Goal: Task Accomplishment & Management: Use online tool/utility

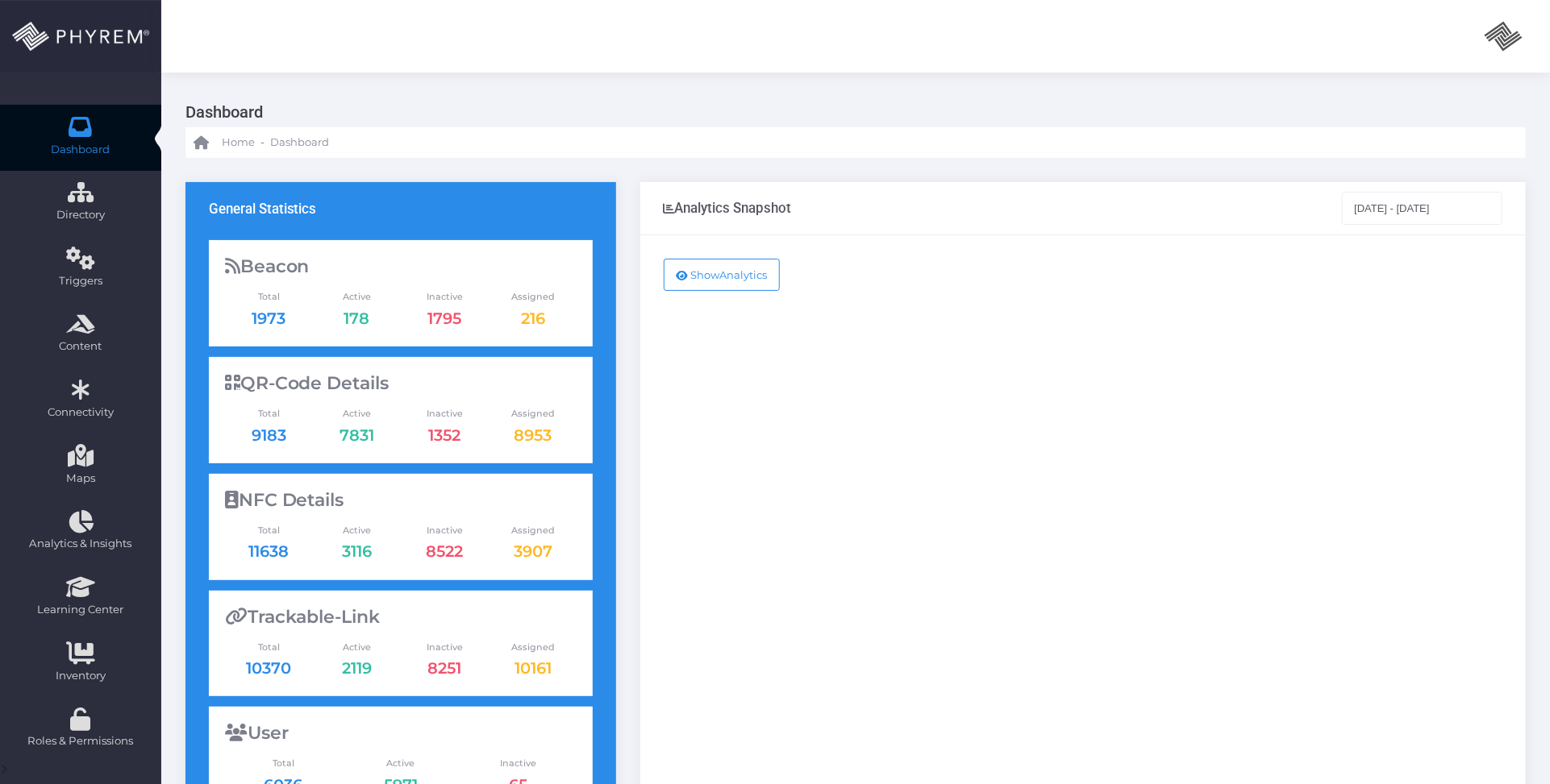
click at [989, 433] on div "Show Analytics" at bounding box center [1083, 656] width 886 height 841
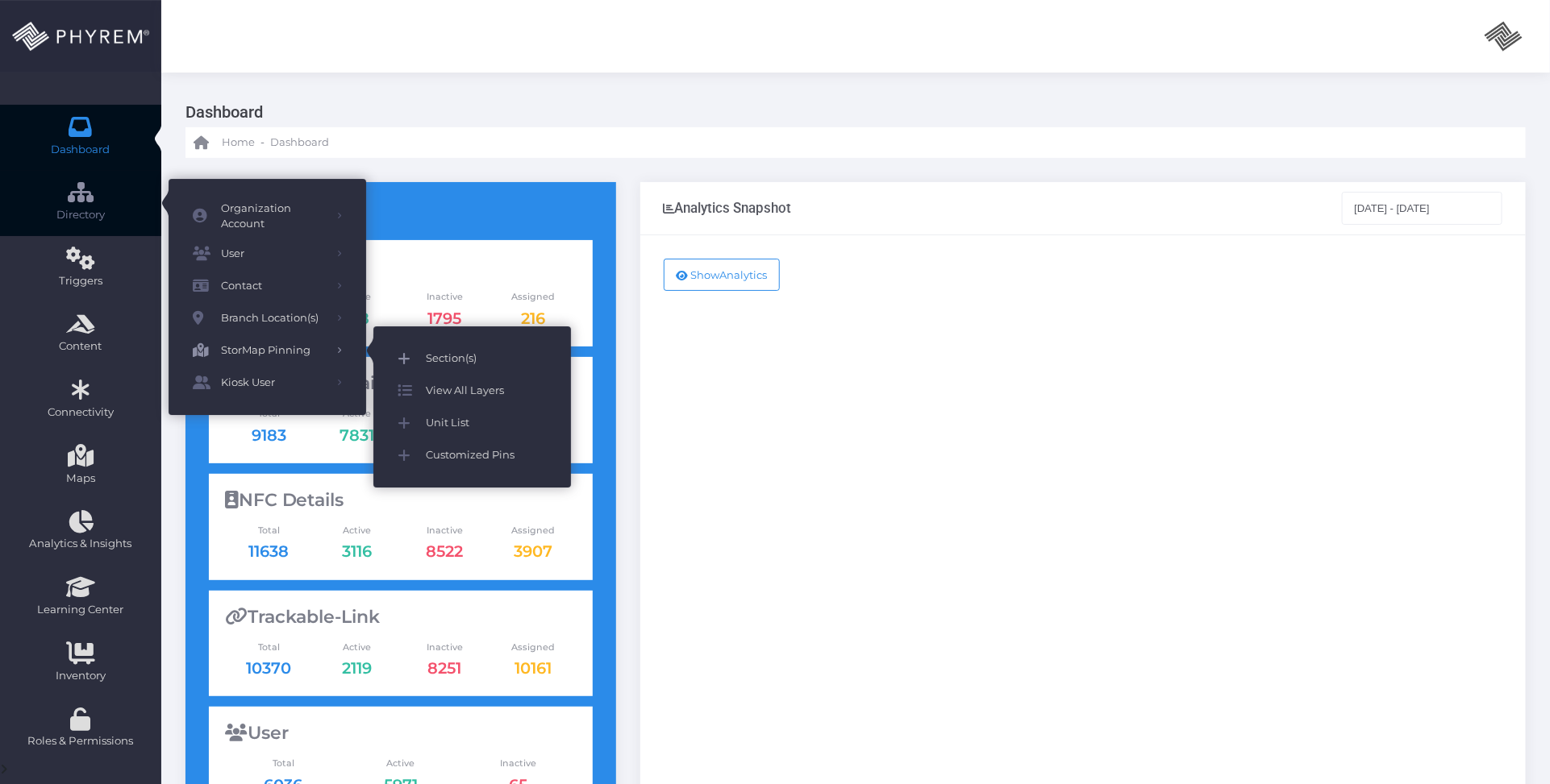
click at [469, 349] on span "Section(s)" at bounding box center [486, 358] width 121 height 21
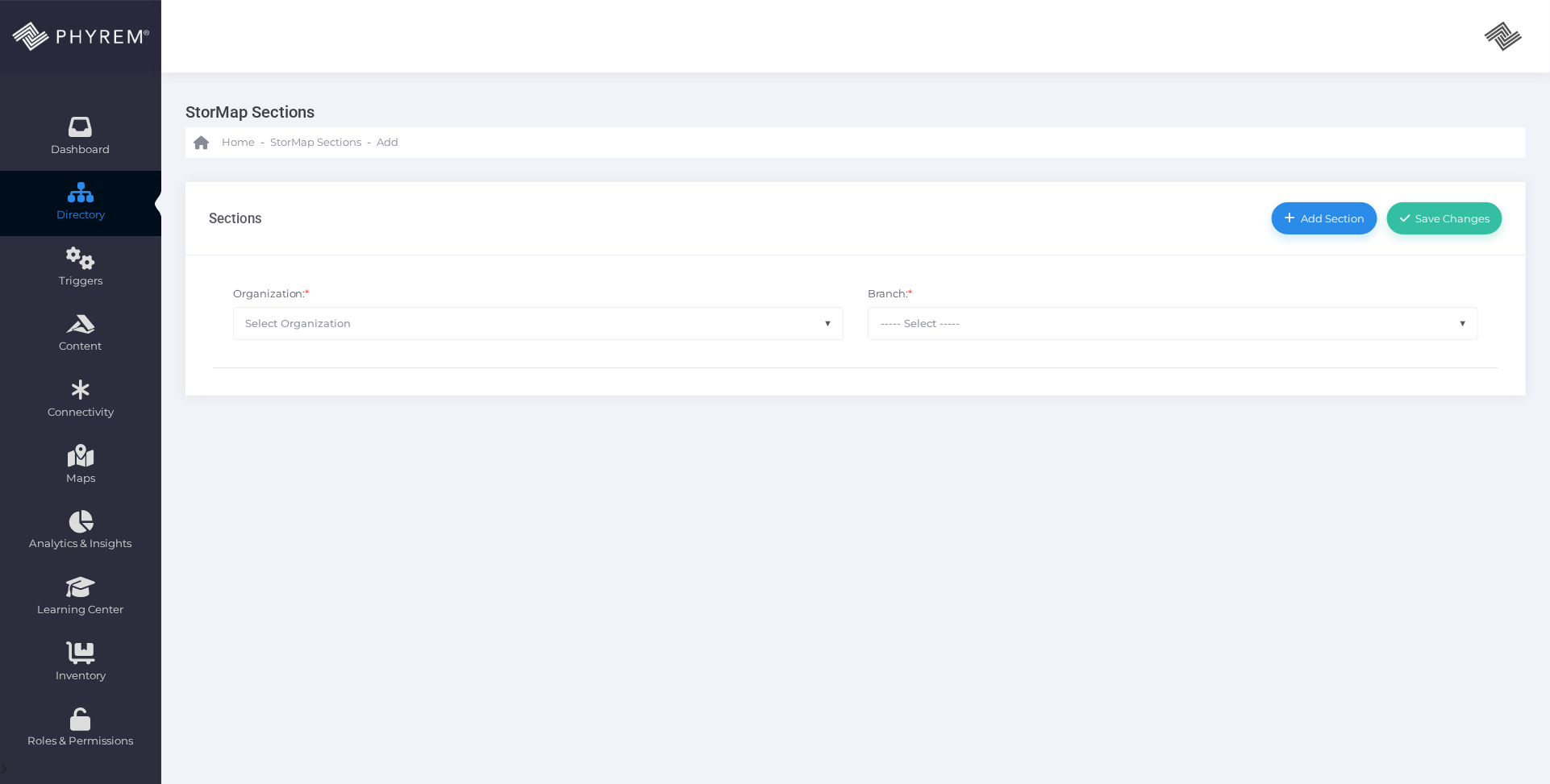
click at [702, 324] on span "Select Organization" at bounding box center [538, 323] width 609 height 30
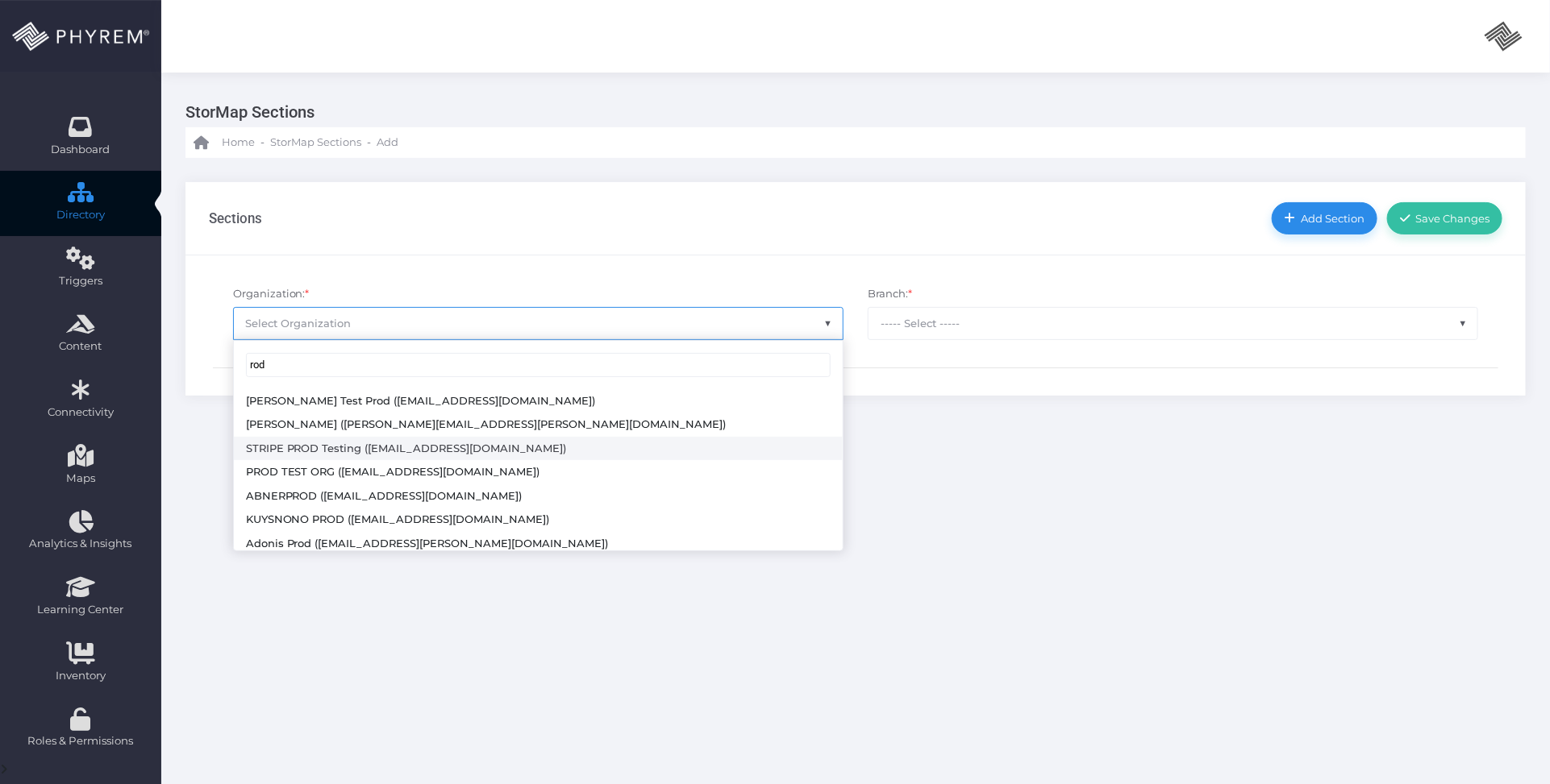
scroll to position [77, 0]
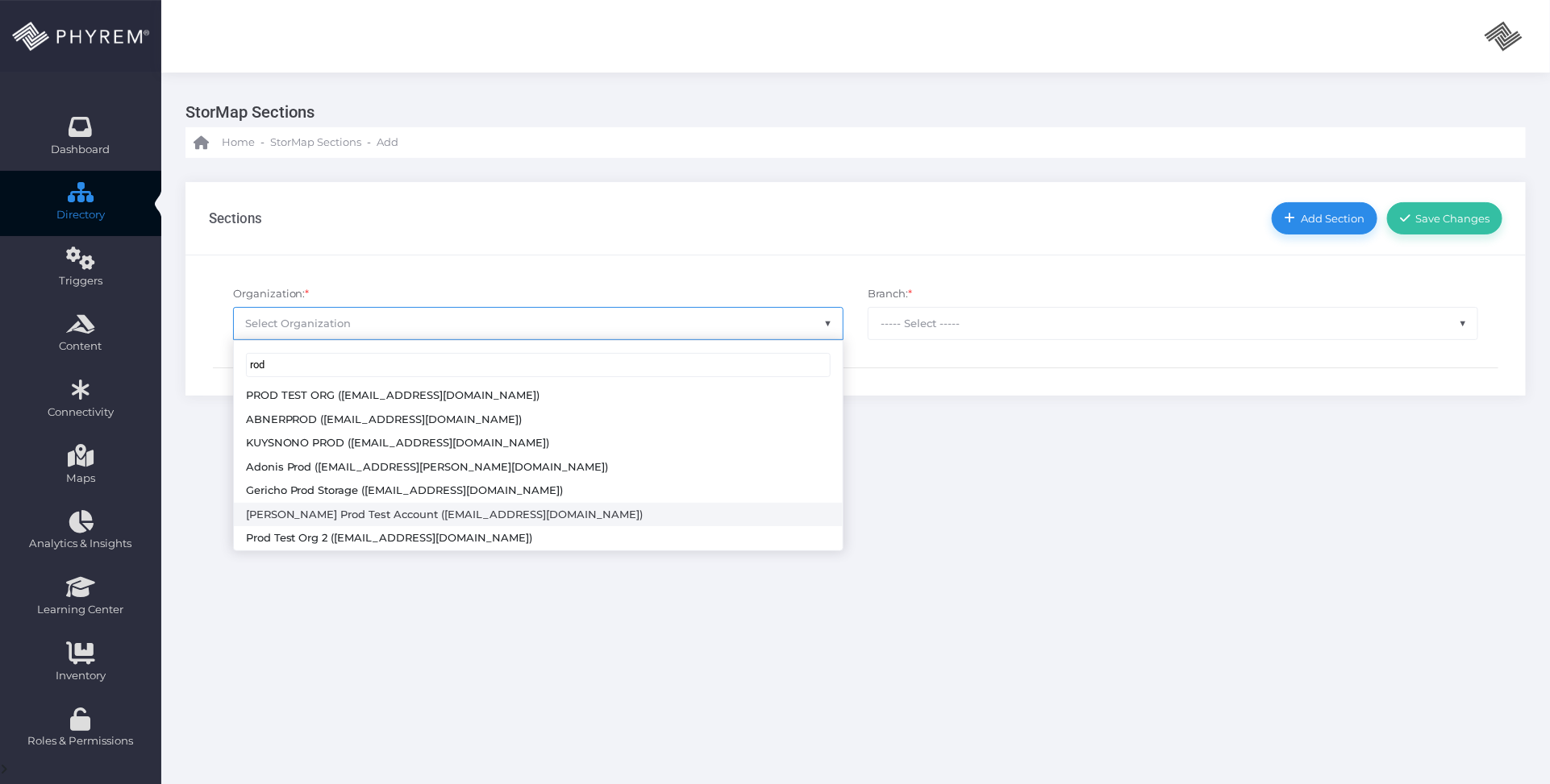
type input "rod"
select select "4804"
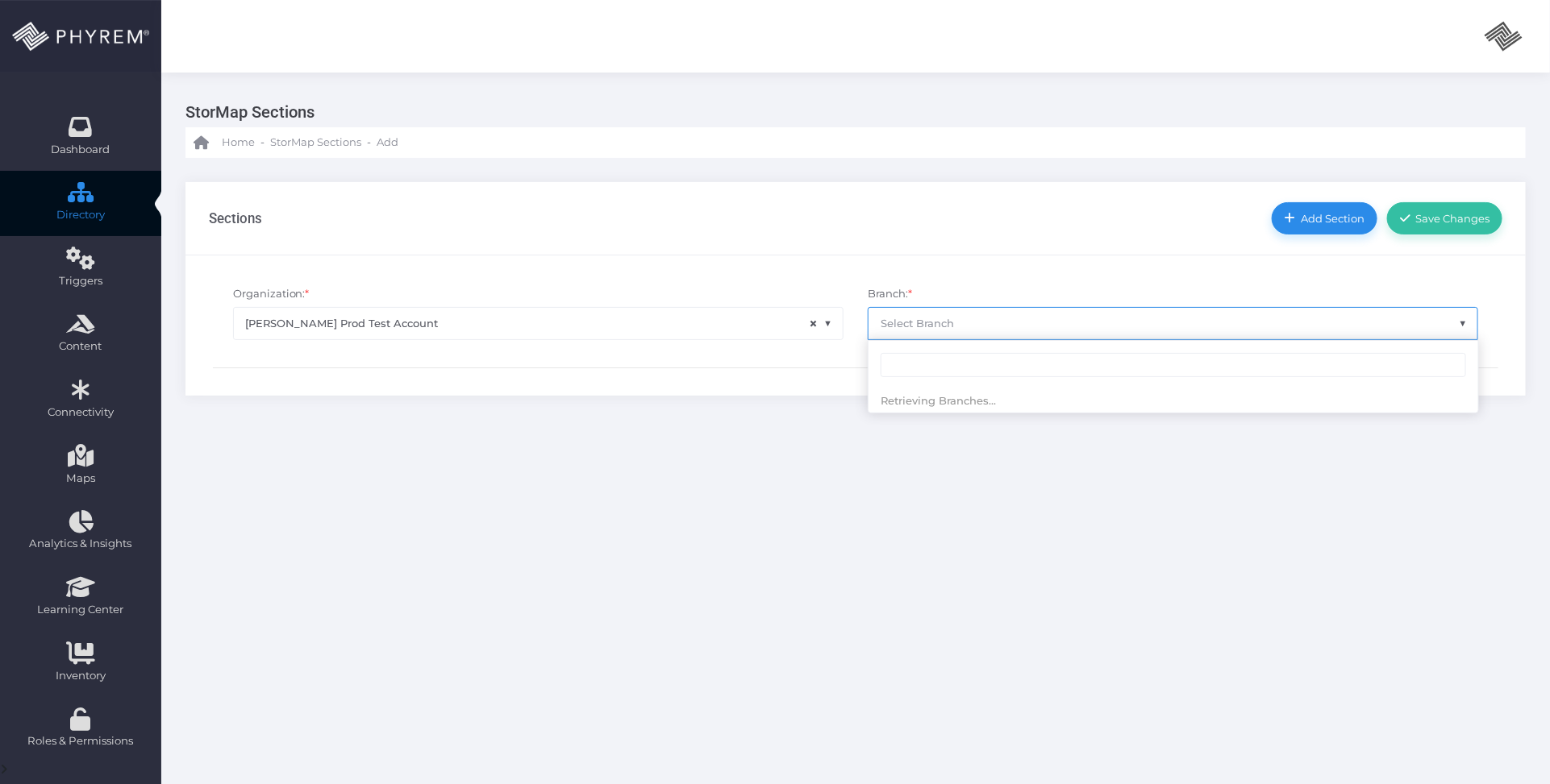
click at [966, 325] on span "Select Branch" at bounding box center [1173, 323] width 609 height 30
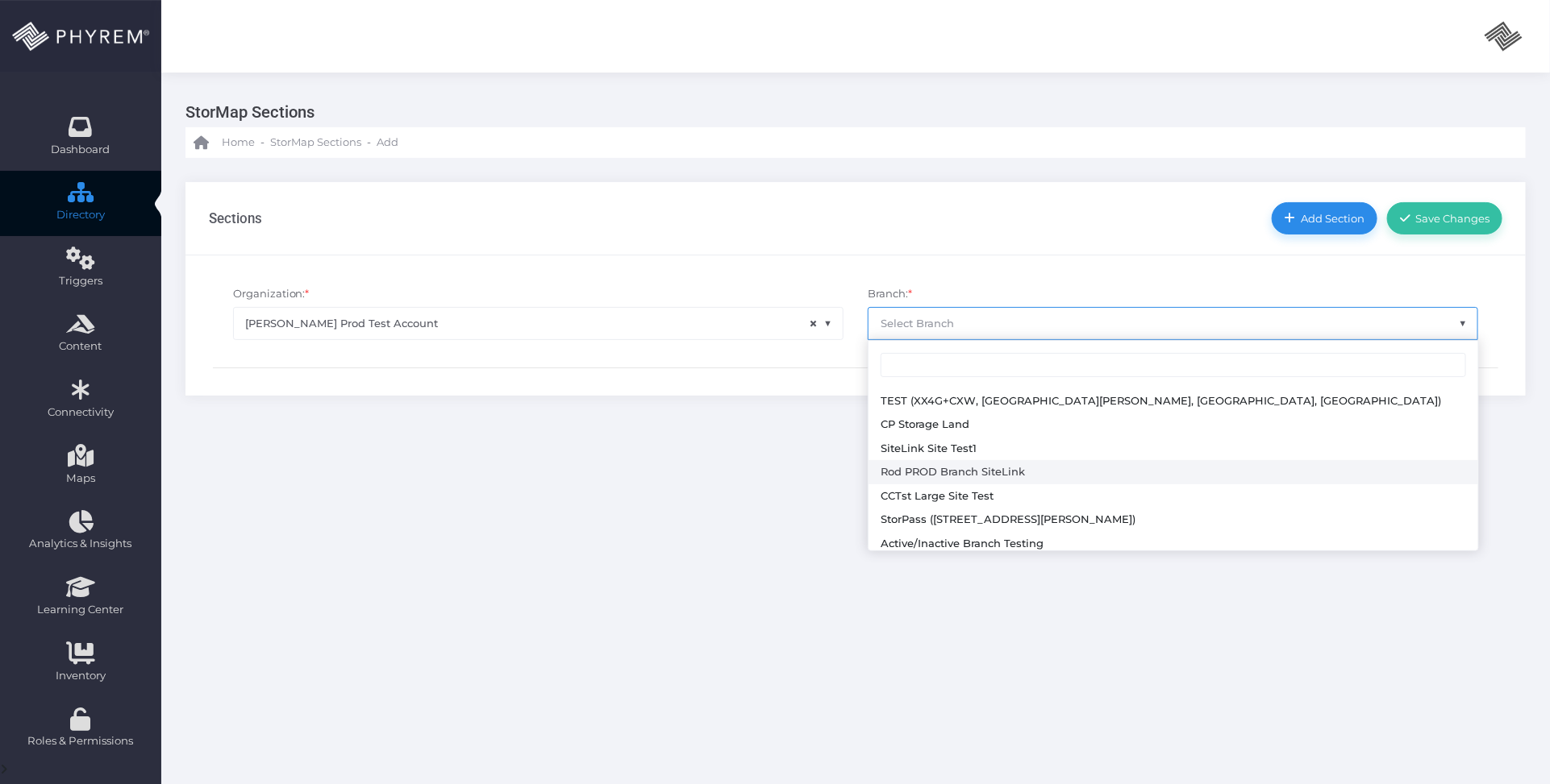
select select "645"
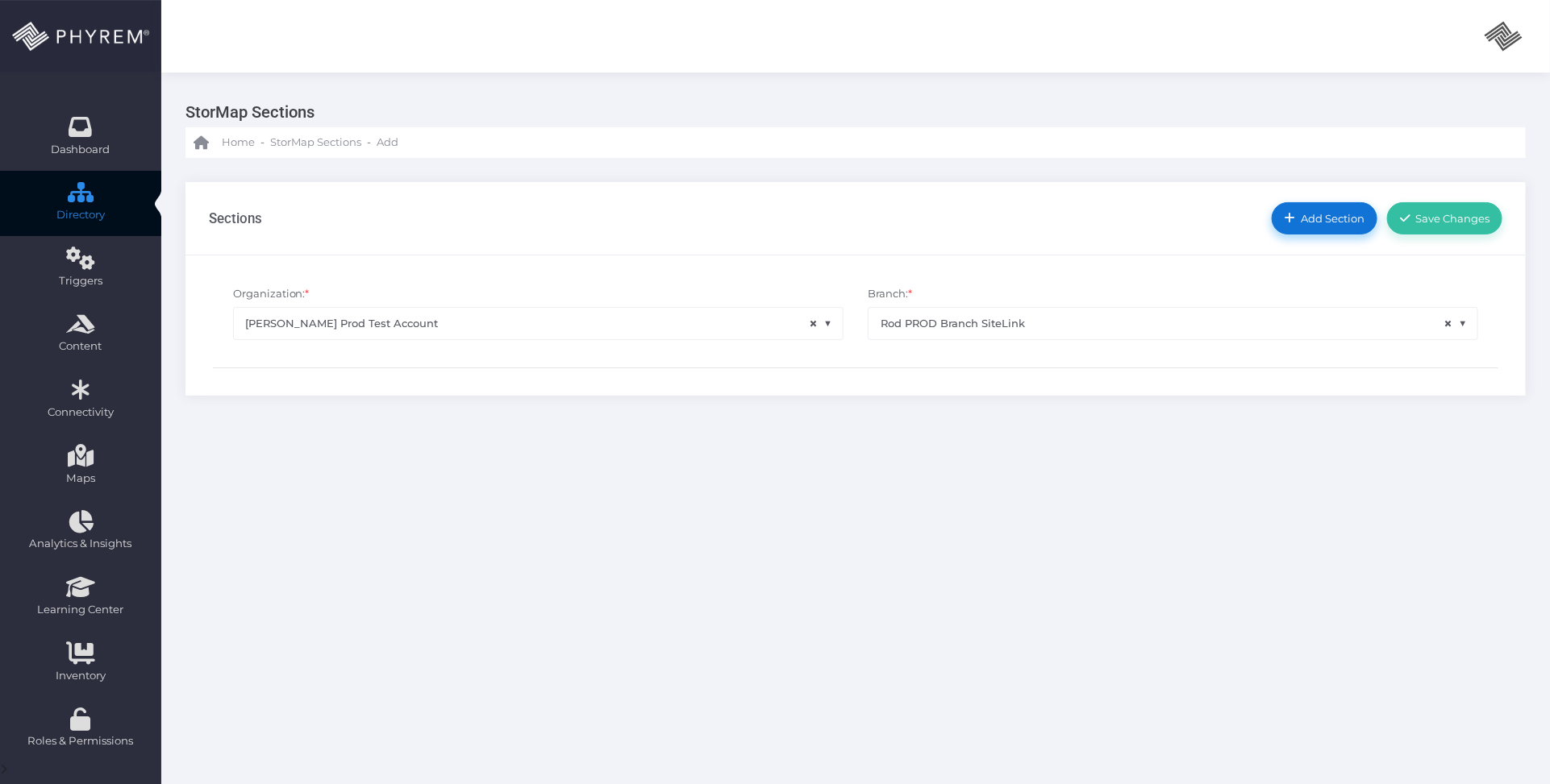
click at [1316, 214] on span "Add Section" at bounding box center [1330, 218] width 69 height 13
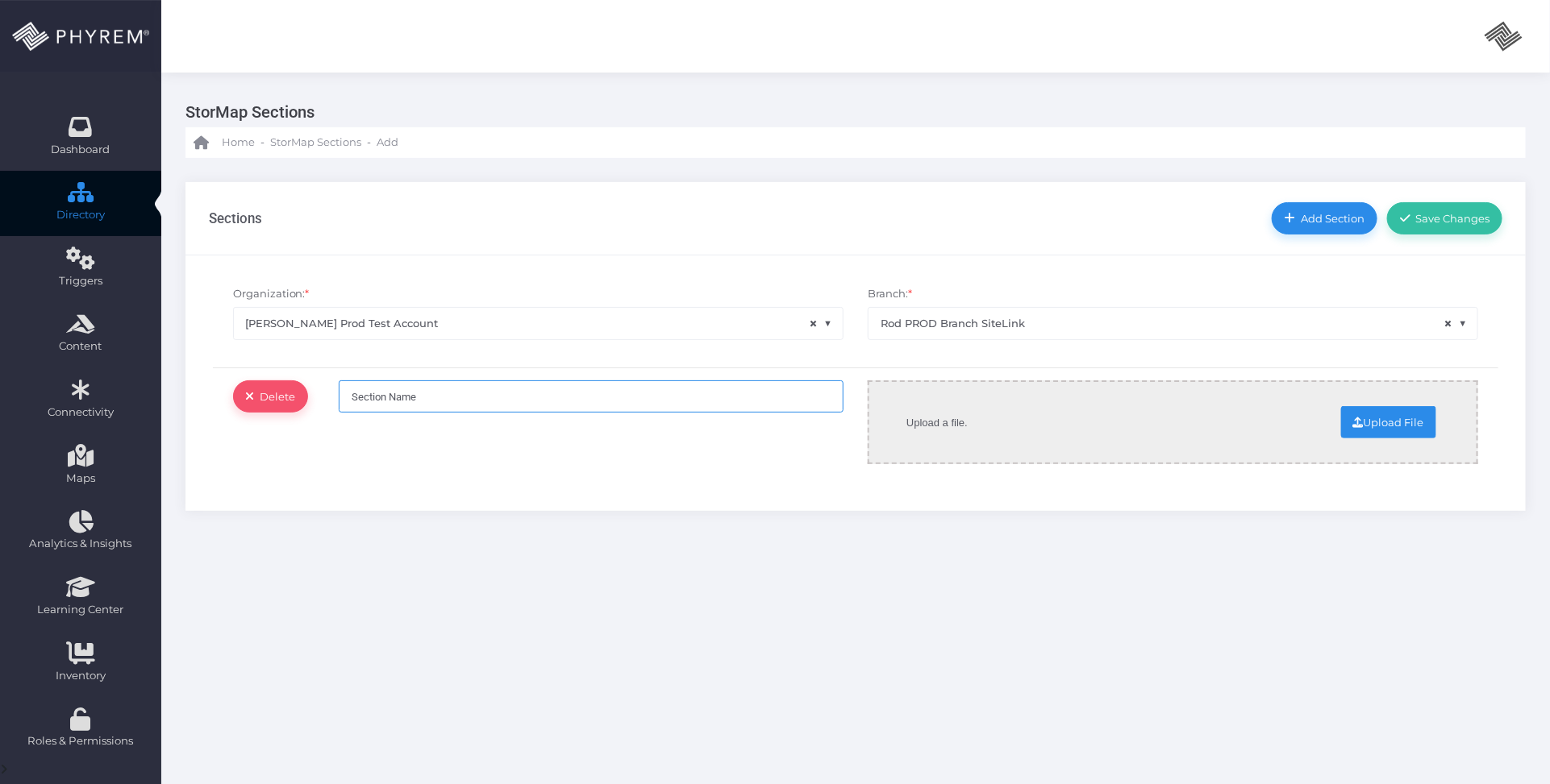
click at [456, 393] on input "Section Name" at bounding box center [591, 396] width 505 height 32
drag, startPoint x: 473, startPoint y: 394, endPoint x: 344, endPoint y: 395, distance: 129.0
click at [344, 395] on input "Section Name" at bounding box center [591, 396] width 505 height 32
type input "Test Map"
click at [1394, 425] on input "file" at bounding box center [1258, 421] width 357 height 28
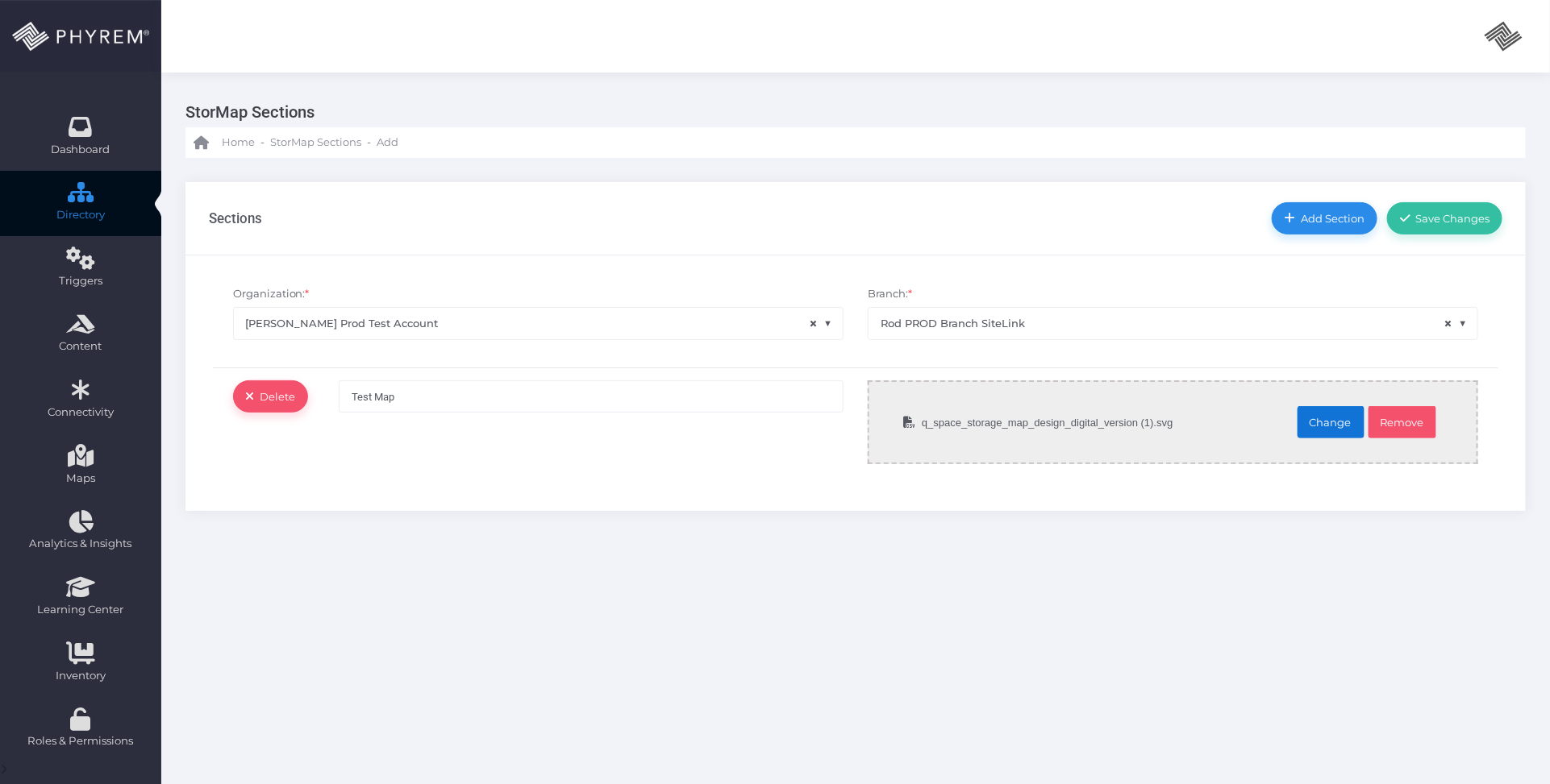
click at [1325, 428] on input "file" at bounding box center [1186, 421] width 357 height 28
type input "C:\fakepath\storage_plus_of_artesia_n_roselawn_map_design_digital_version.svg"
click at [1131, 582] on div "StorMap Sections Home - StorMap Sections - Add Sections" at bounding box center [855, 493] width 1389 height 840
click at [1441, 226] on button "Save Changes" at bounding box center [1444, 218] width 115 height 32
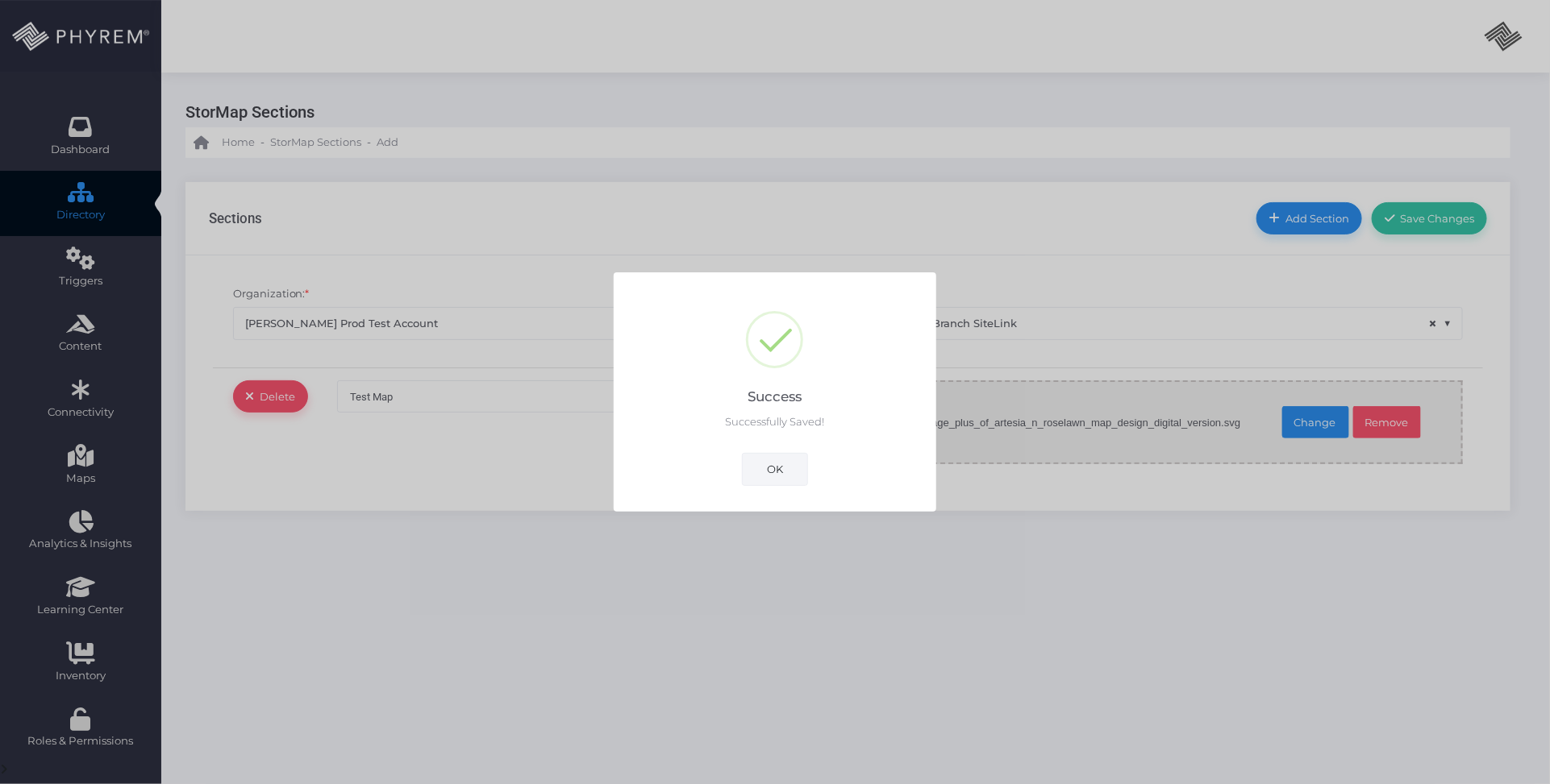
click at [774, 467] on button "OK" at bounding box center [775, 469] width 66 height 32
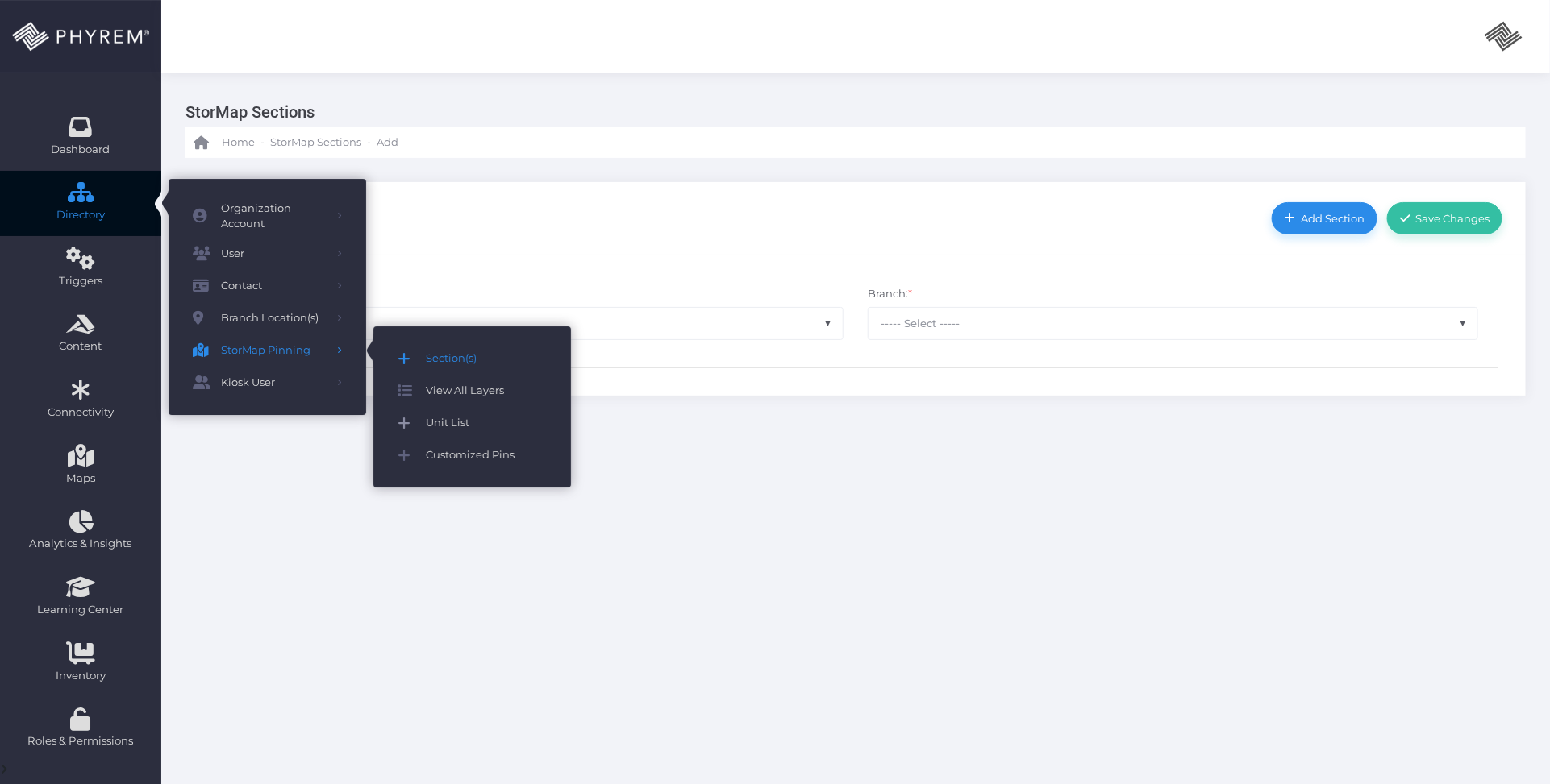
click at [457, 425] on span "Unit List" at bounding box center [486, 423] width 121 height 21
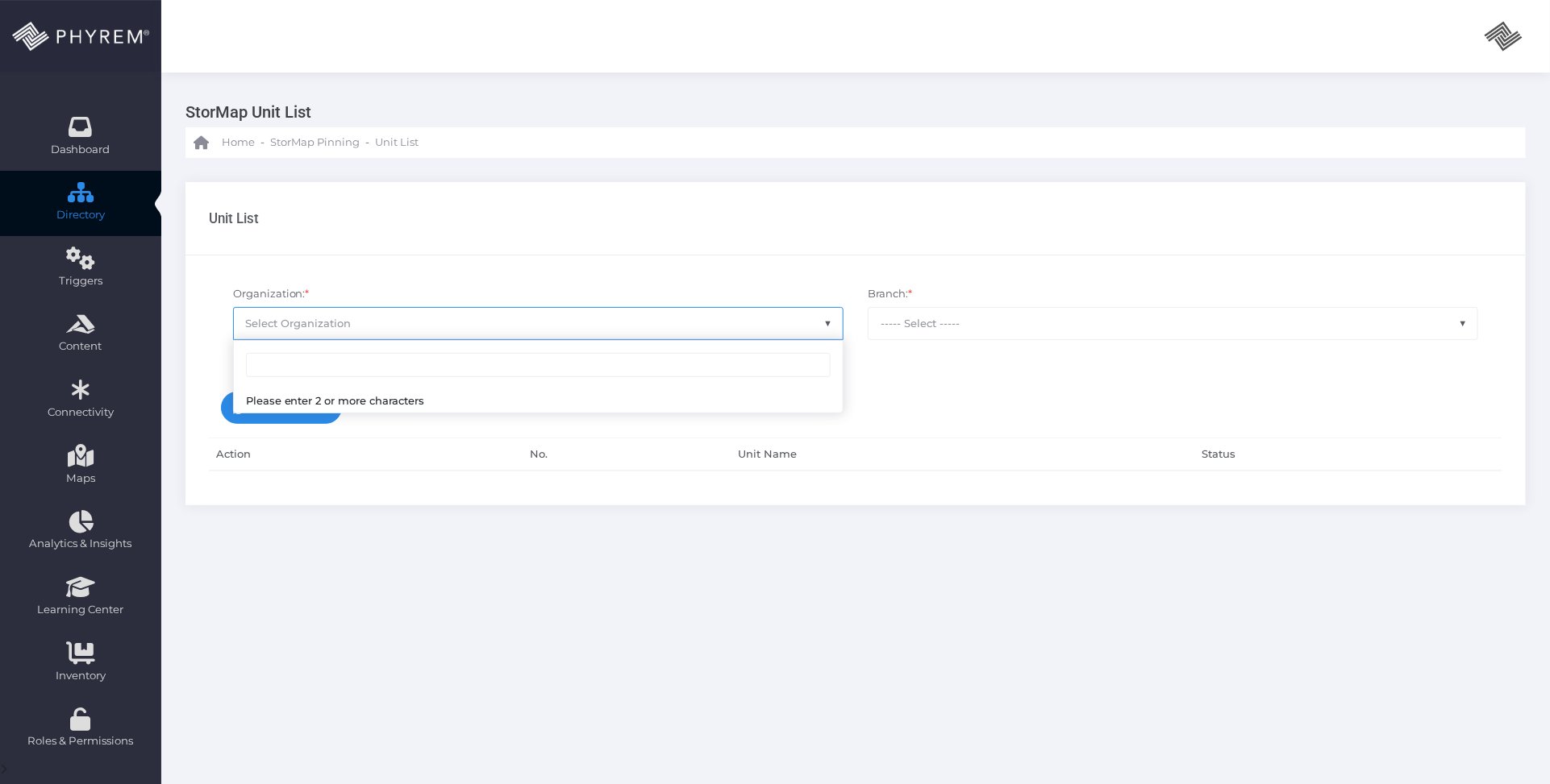
click at [531, 321] on span "Select Organization" at bounding box center [538, 323] width 609 height 30
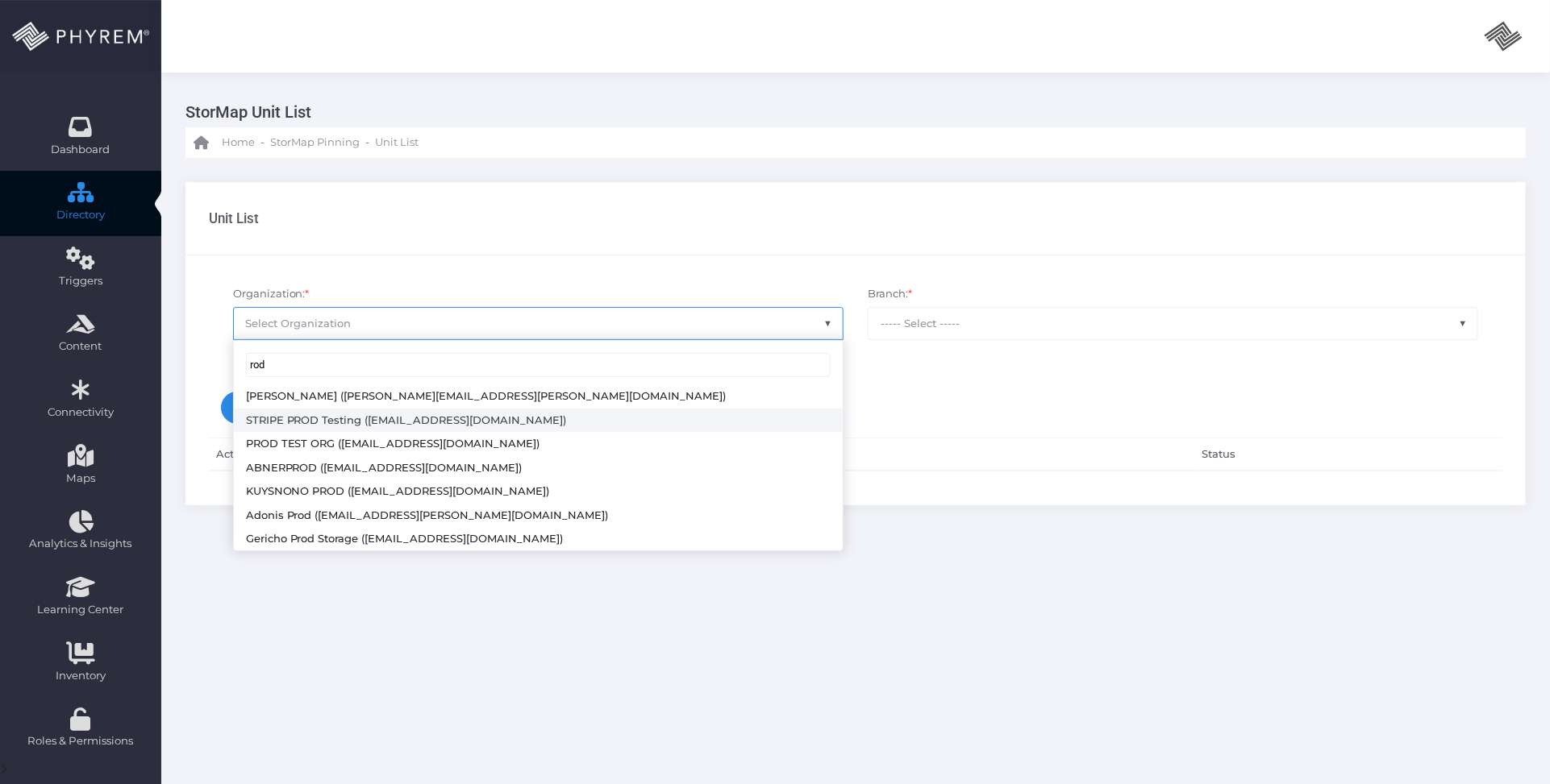
scroll to position [77, 0]
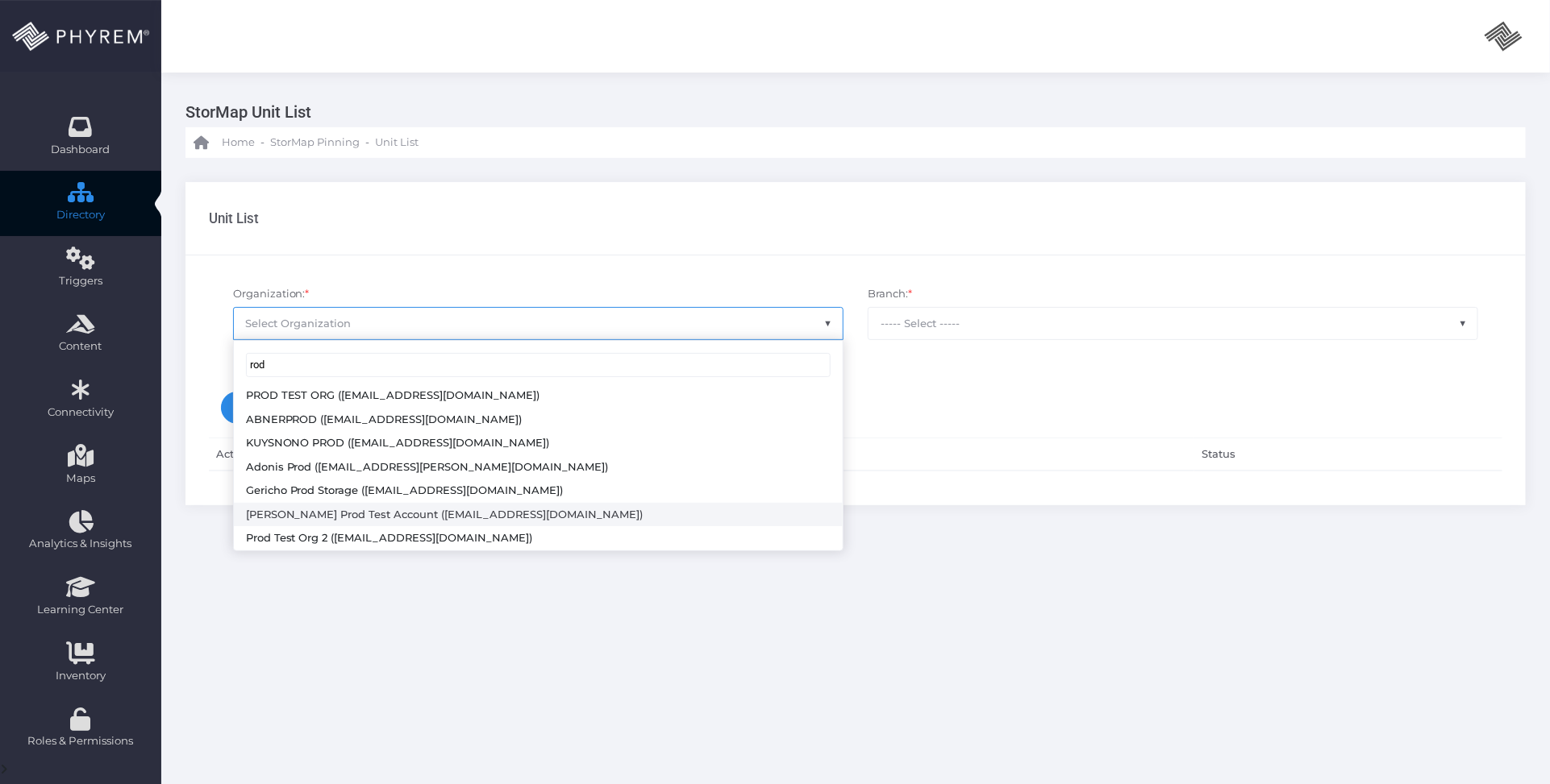
type input "rod"
select select "4804"
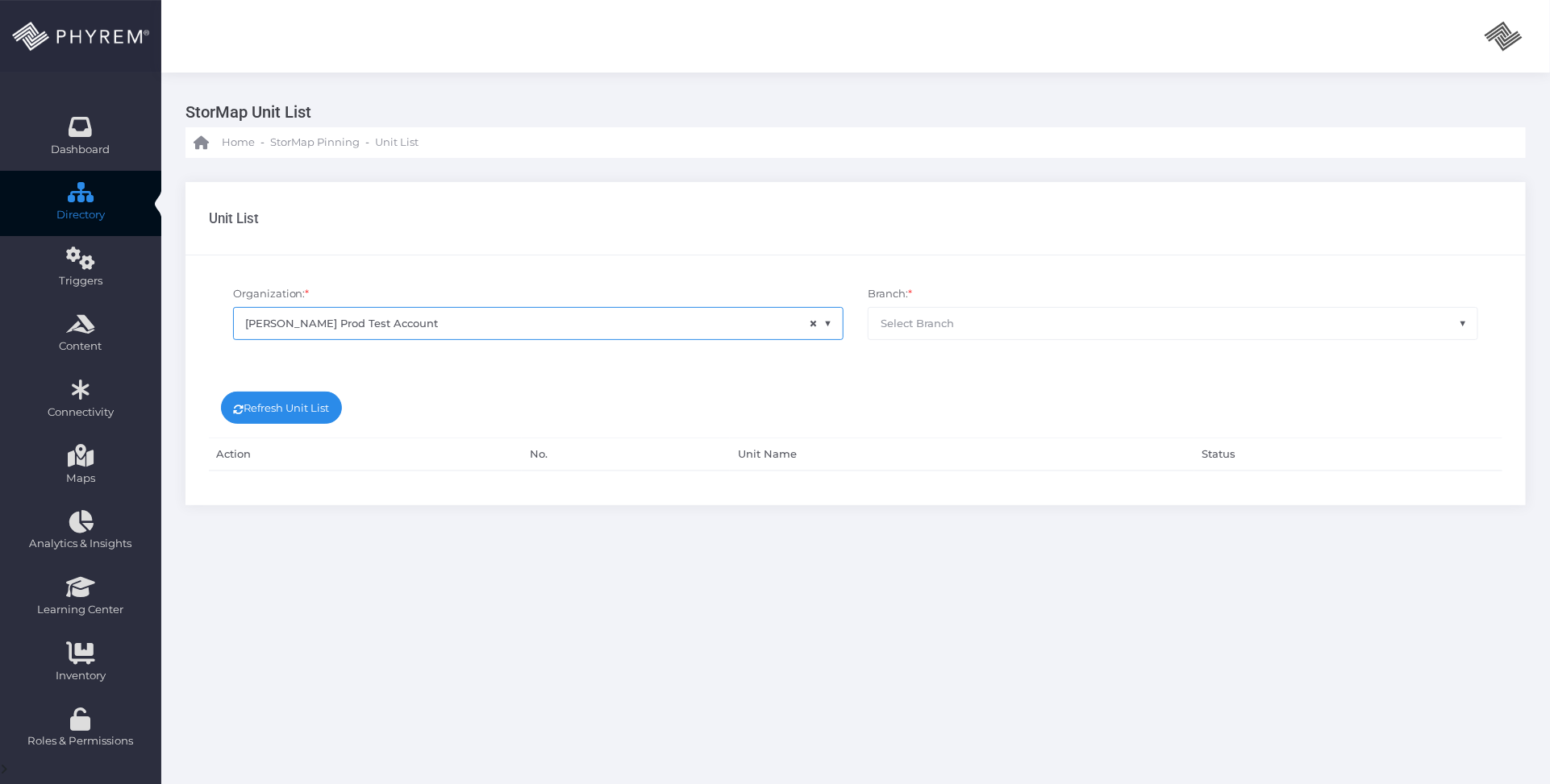
click at [921, 308] on span "Select Branch" at bounding box center [1173, 323] width 609 height 30
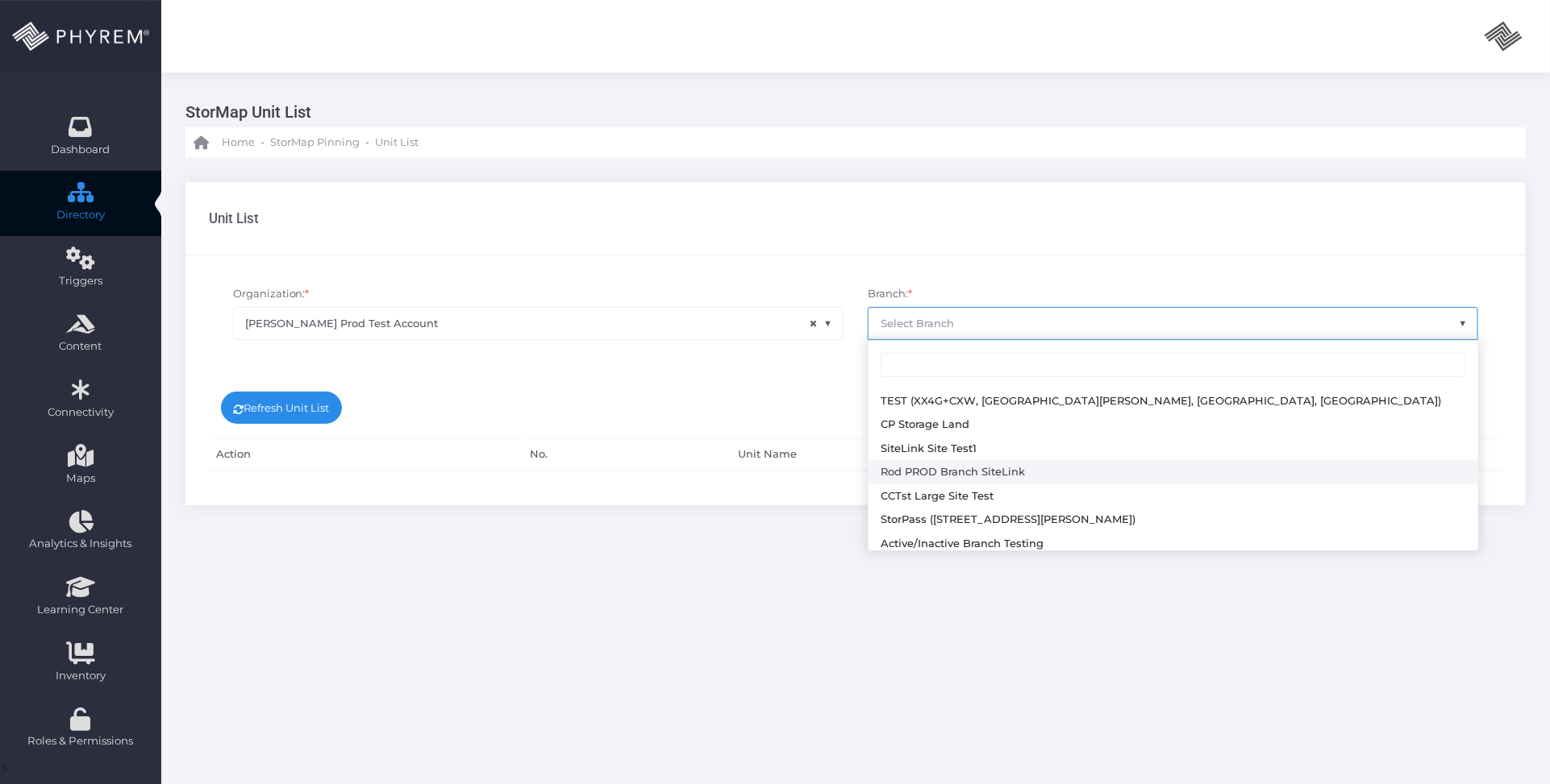
select select "645"
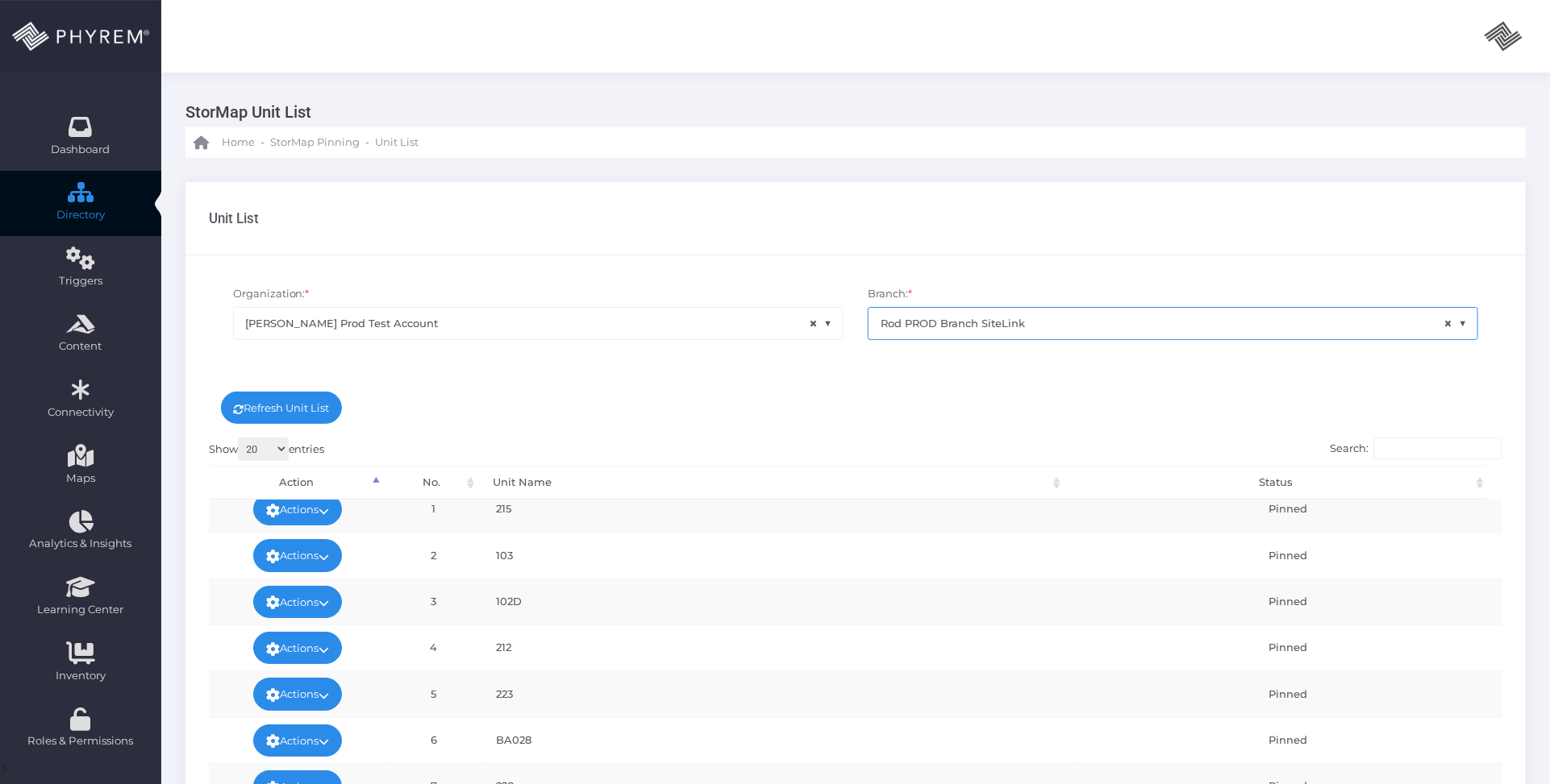
scroll to position [0, 0]
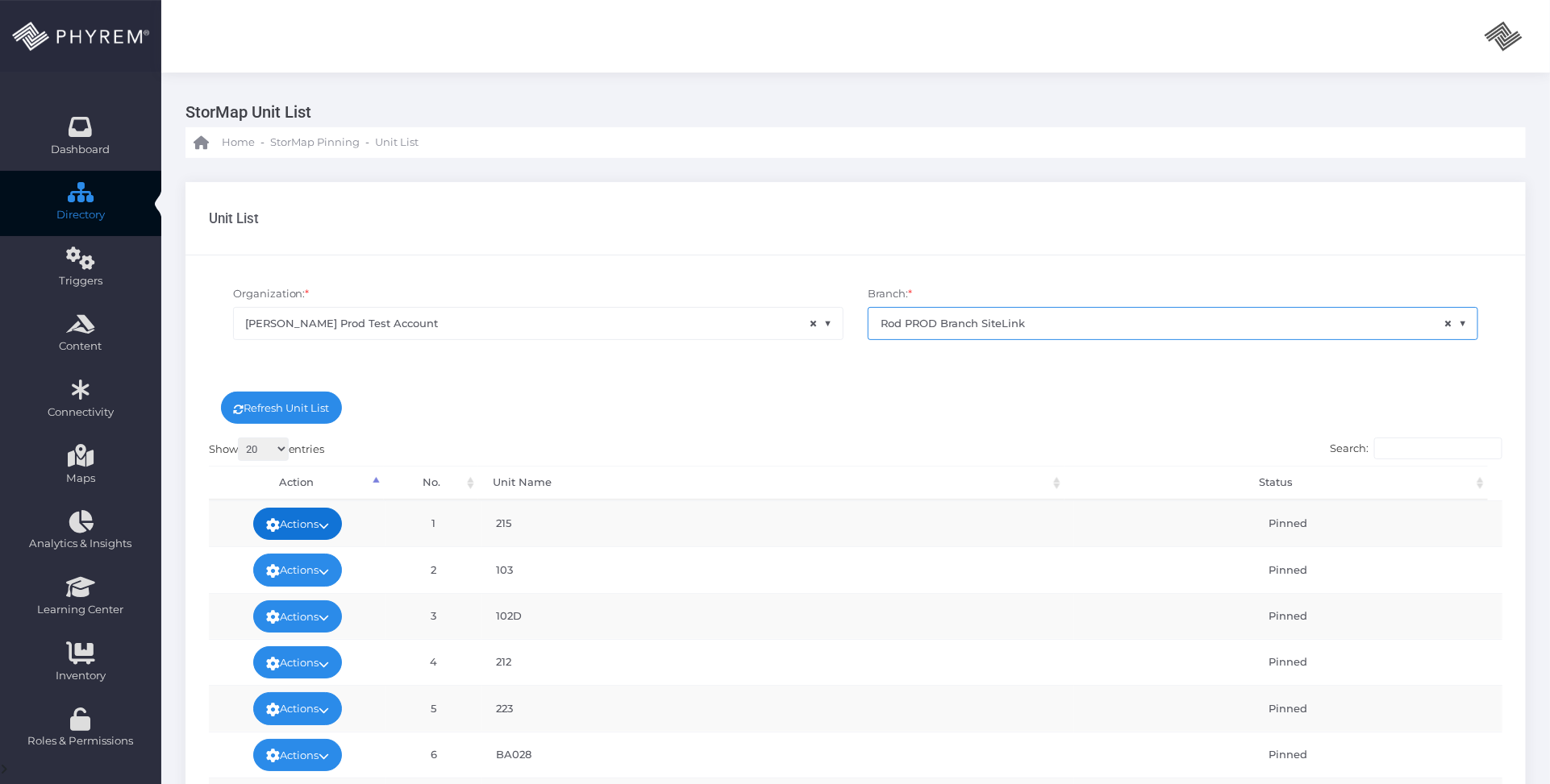
click at [323, 518] on link "Actions" at bounding box center [297, 524] width 89 height 32
click at [307, 565] on link "Map Pin" at bounding box center [293, 562] width 105 height 30
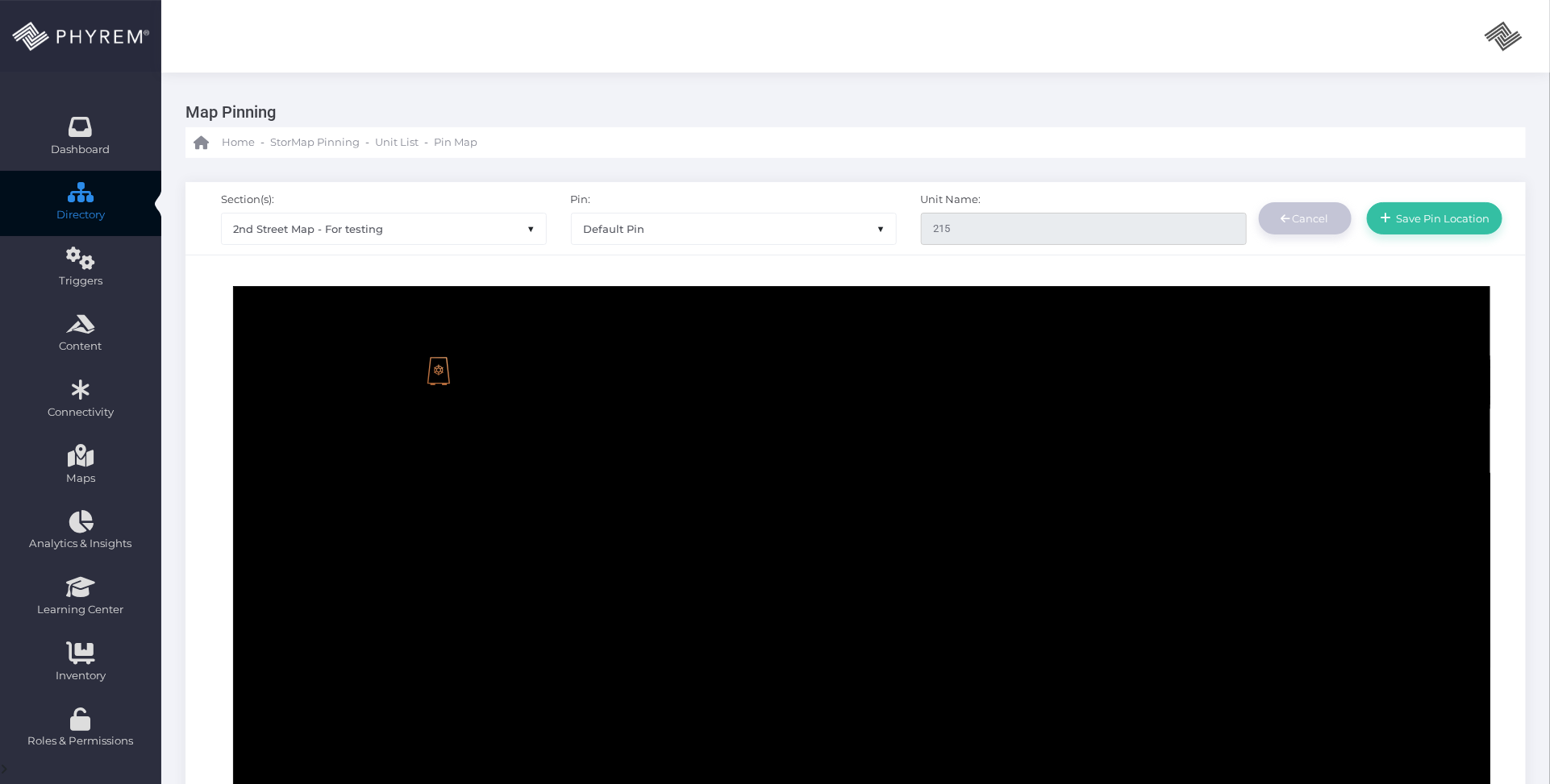
click at [1331, 219] on link "Cancel" at bounding box center [1305, 218] width 93 height 32
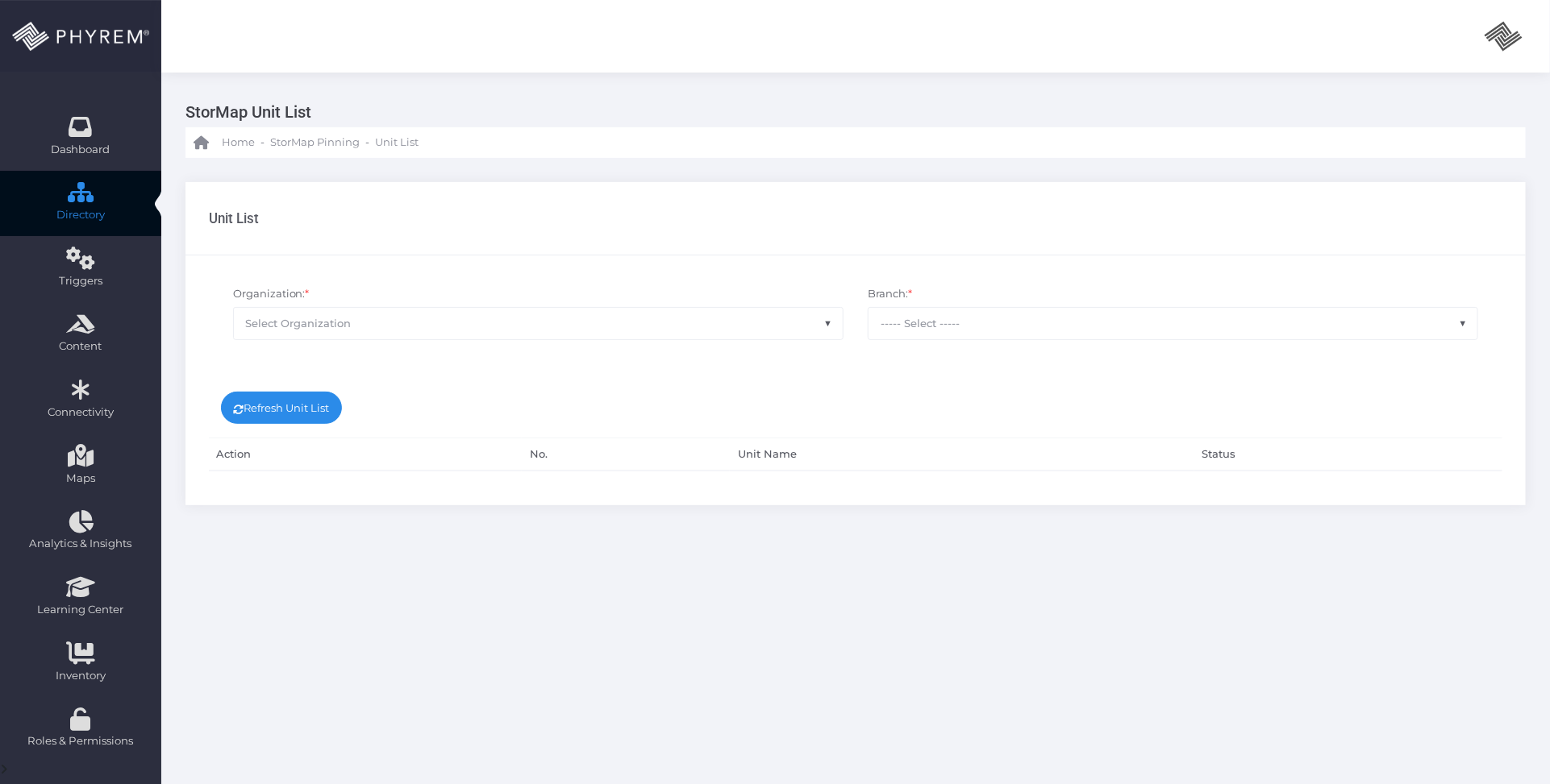
click at [963, 558] on div "StorMap Unit List Home - StorMap Pinning - Unit List Unit List" at bounding box center [855, 493] width 1389 height 840
click at [655, 321] on span "Select Organization" at bounding box center [538, 323] width 609 height 30
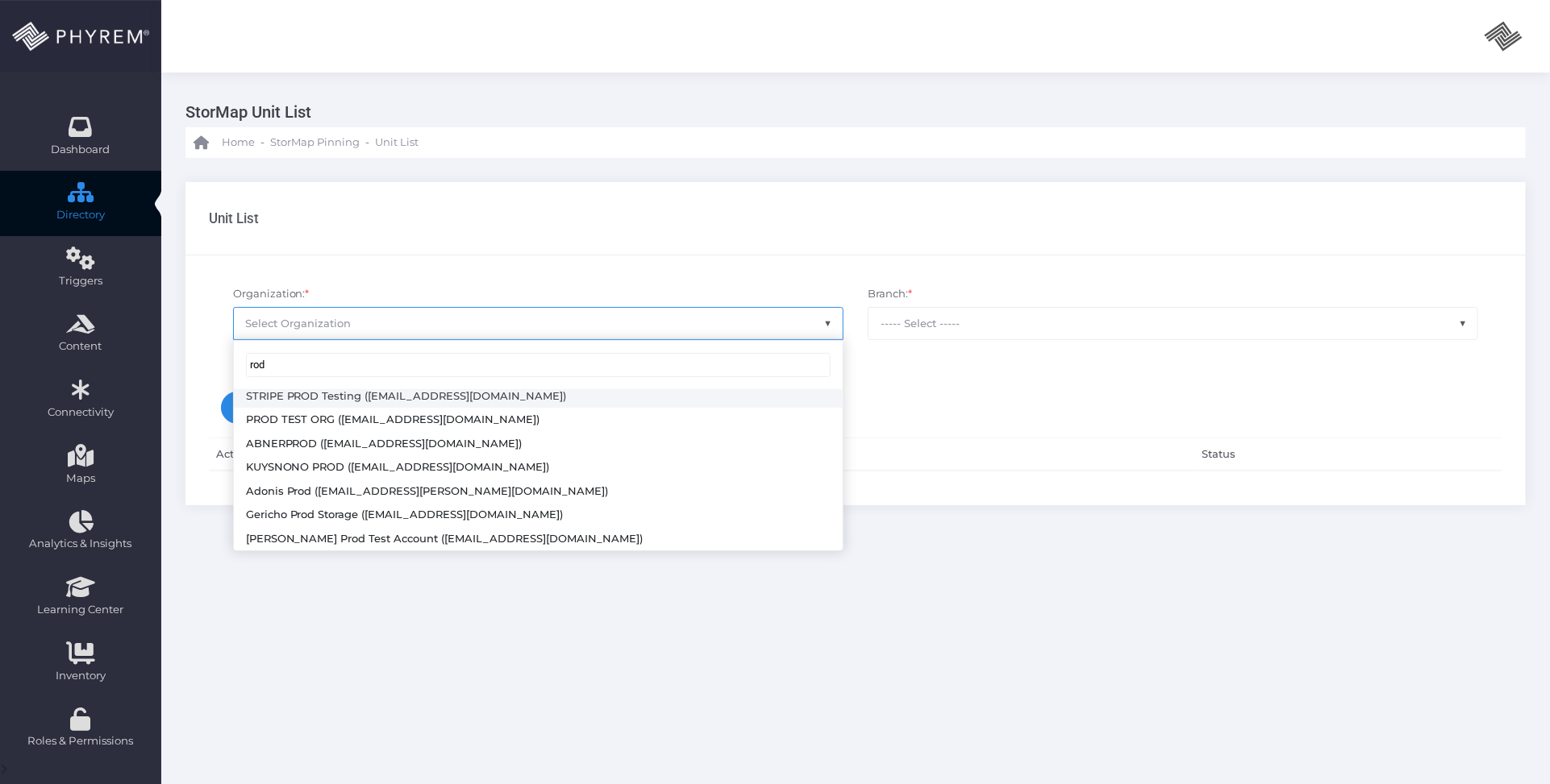
scroll to position [77, 0]
type input "rod"
select select "4804"
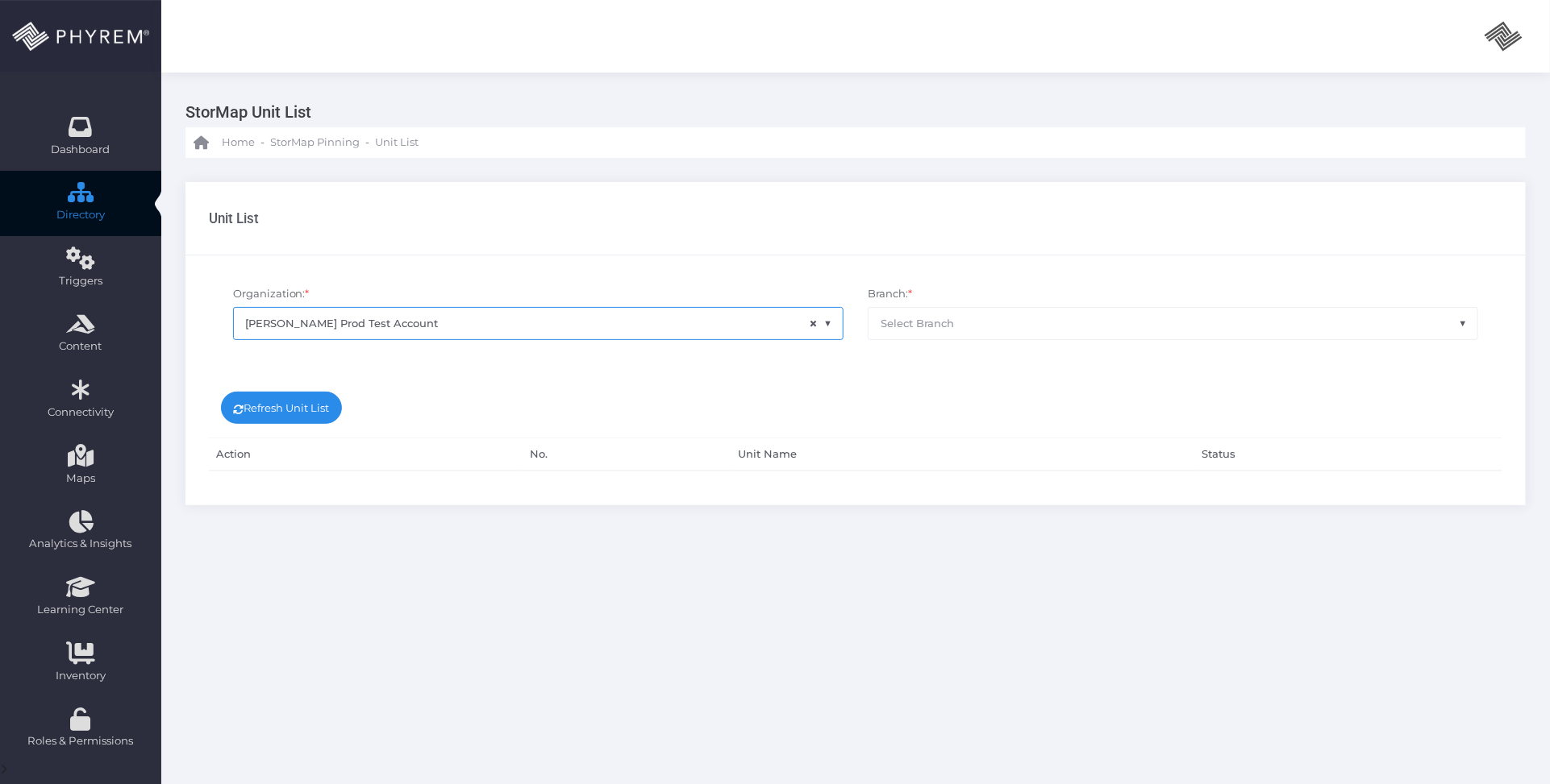
click at [1002, 320] on span "Select Branch" at bounding box center [1173, 323] width 609 height 30
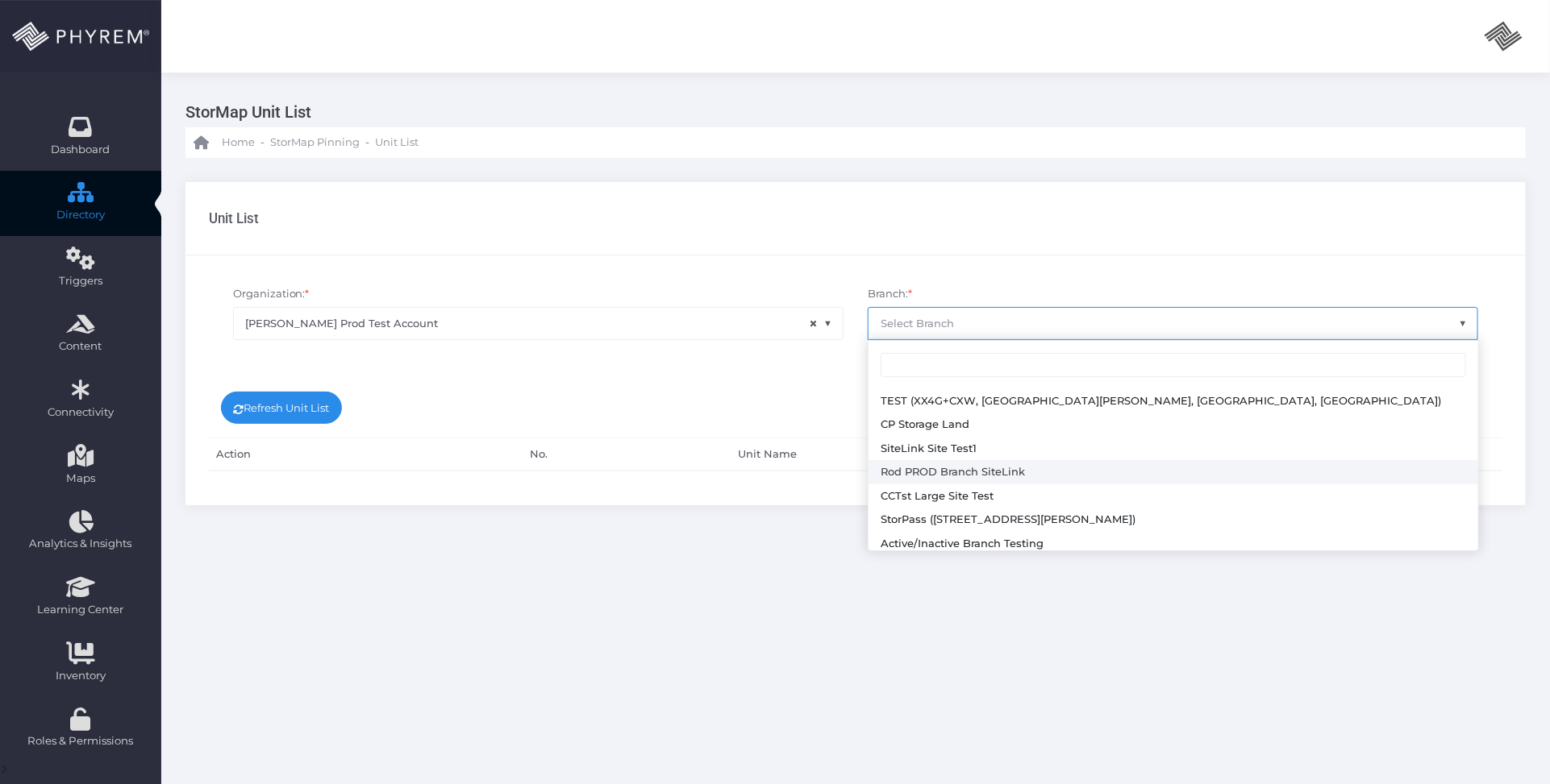
select select "645"
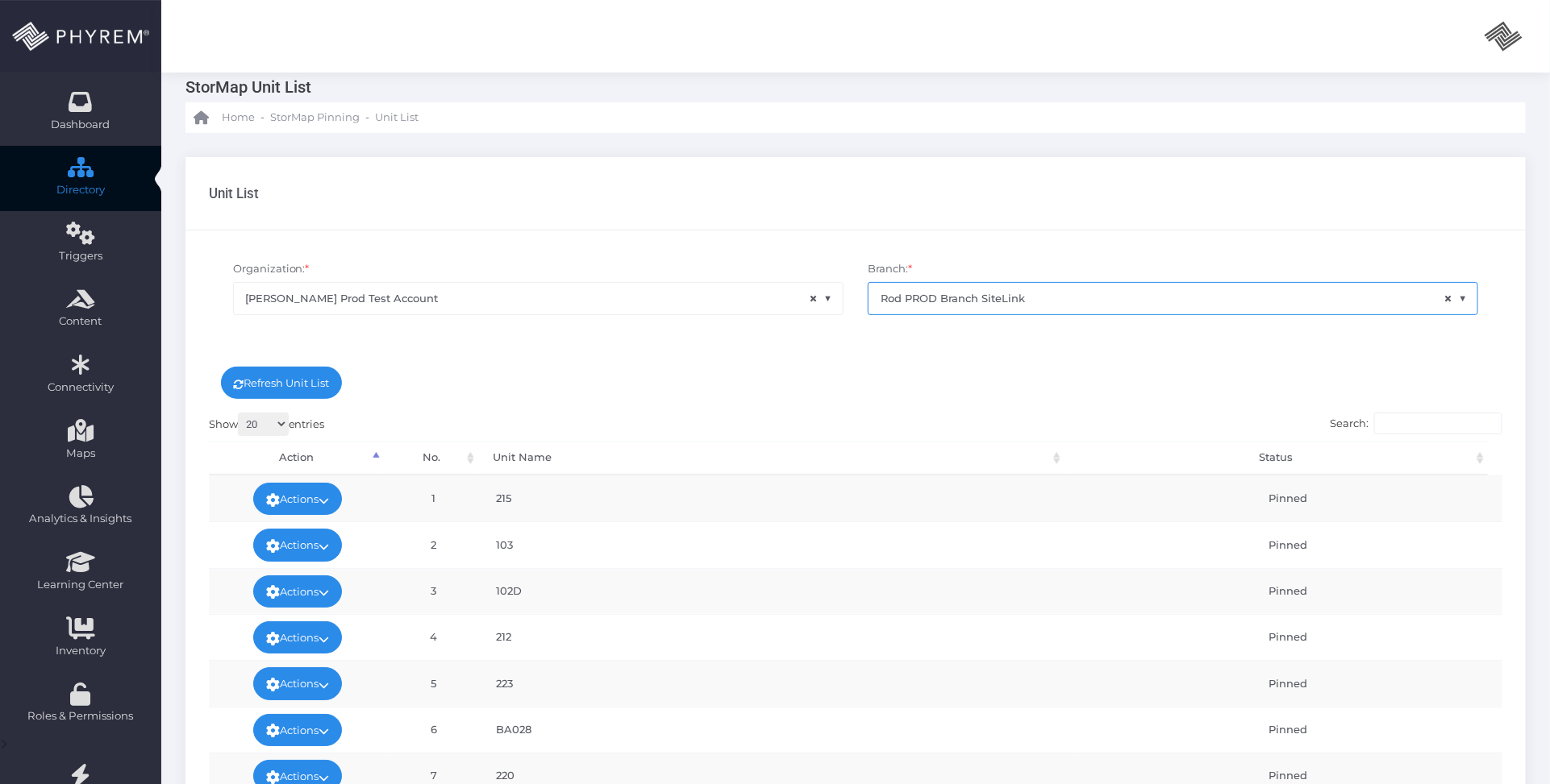
scroll to position [0, 0]
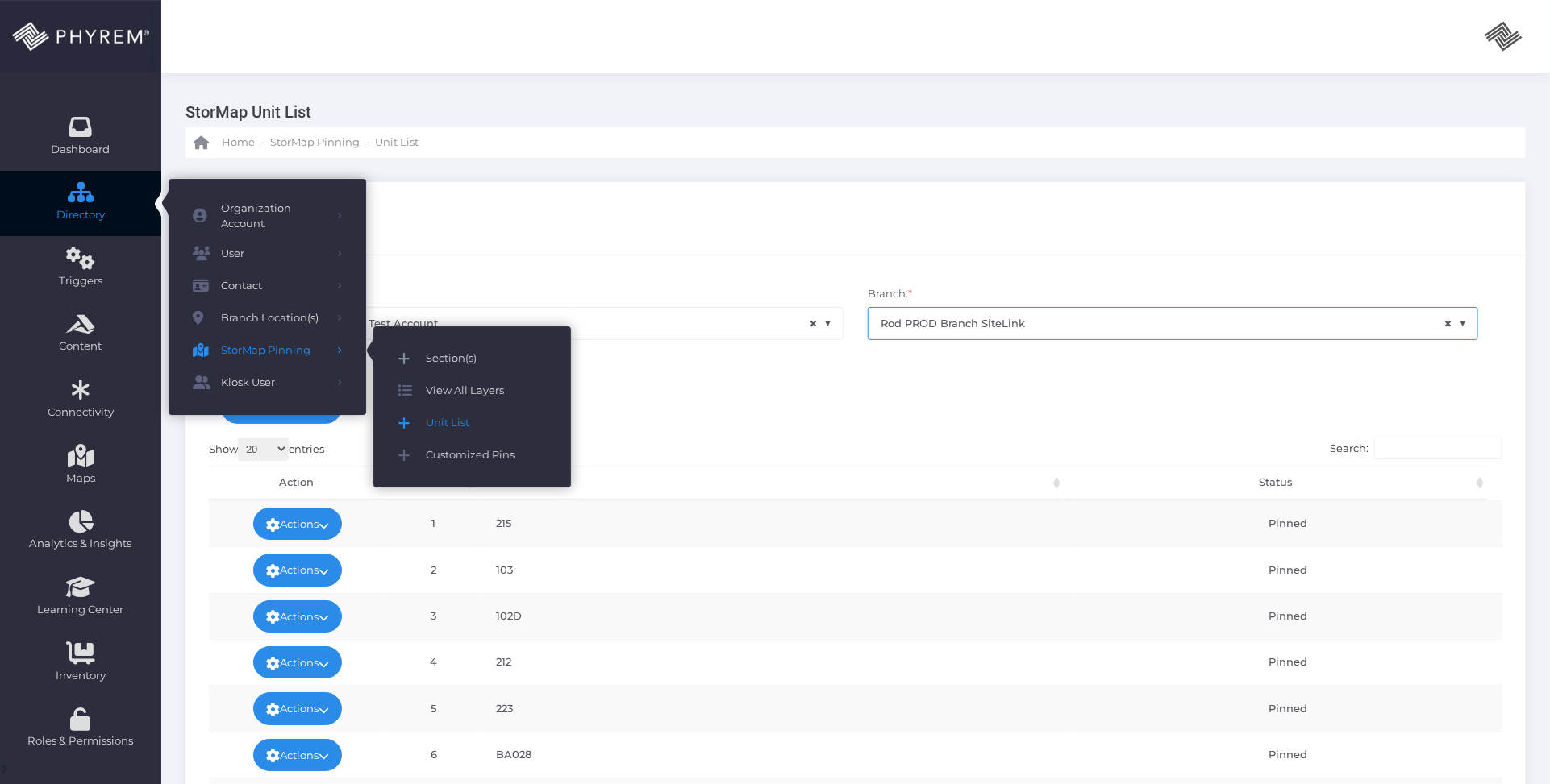
click at [466, 352] on span "Section(s)" at bounding box center [486, 358] width 121 height 21
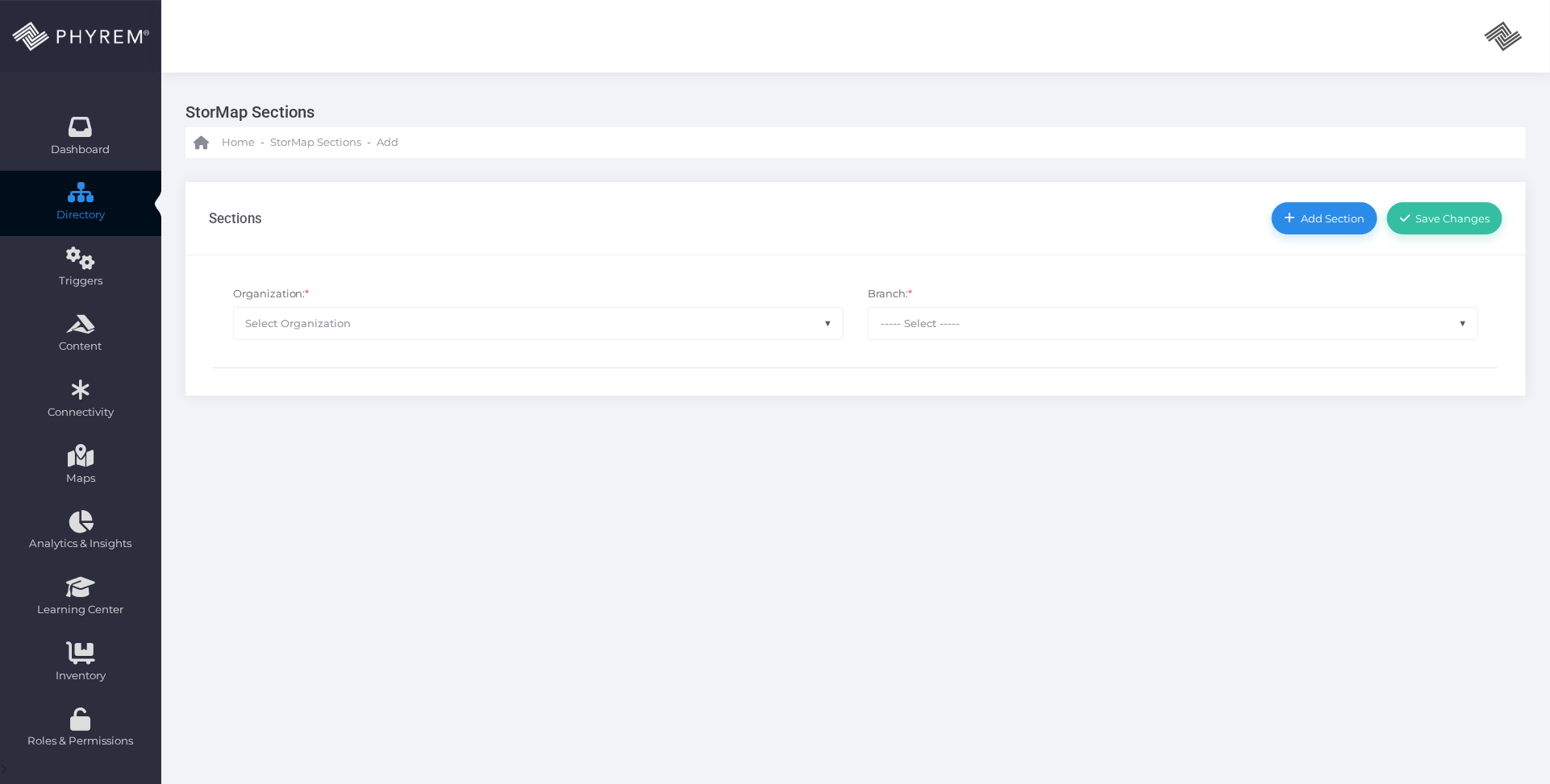
click at [531, 320] on span "Select Organization" at bounding box center [538, 323] width 609 height 30
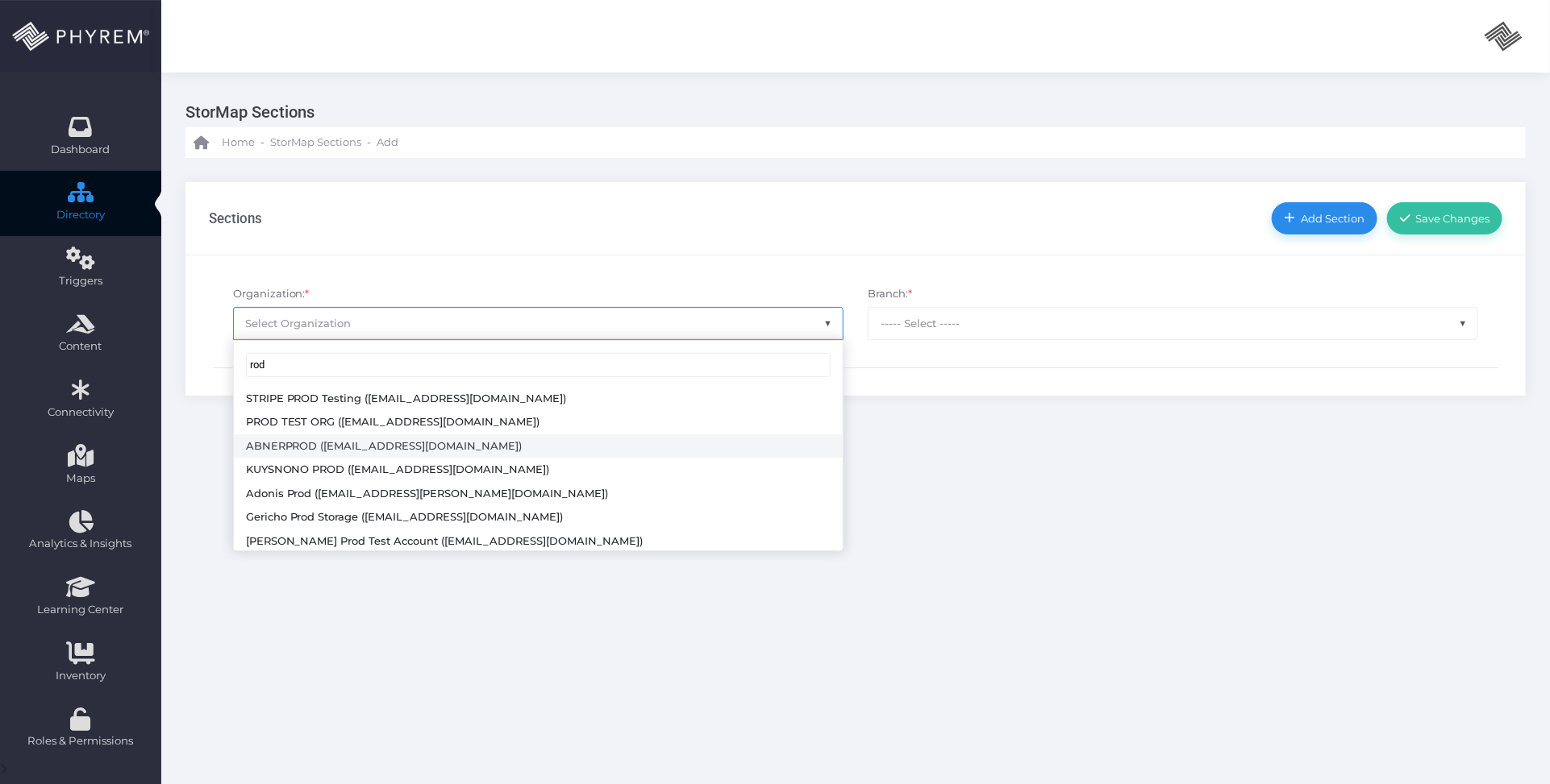
scroll to position [77, 0]
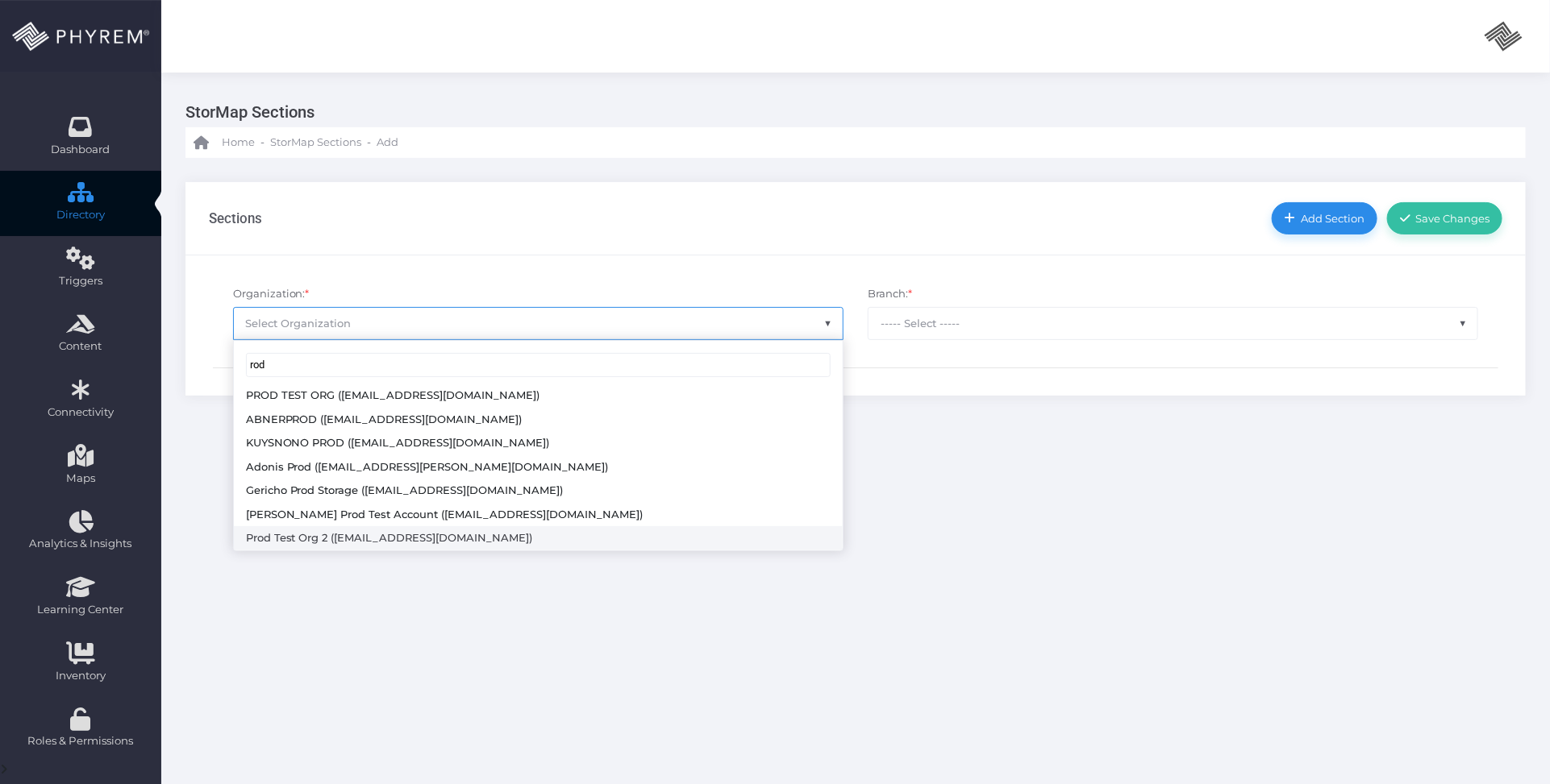
type input "rod"
select select "4804"
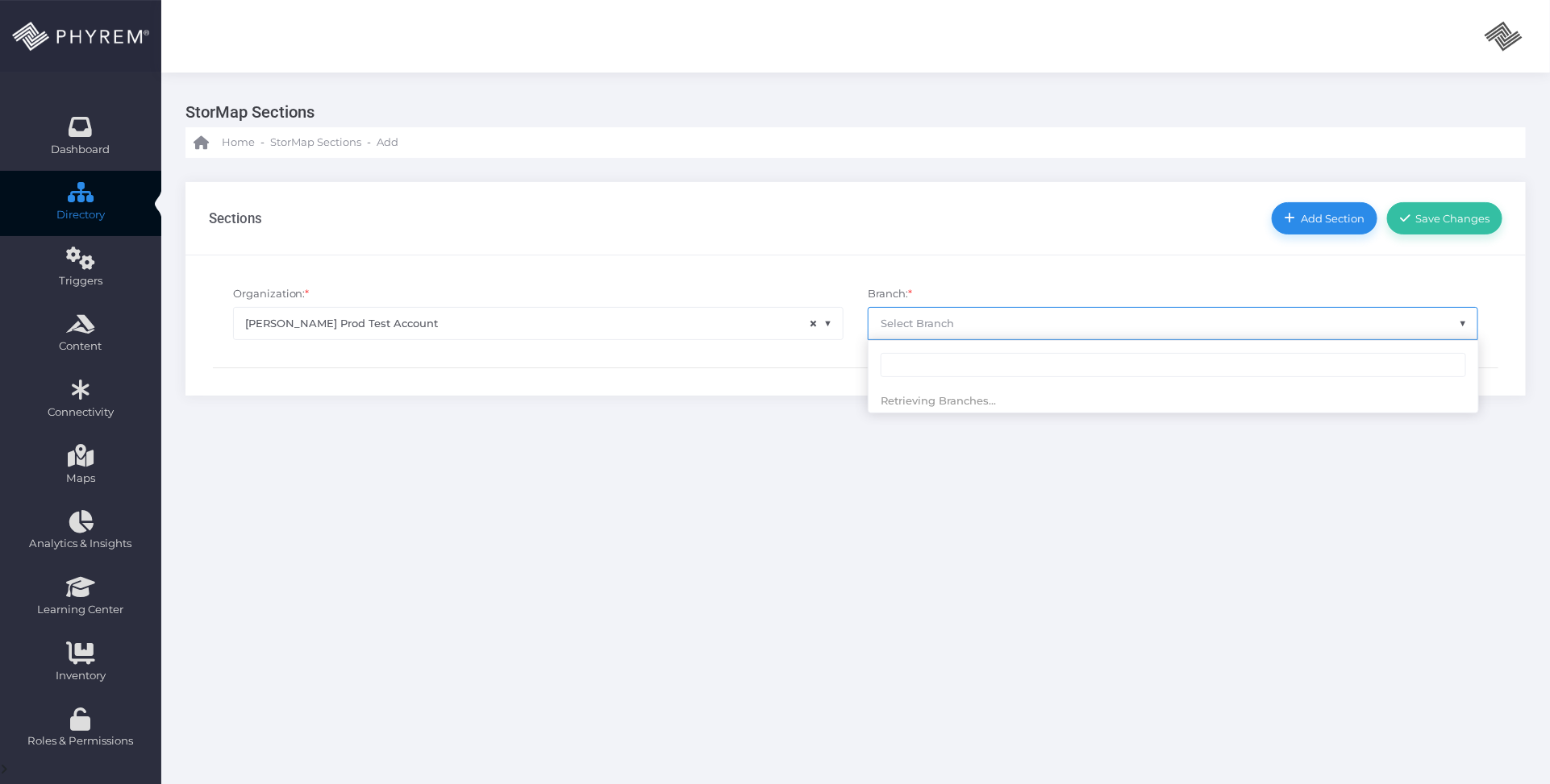
click at [1020, 323] on span "Select Branch" at bounding box center [1173, 323] width 609 height 30
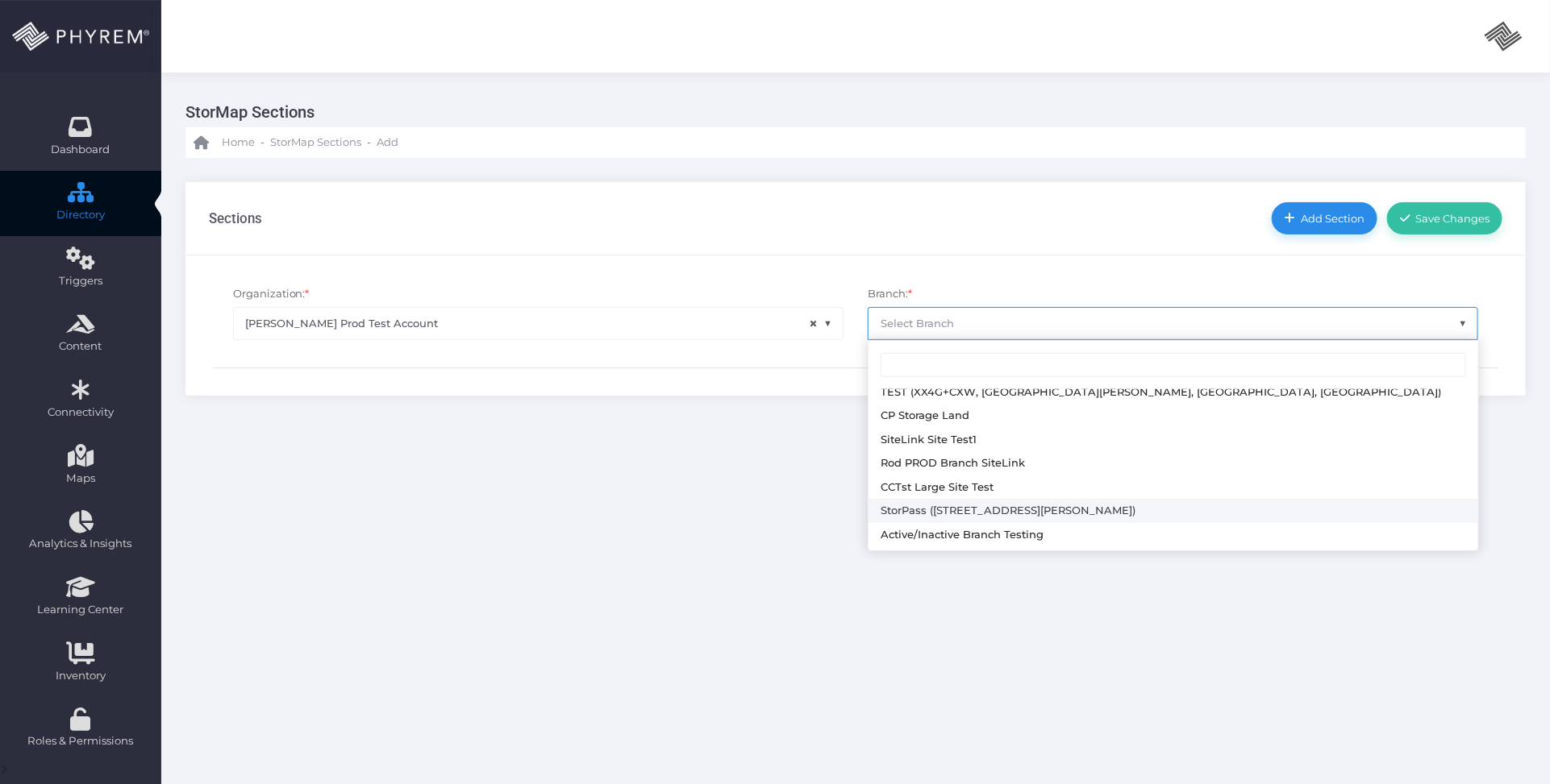
scroll to position [0, 0]
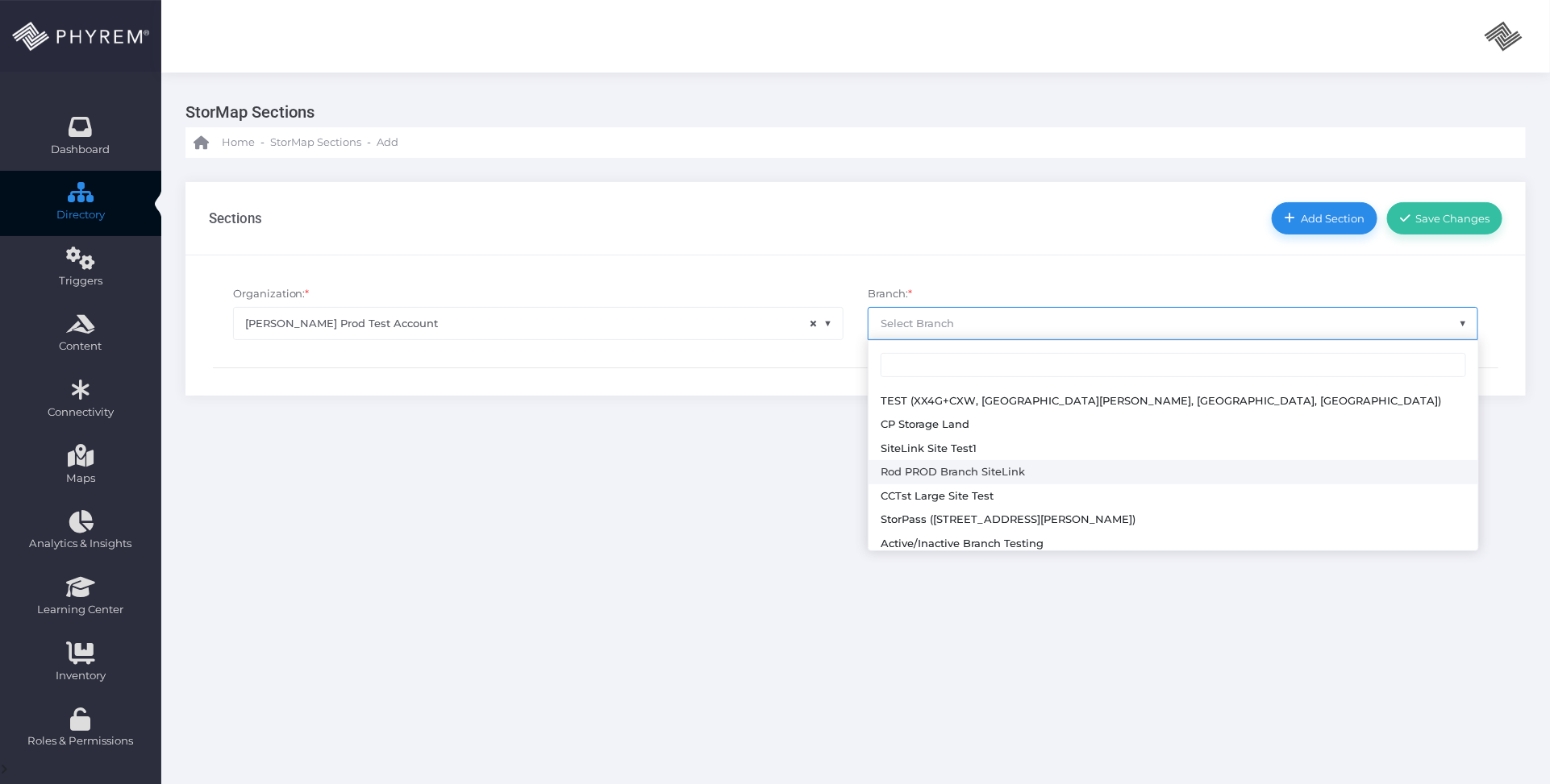
select select "645"
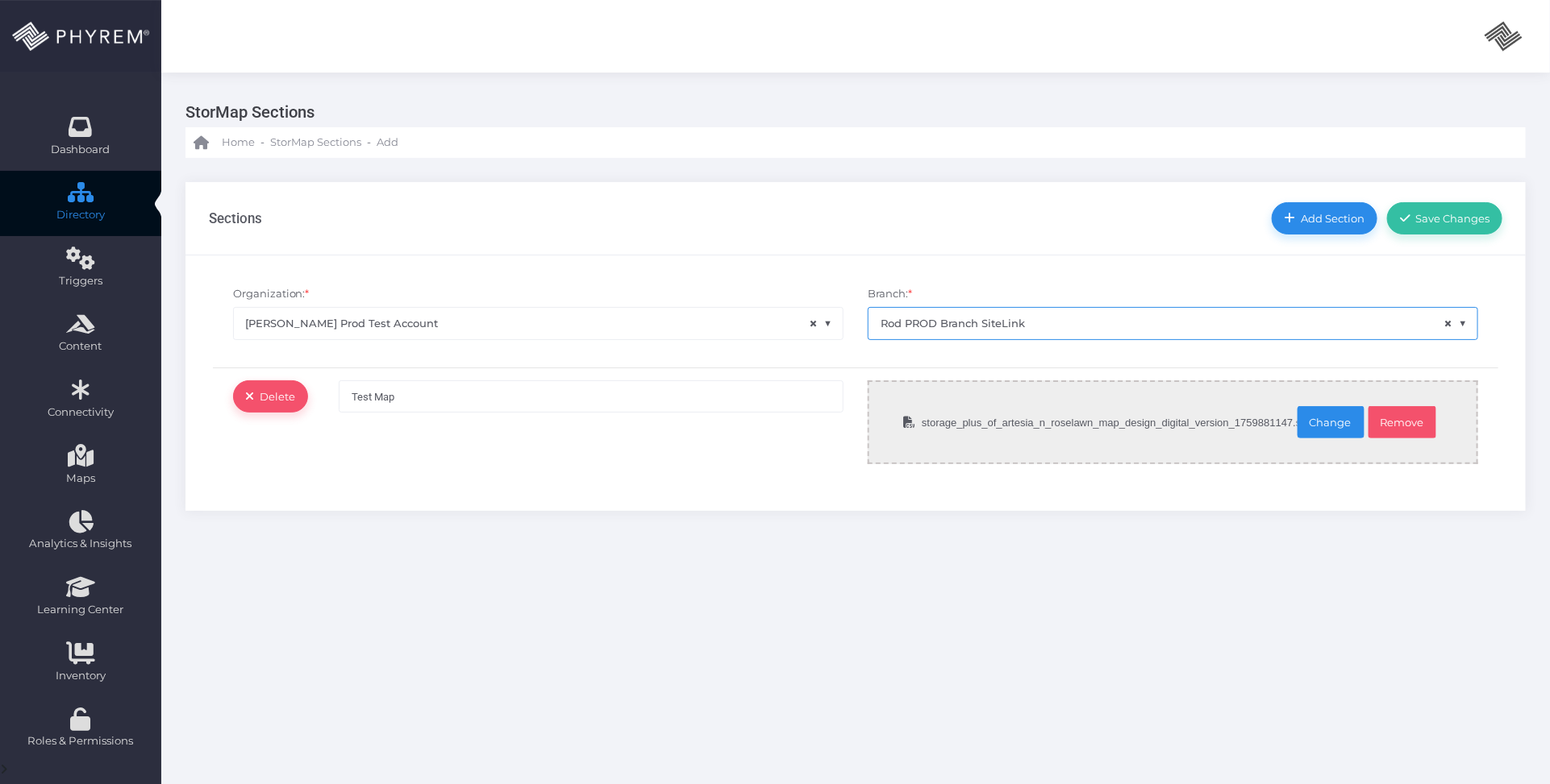
drag, startPoint x: 1407, startPoint y: 413, endPoint x: 1349, endPoint y: 476, distance: 85.6
click at [1409, 413] on link "Remove" at bounding box center [1402, 422] width 68 height 32
click at [1171, 542] on div "StorMap Sections Home - StorMap Sections - Add Sections" at bounding box center [855, 493] width 1389 height 840
click at [1247, 429] on span "Upload a file." at bounding box center [1106, 422] width 468 height 80
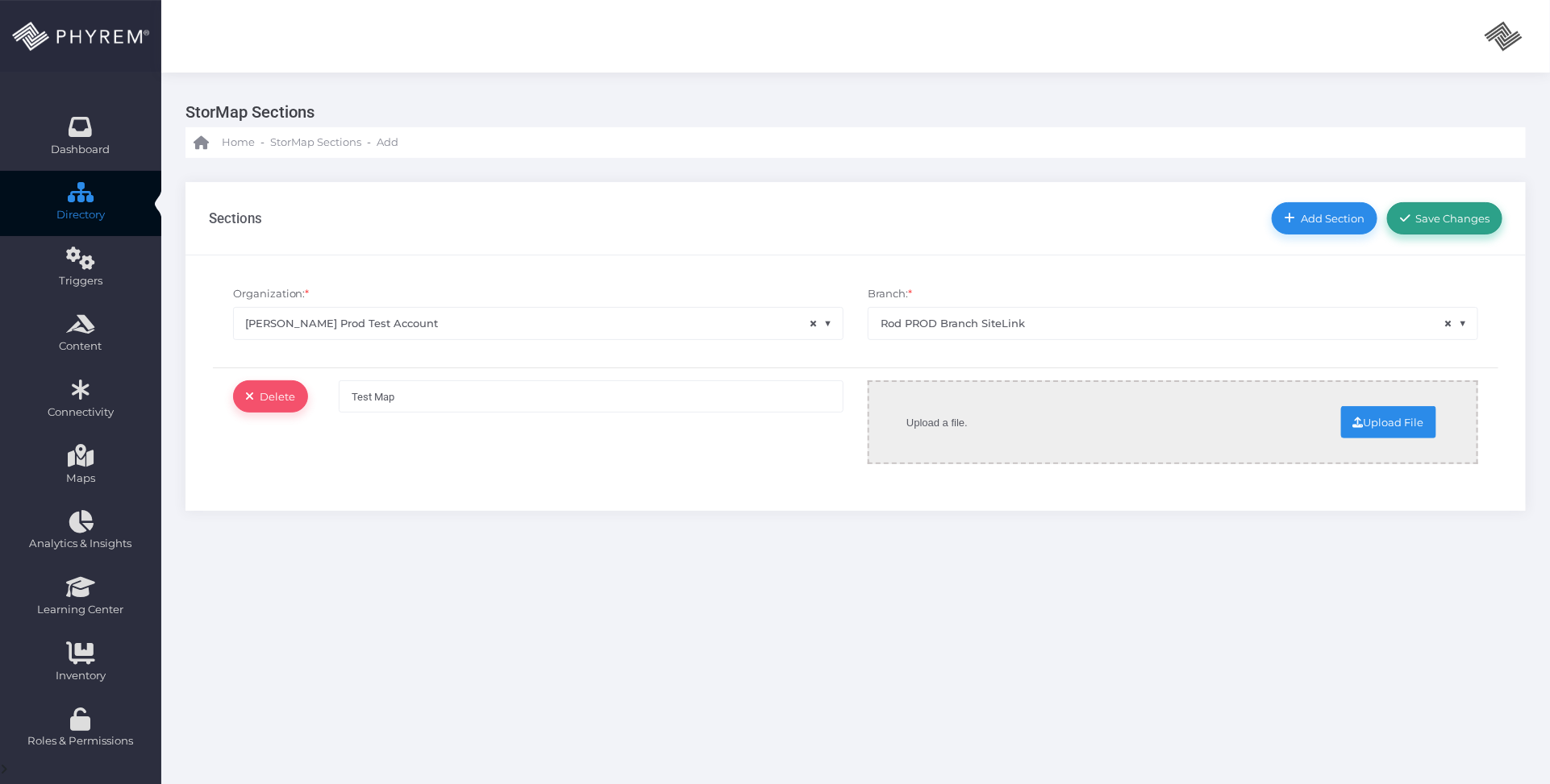
click at [1427, 214] on span "Save Changes" at bounding box center [1450, 218] width 79 height 13
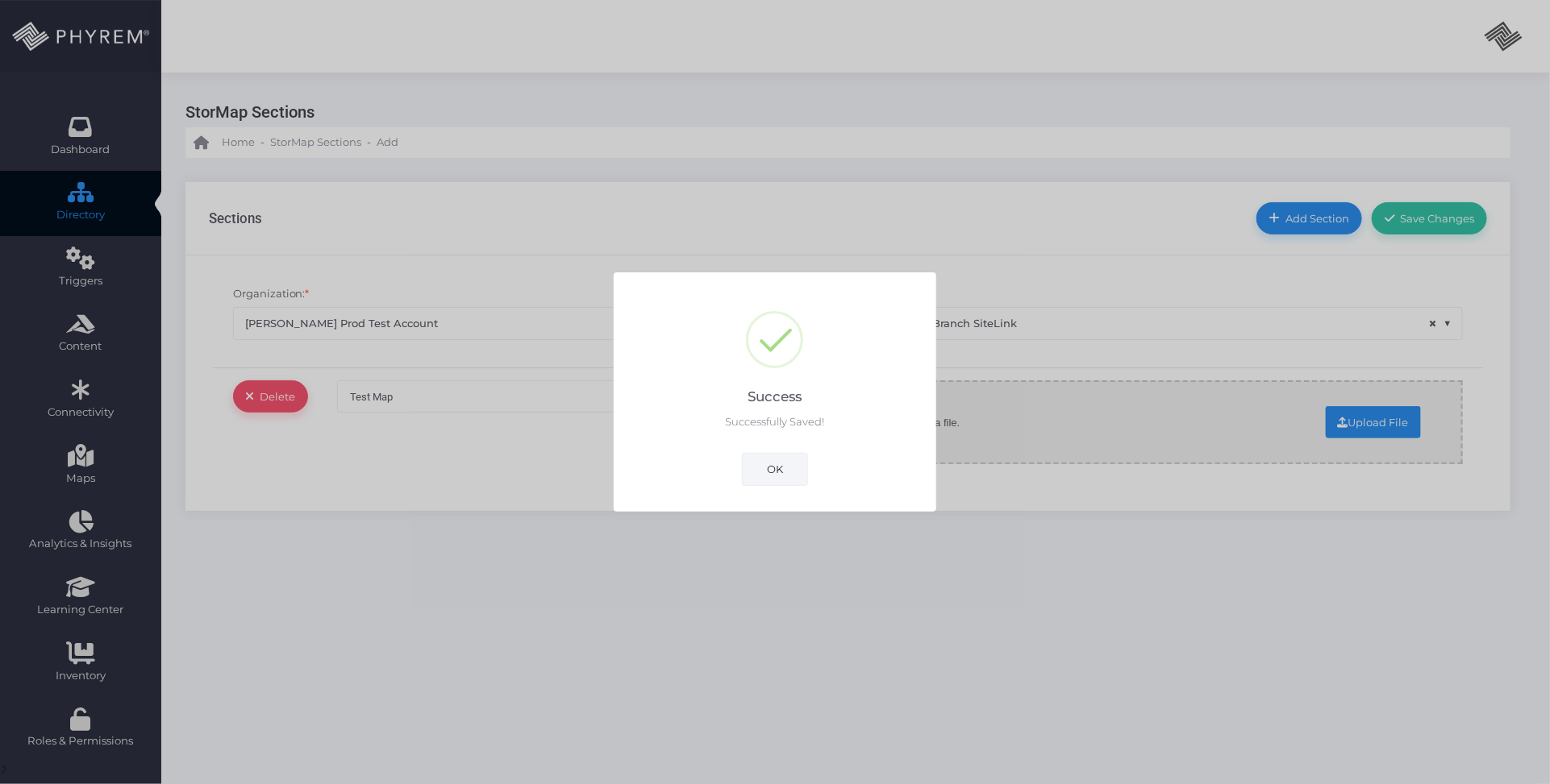
click at [806, 469] on button "OK" at bounding box center [775, 469] width 66 height 32
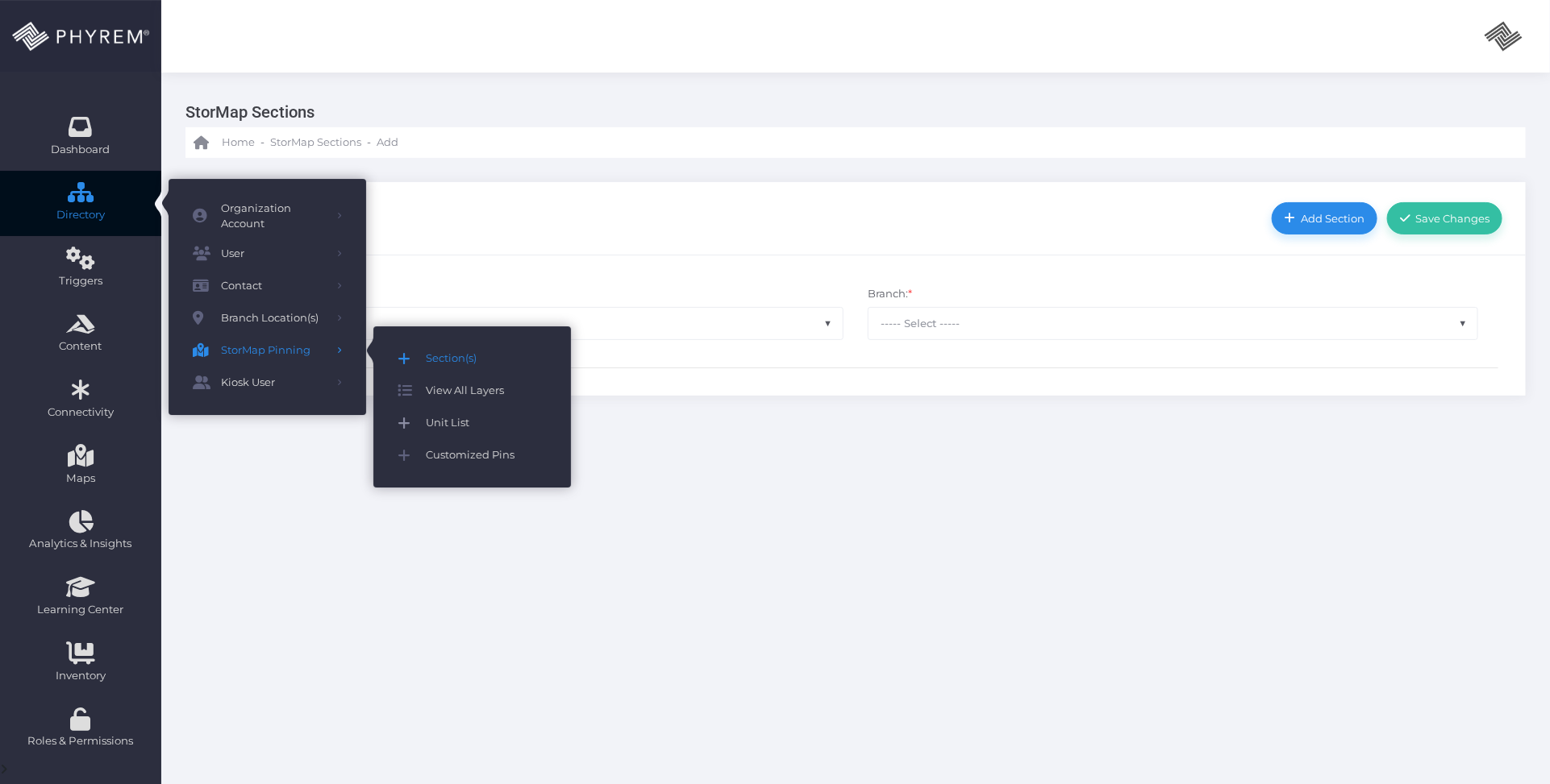
click at [461, 416] on span "Unit List" at bounding box center [486, 423] width 121 height 21
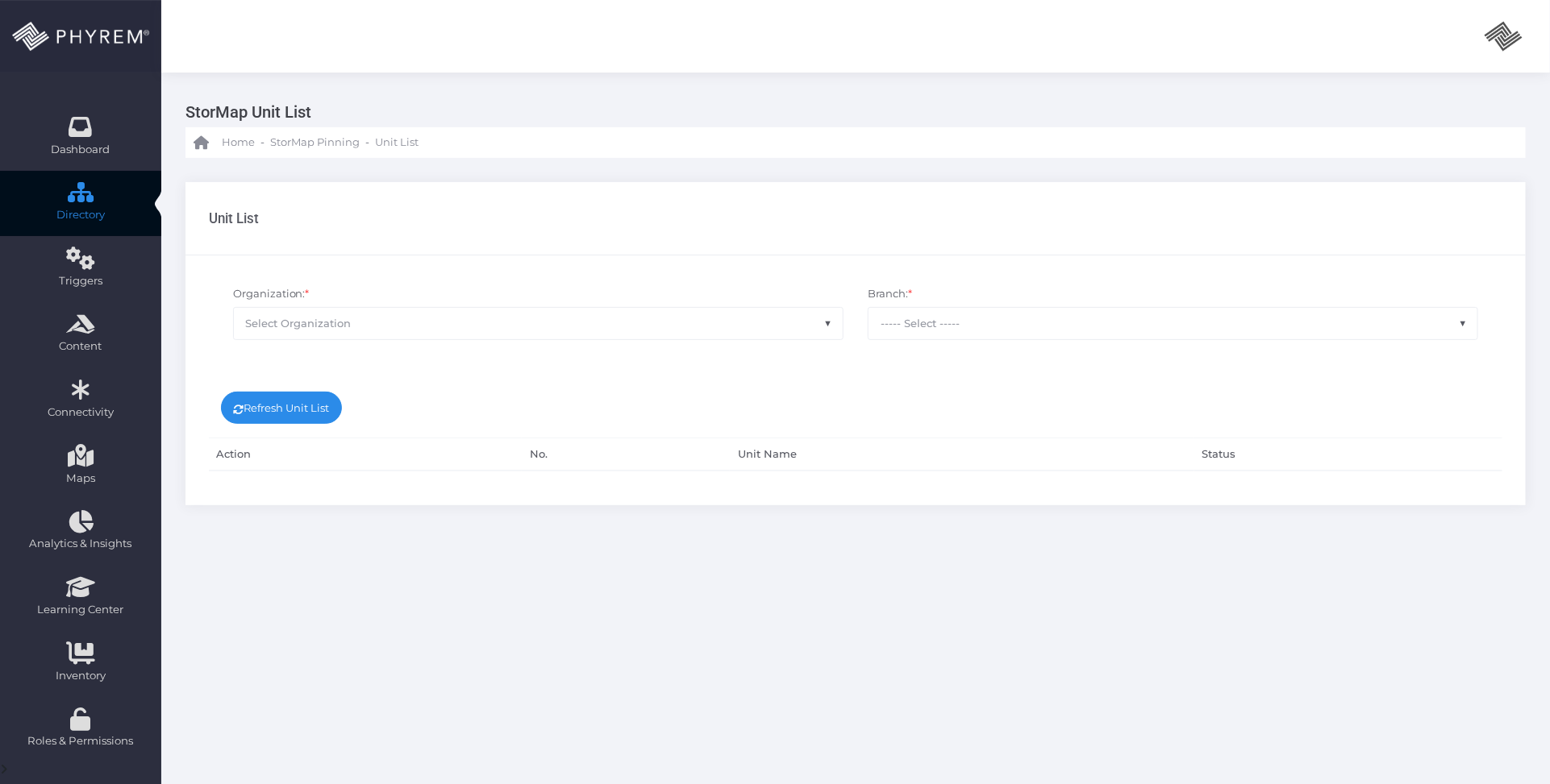
click at [538, 324] on span "Select Organization" at bounding box center [538, 323] width 609 height 30
type input "o"
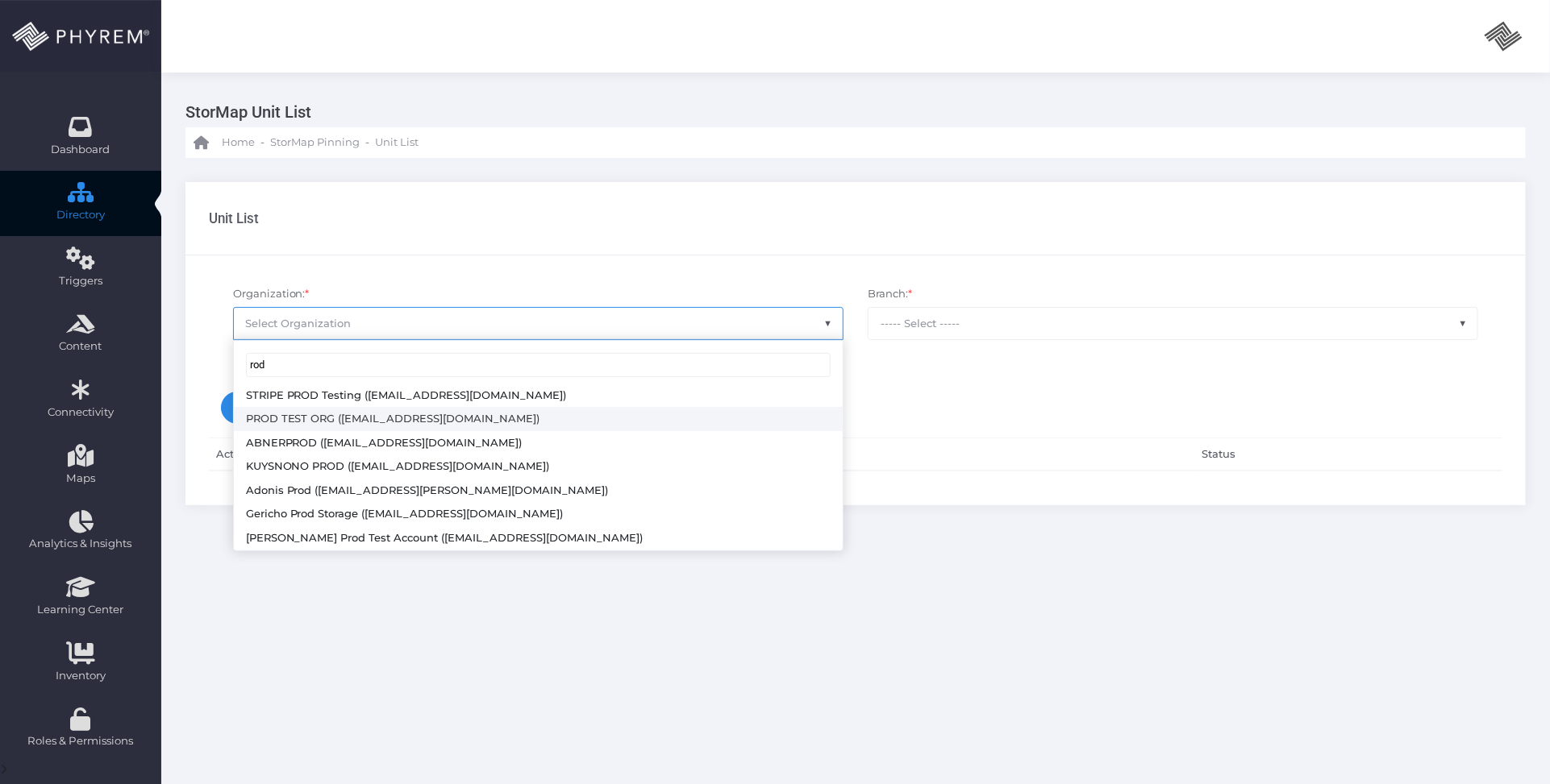
scroll to position [77, 0]
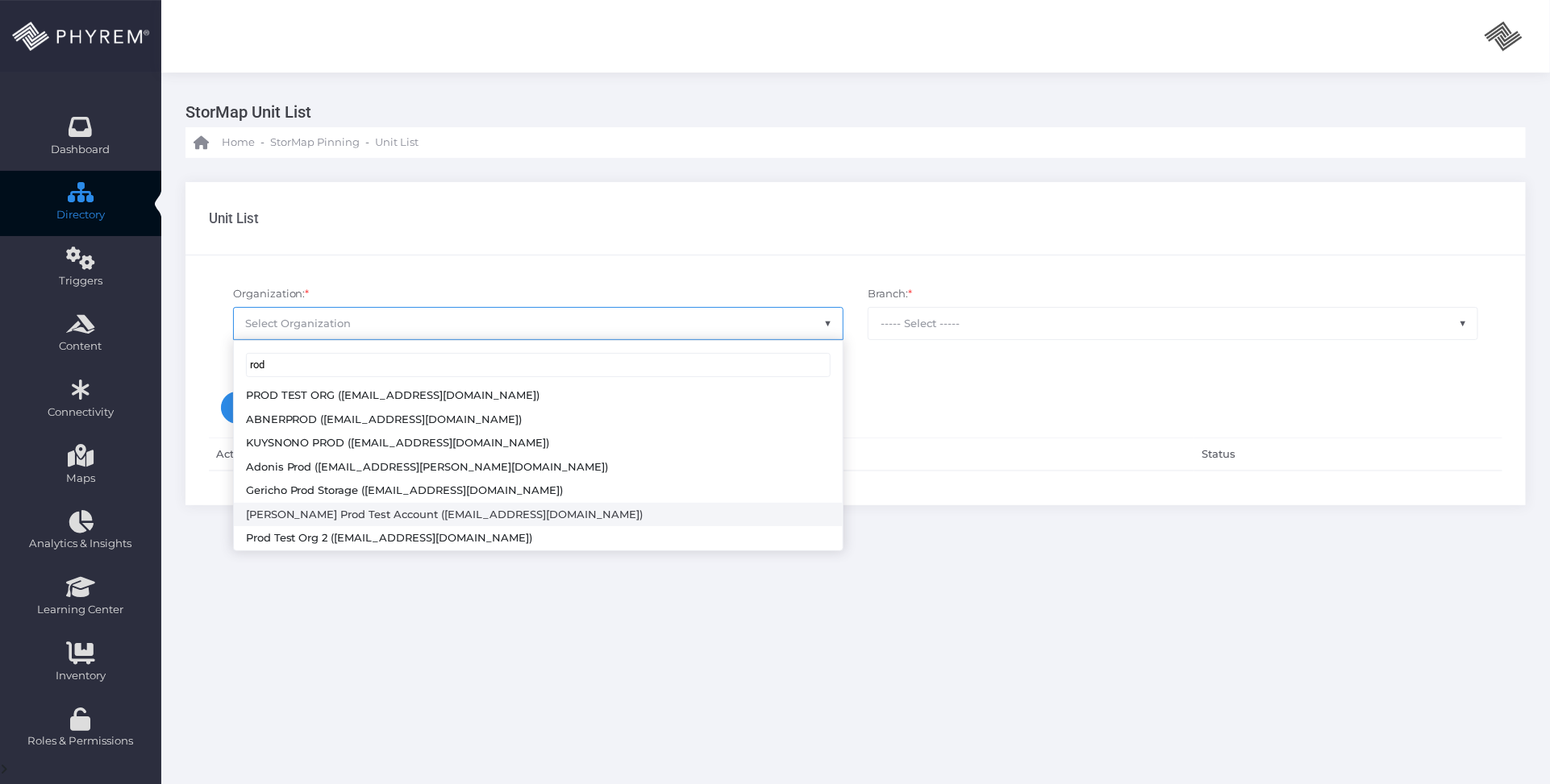
type input "rod"
select select "4804"
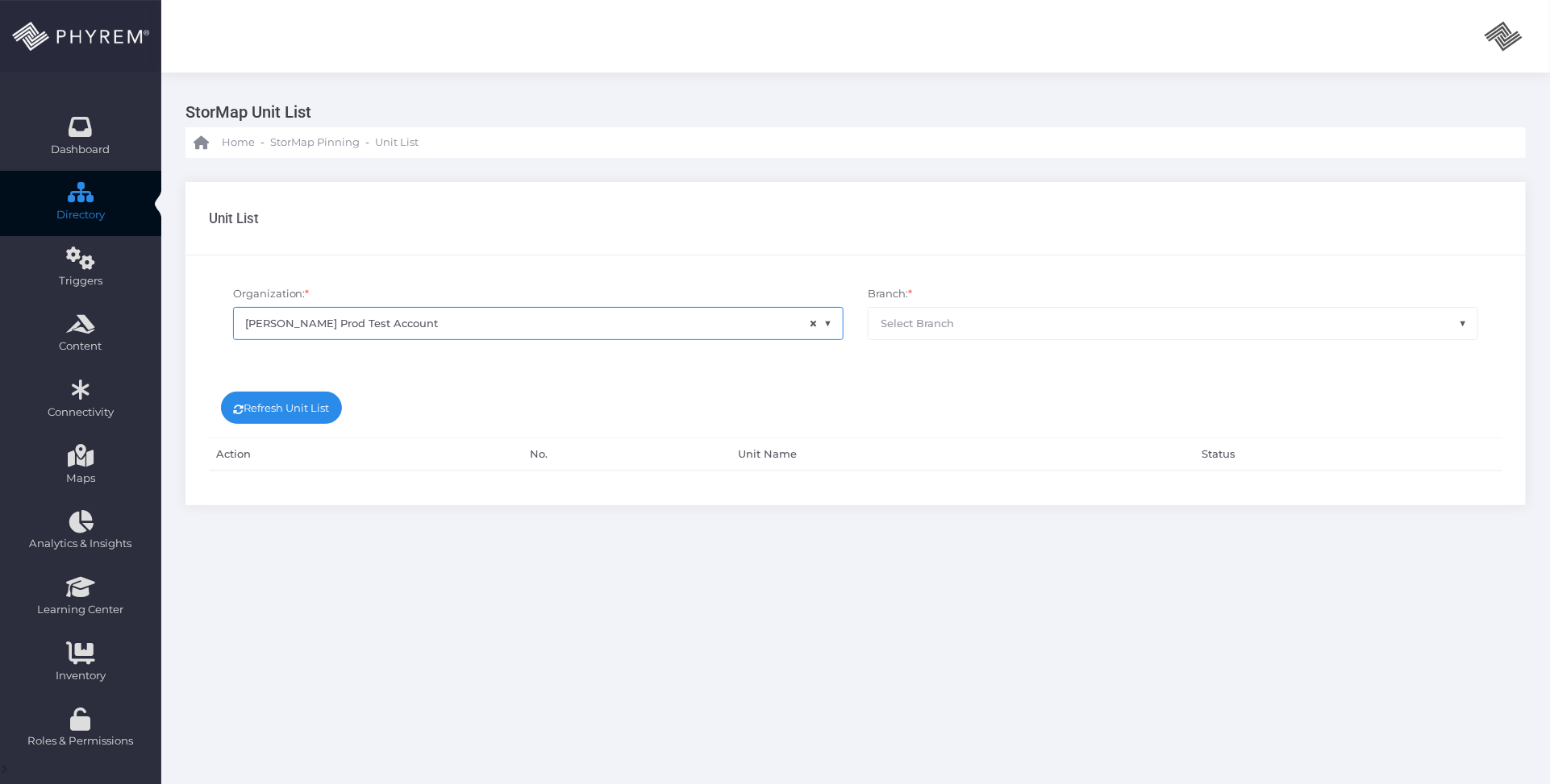
click at [912, 319] on span "Select Branch" at bounding box center [917, 323] width 74 height 13
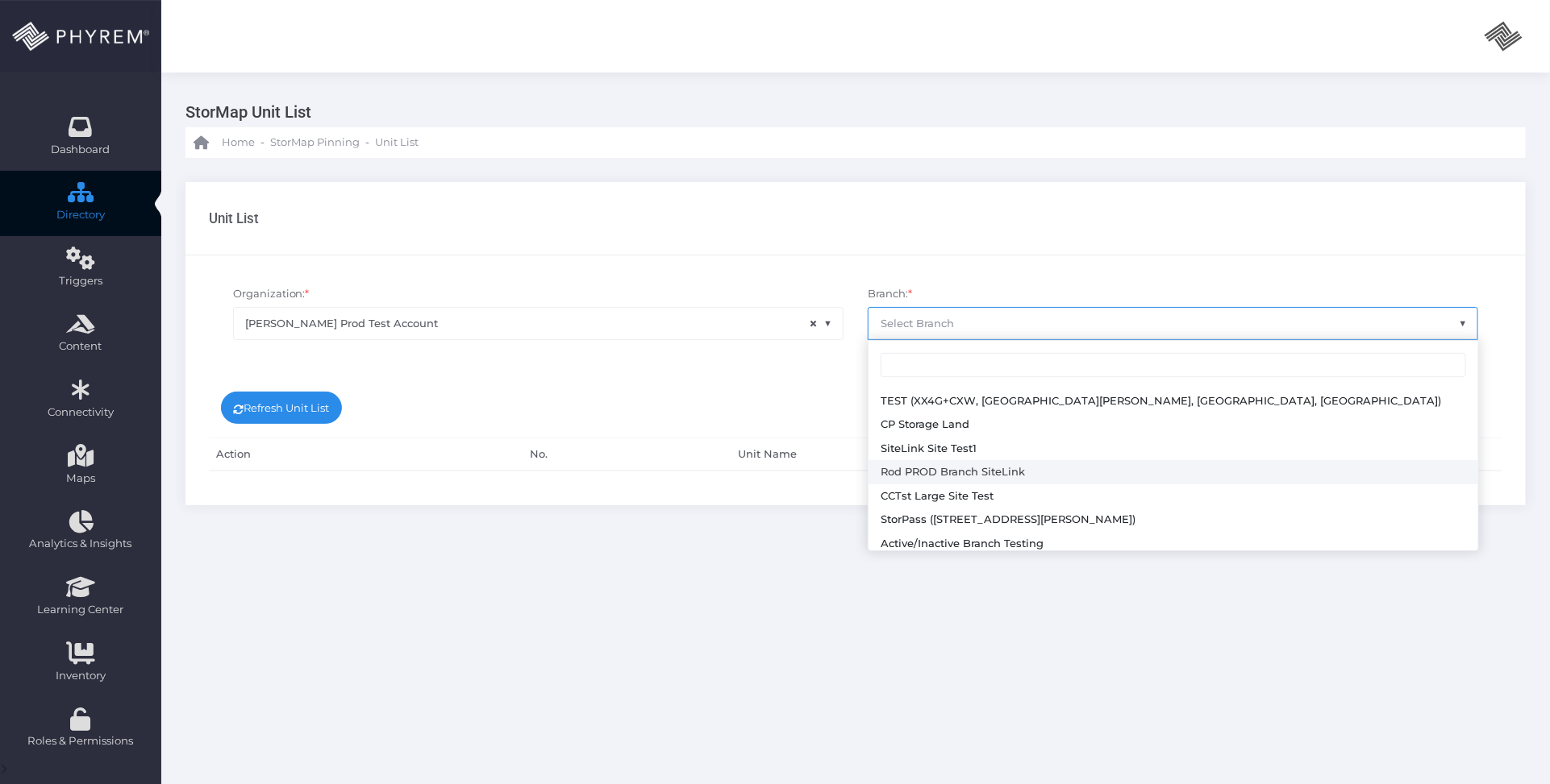
select select "645"
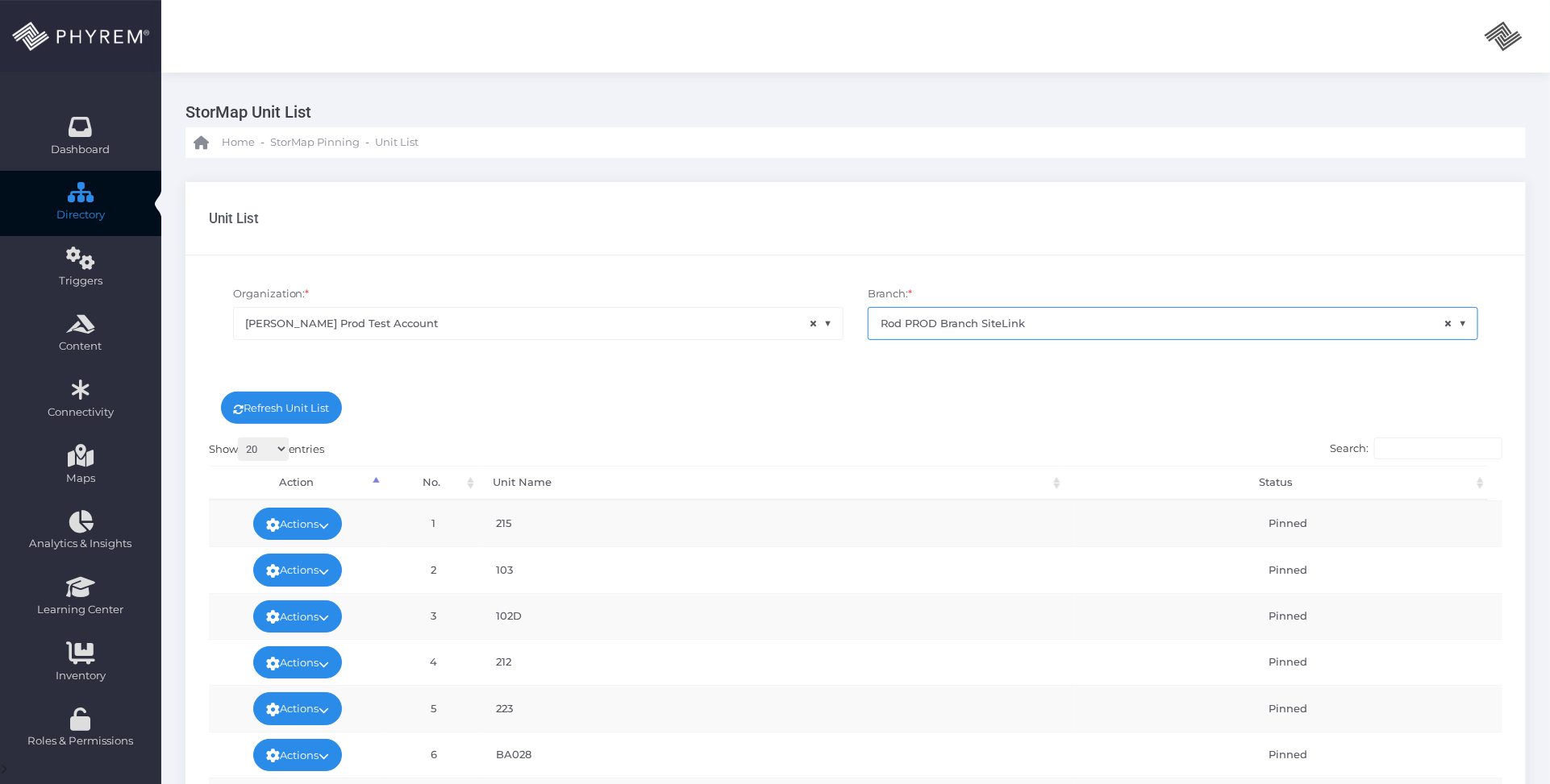
click at [812, 406] on div "Refresh Unit List" at bounding box center [856, 400] width 1318 height 74
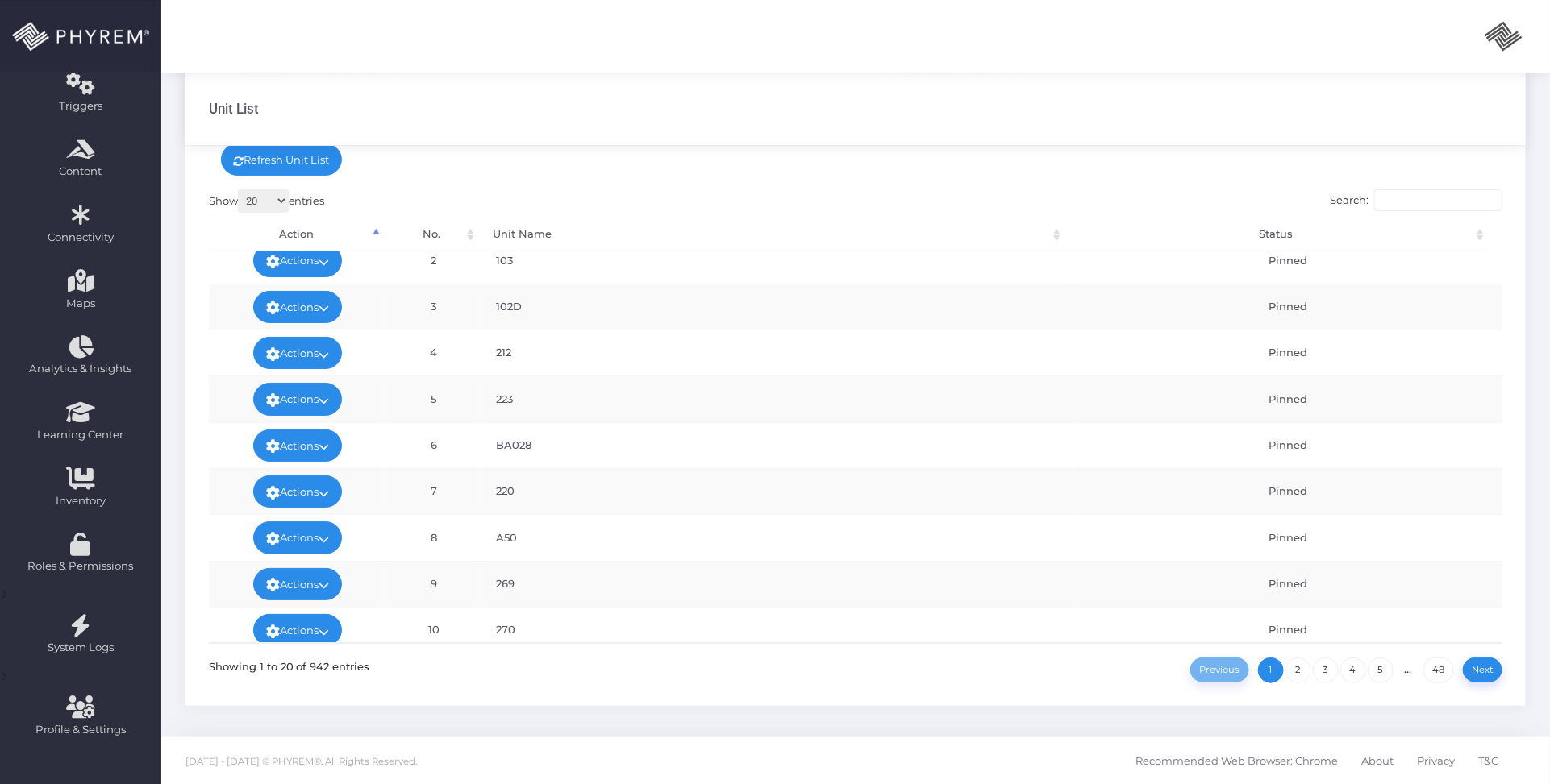
scroll to position [0, 0]
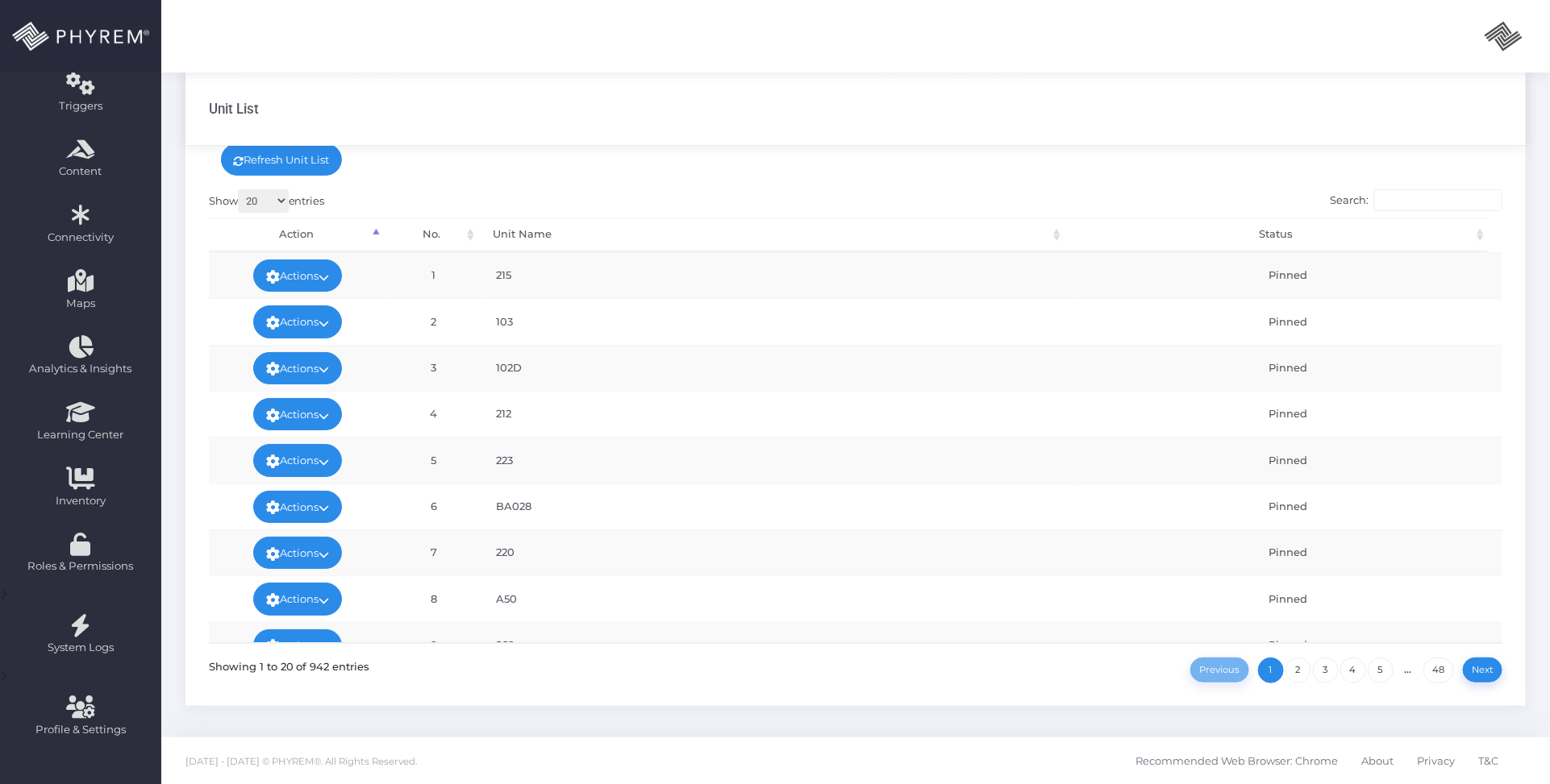
click at [1403, 200] on input "Search:" at bounding box center [1438, 200] width 128 height 23
type input "z1"
click at [328, 324] on icon at bounding box center [324, 324] width 10 height 0
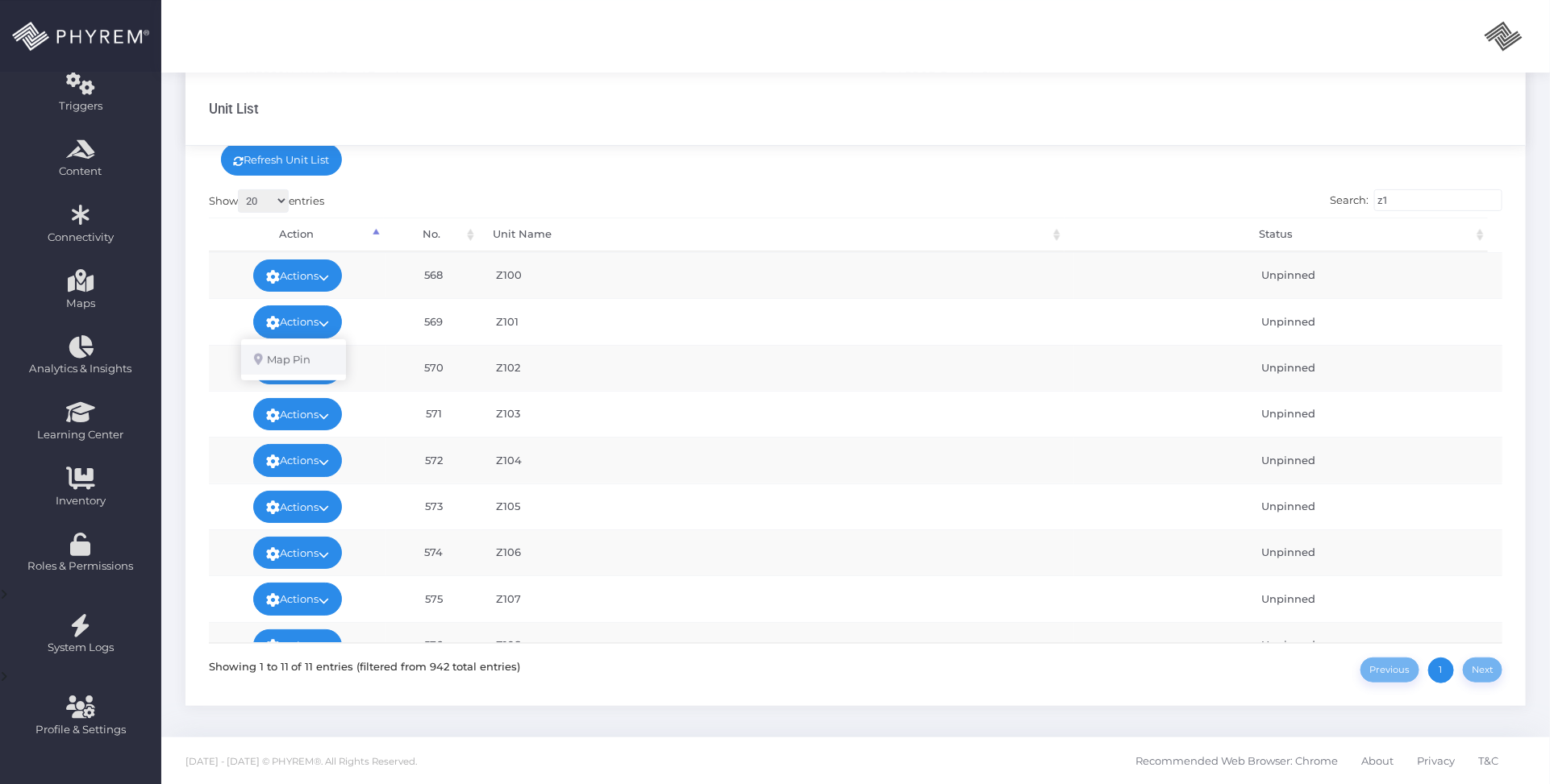
click at [311, 351] on link "Map Pin" at bounding box center [293, 360] width 105 height 30
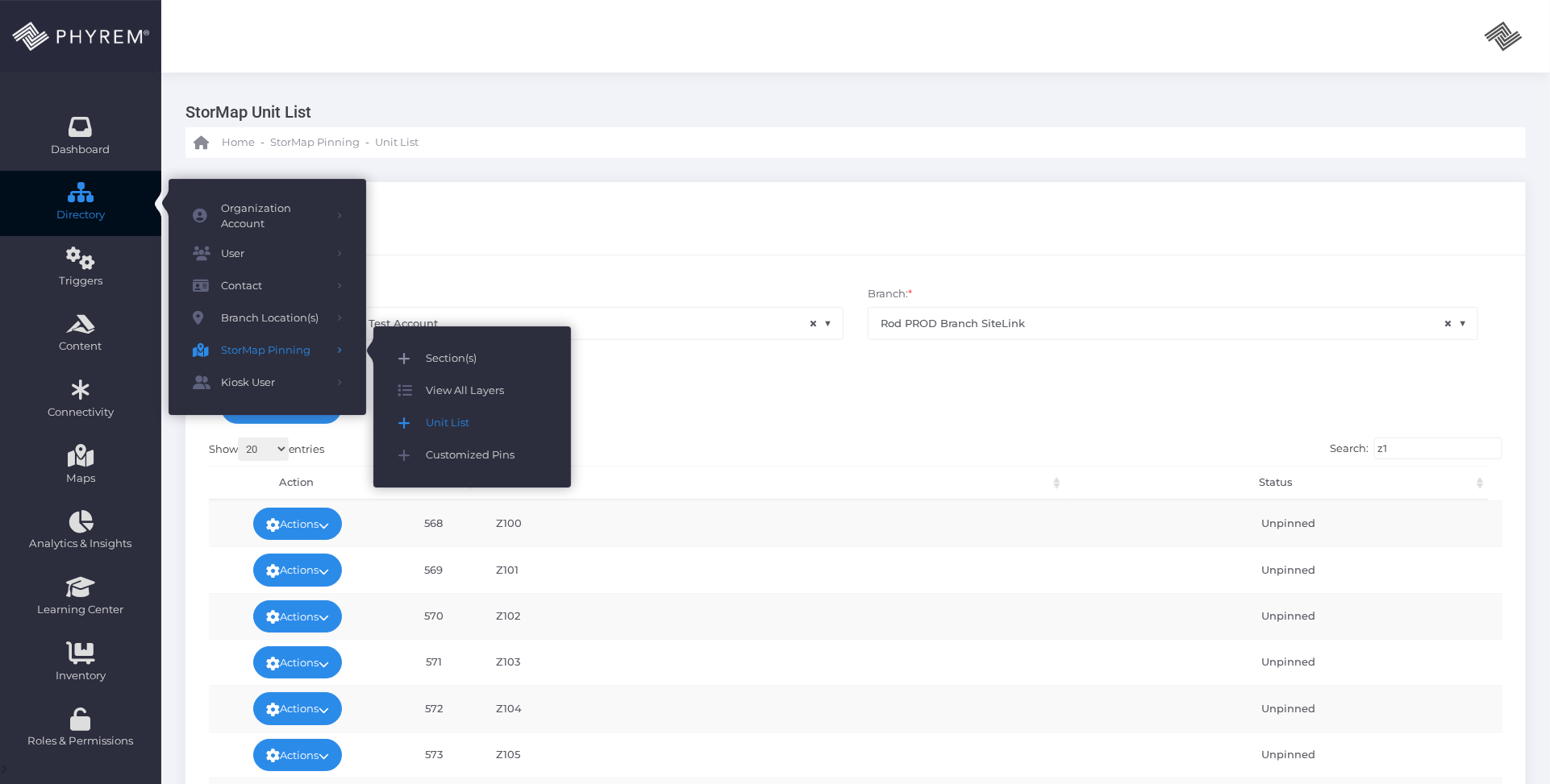
click at [460, 357] on span "Section(s)" at bounding box center [486, 358] width 121 height 21
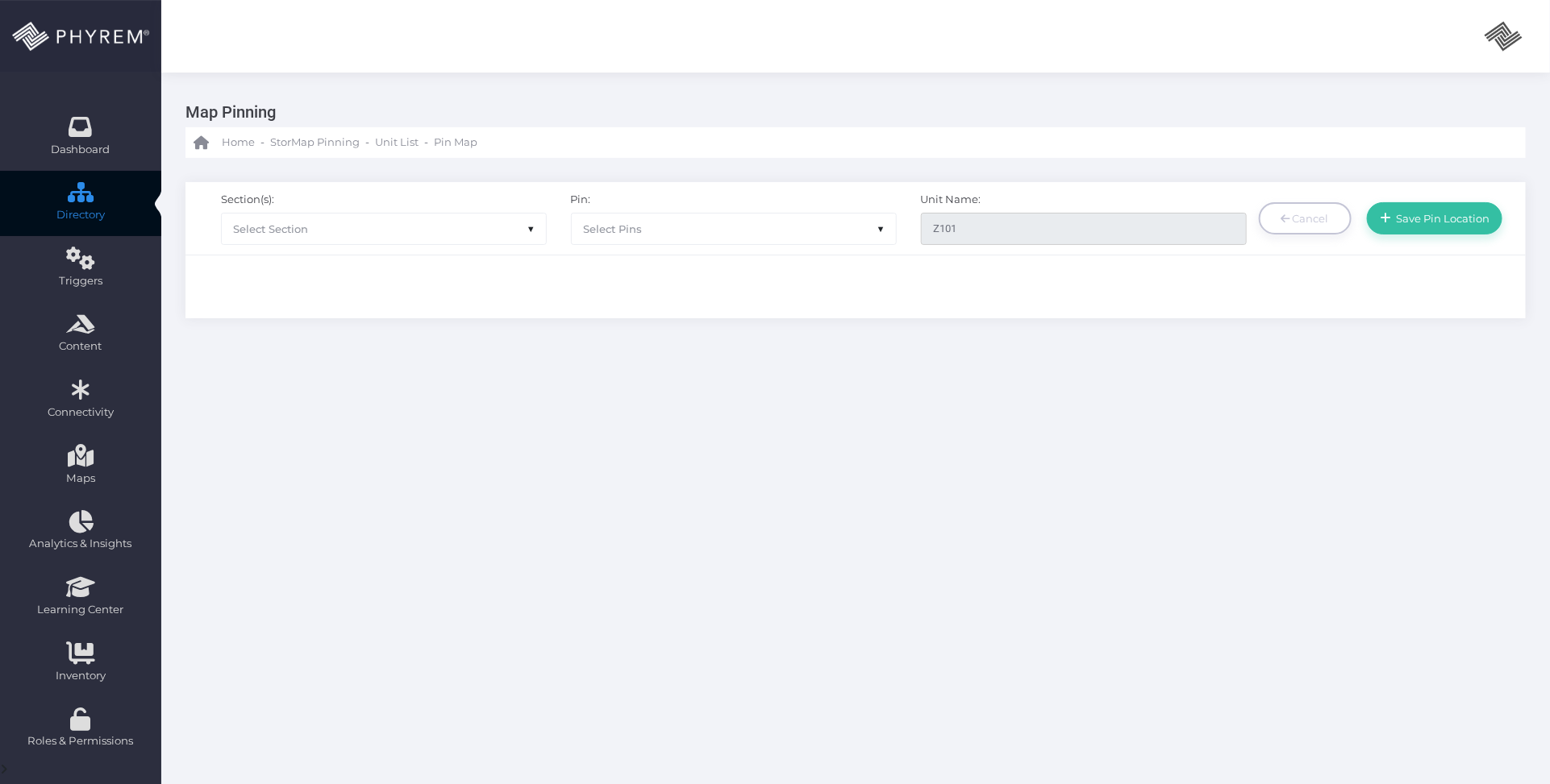
click at [420, 234] on span "Select Section" at bounding box center [384, 229] width 325 height 30
select select "146"
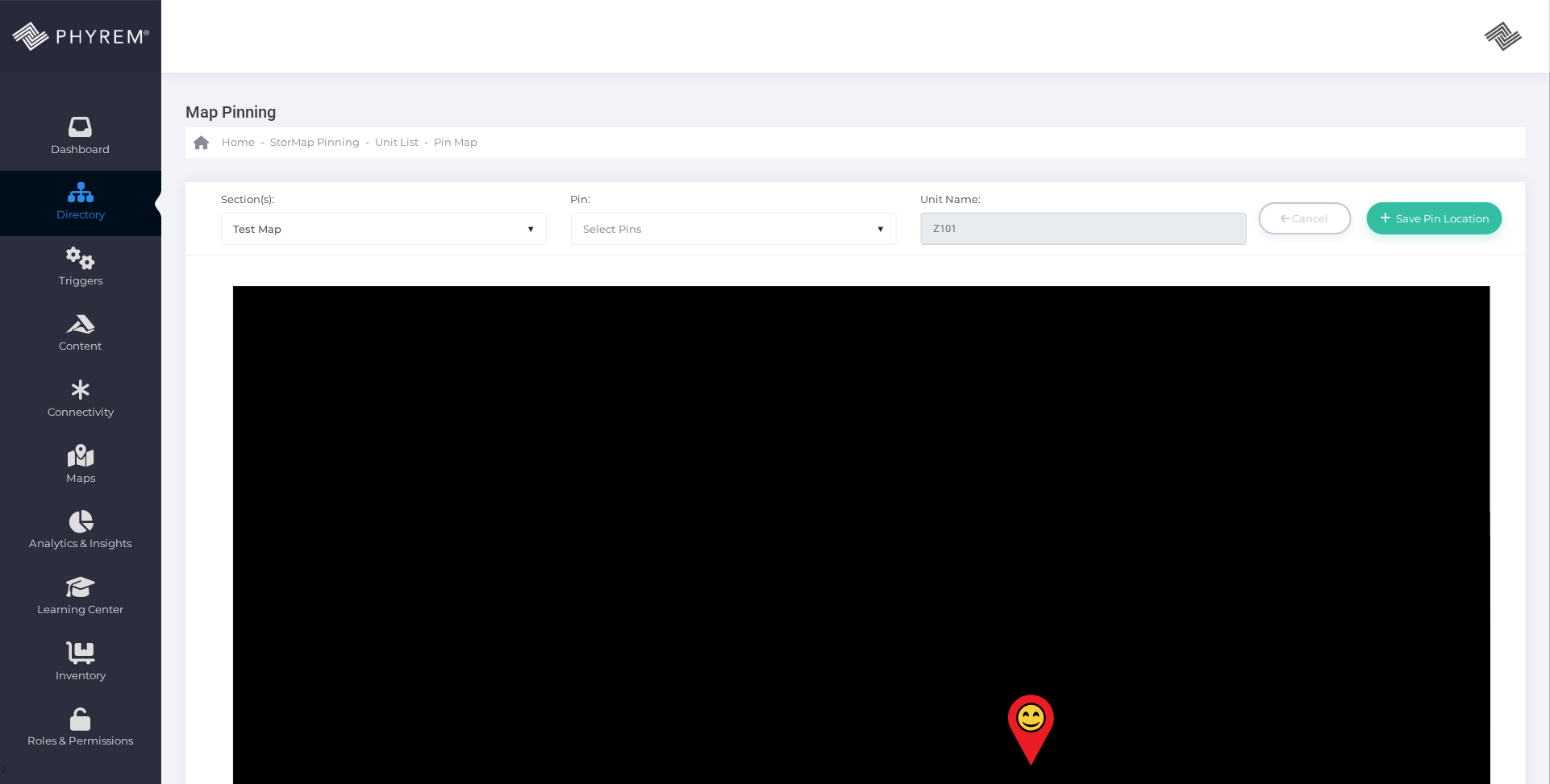
drag, startPoint x: 283, startPoint y: 339, endPoint x: 853, endPoint y: 629, distance: 639.5
drag, startPoint x: 1039, startPoint y: 393, endPoint x: 1163, endPoint y: 494, distance: 159.9
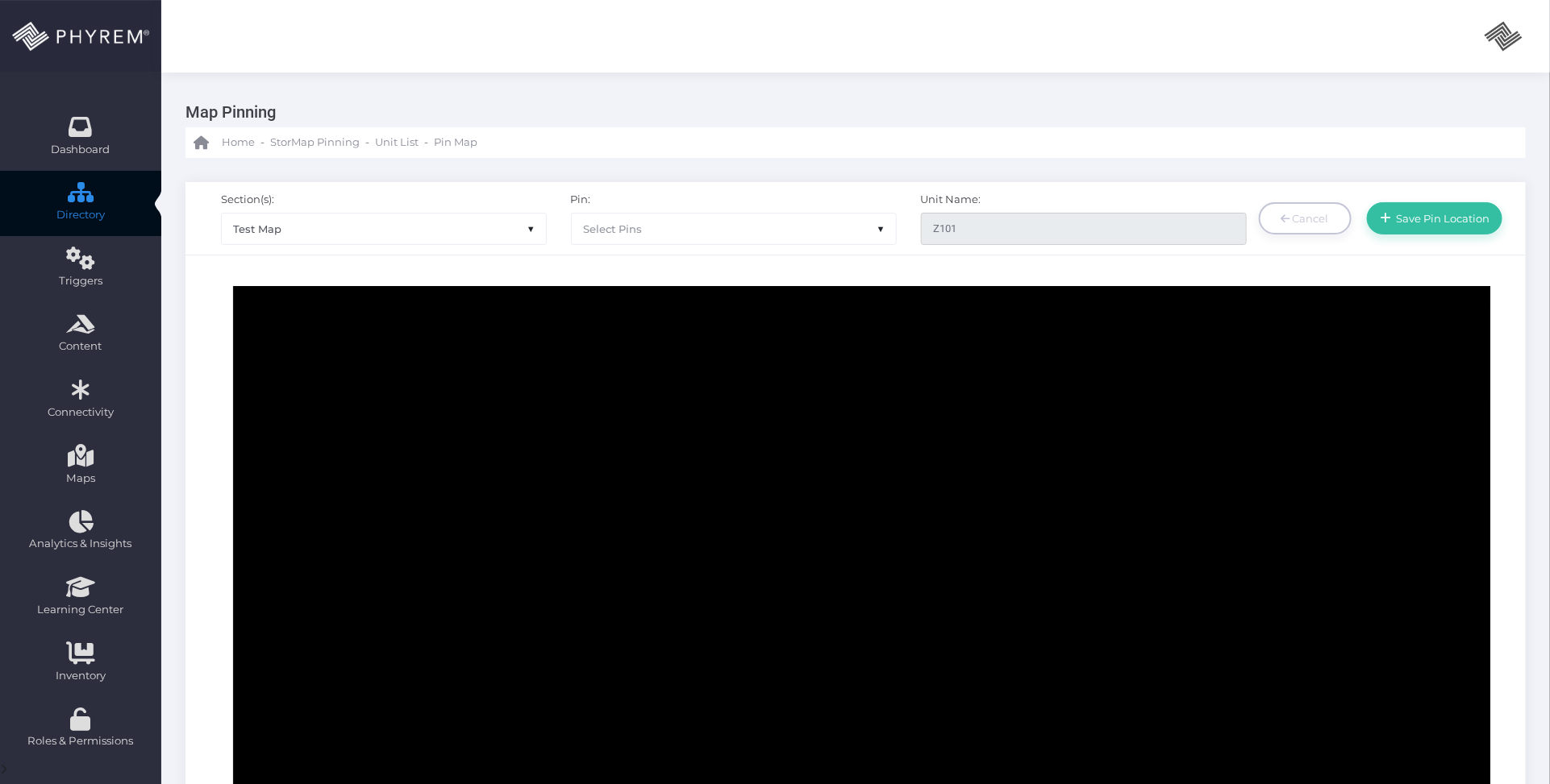
scroll to position [605, 0]
drag, startPoint x: 1211, startPoint y: 364, endPoint x: 1198, endPoint y: 553, distance: 189.4
click at [1198, 553] on icon at bounding box center [1162, 706] width 1858 height 2050
drag, startPoint x: 1186, startPoint y: 512, endPoint x: 1194, endPoint y: 646, distance: 134.2
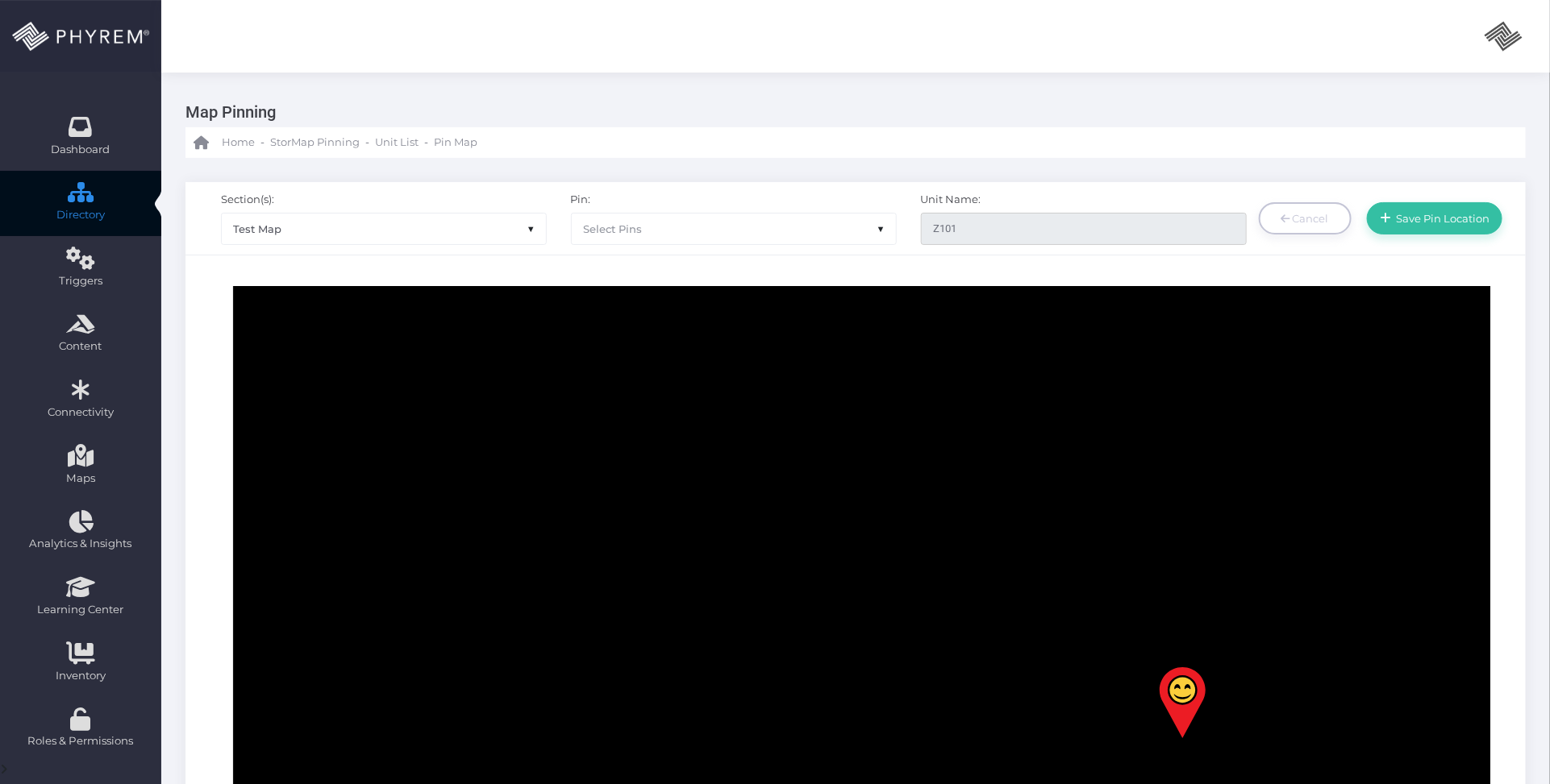
click at [1177, 658] on icon at bounding box center [1162, 606] width 1858 height 2050
drag, startPoint x: 1146, startPoint y: 400, endPoint x: 1026, endPoint y: 615, distance: 246.2
click at [1026, 615] on icon at bounding box center [1162, 203] width 1858 height 2050
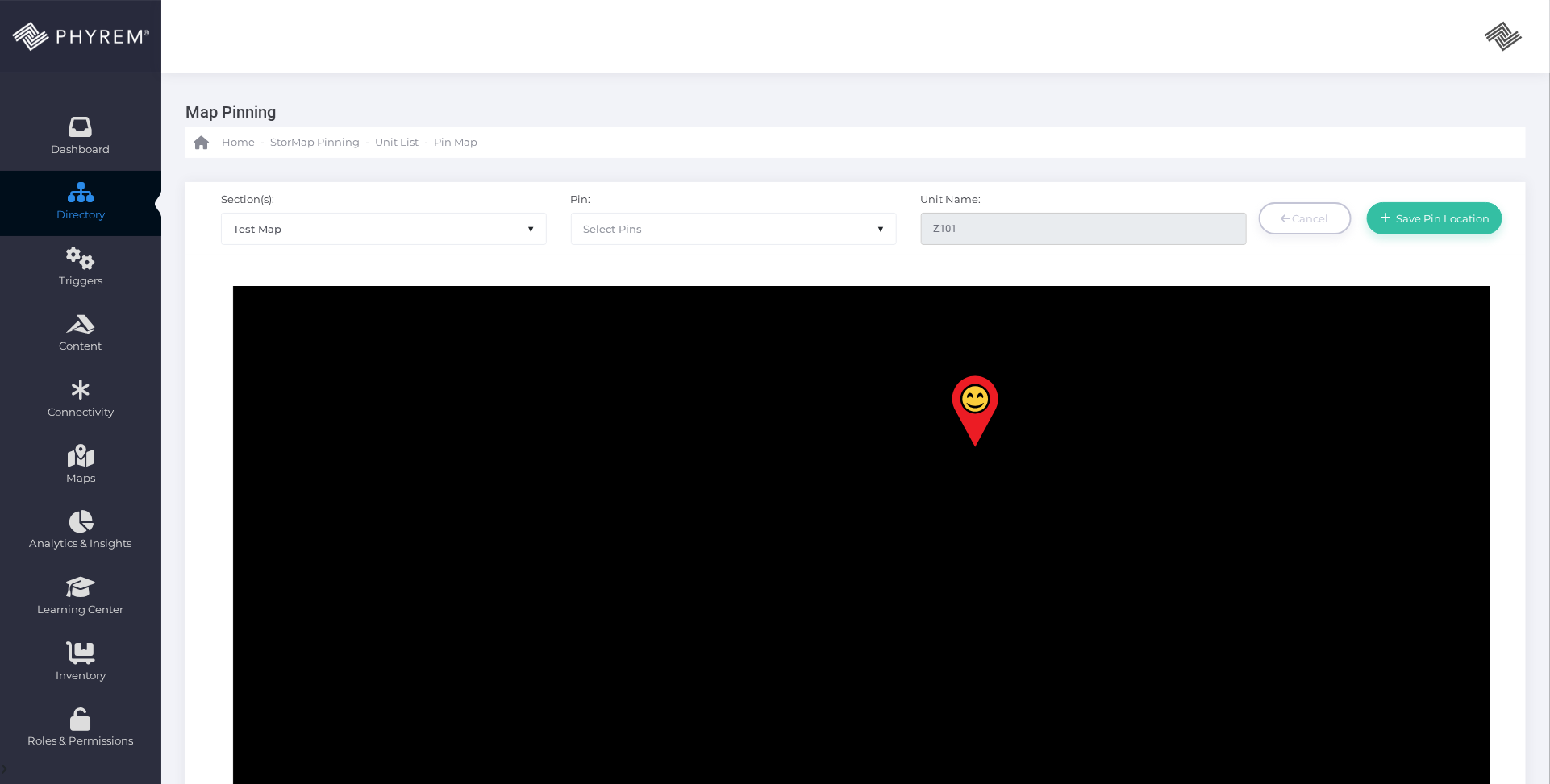
click at [970, 426] on image at bounding box center [974, 413] width 50 height 78
click at [1465, 208] on button "Save Pin Location" at bounding box center [1434, 218] width 135 height 32
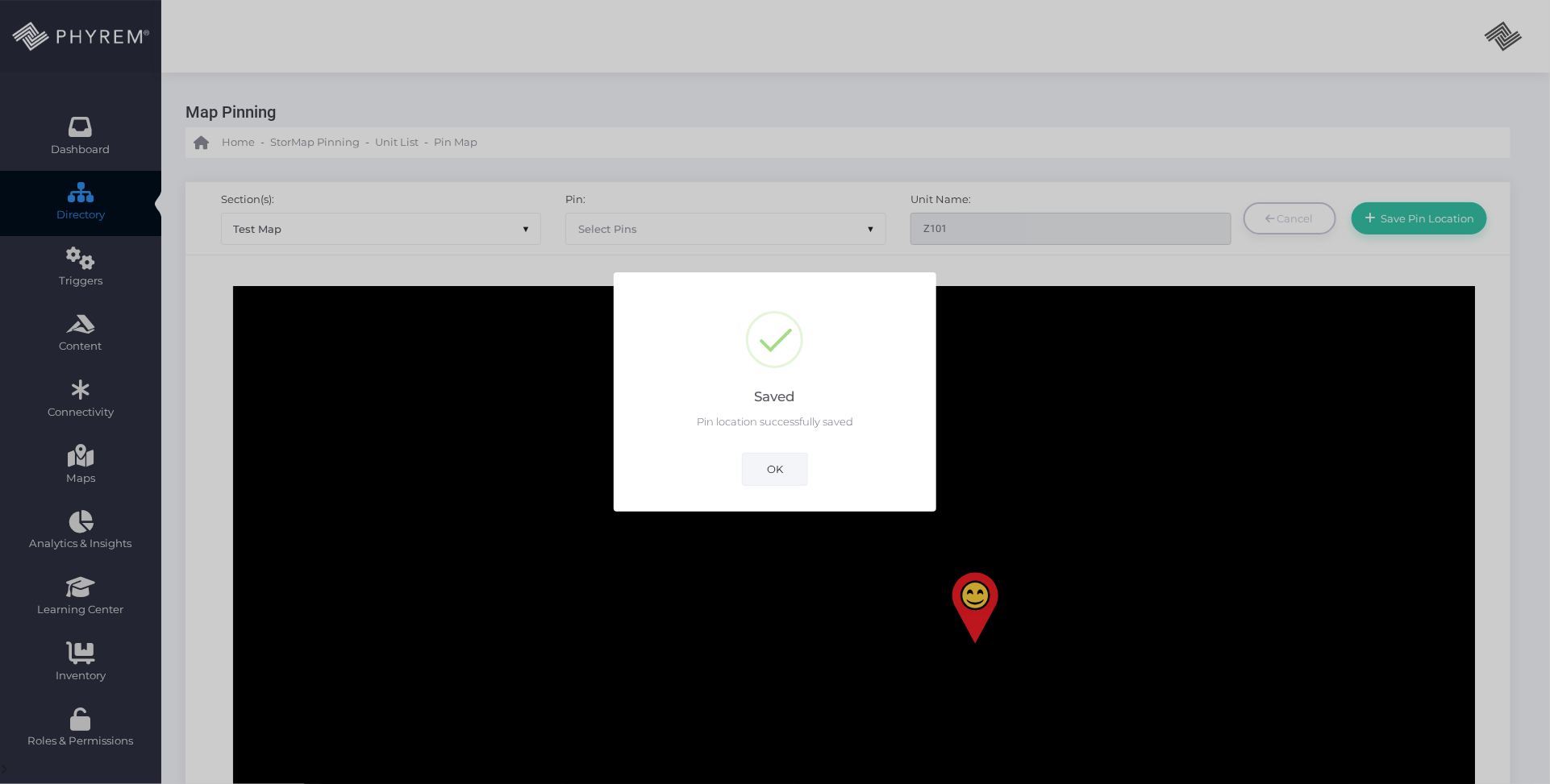
click at [786, 468] on button "OK" at bounding box center [775, 469] width 66 height 32
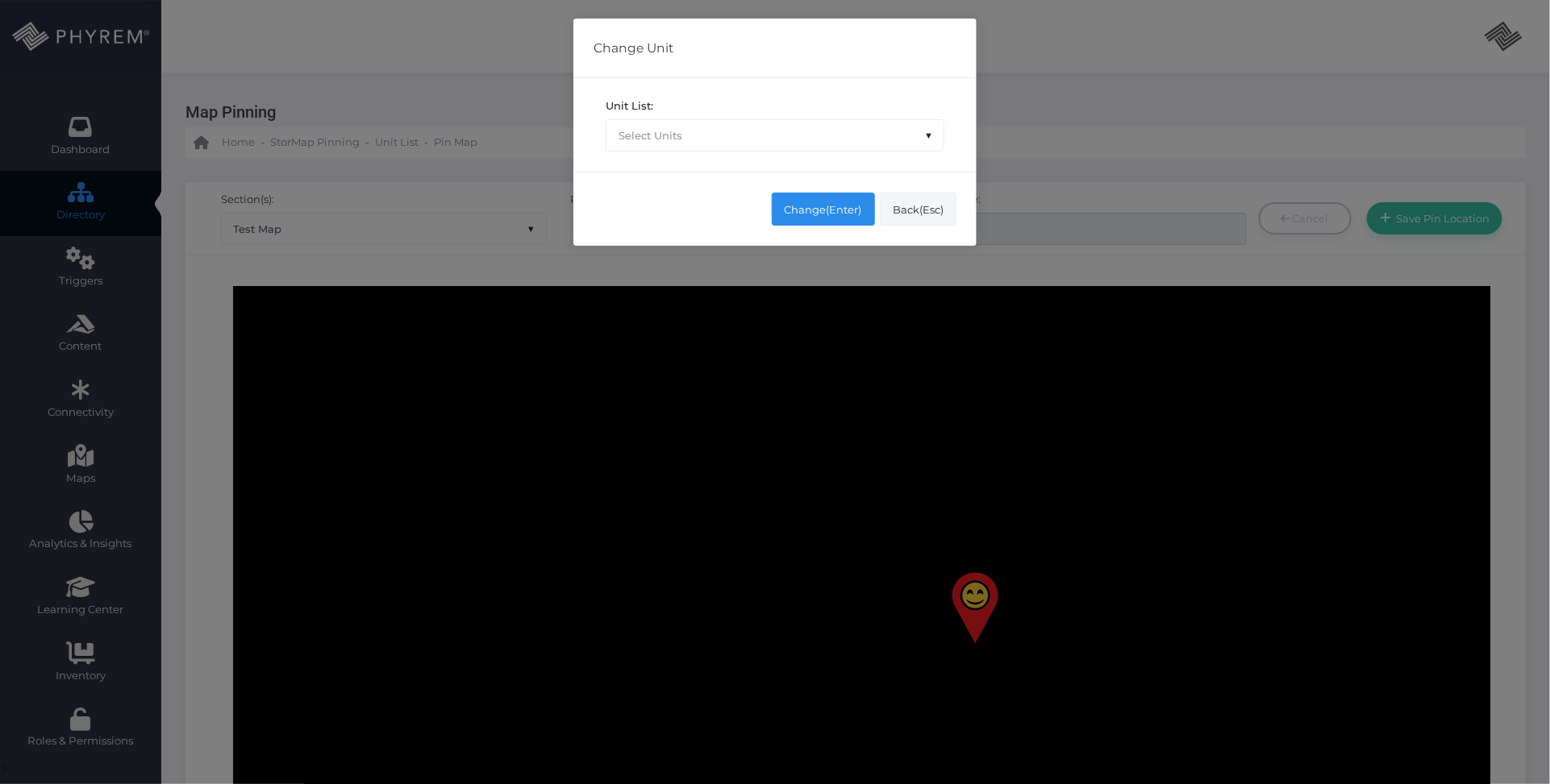
drag, startPoint x: 916, startPoint y: 210, endPoint x: 1000, endPoint y: 396, distance: 204.1
click at [1000, 396] on div "Change Unit Unit List: Select Units Change(Enter) Back(Esc)" at bounding box center [775, 392] width 1550 height 784
click at [1005, 406] on div "Change Unit Unit List: Select Units Change(Enter) Back(Esc)" at bounding box center [775, 392] width 1550 height 784
click at [905, 211] on button "Back(Esc)" at bounding box center [918, 209] width 77 height 32
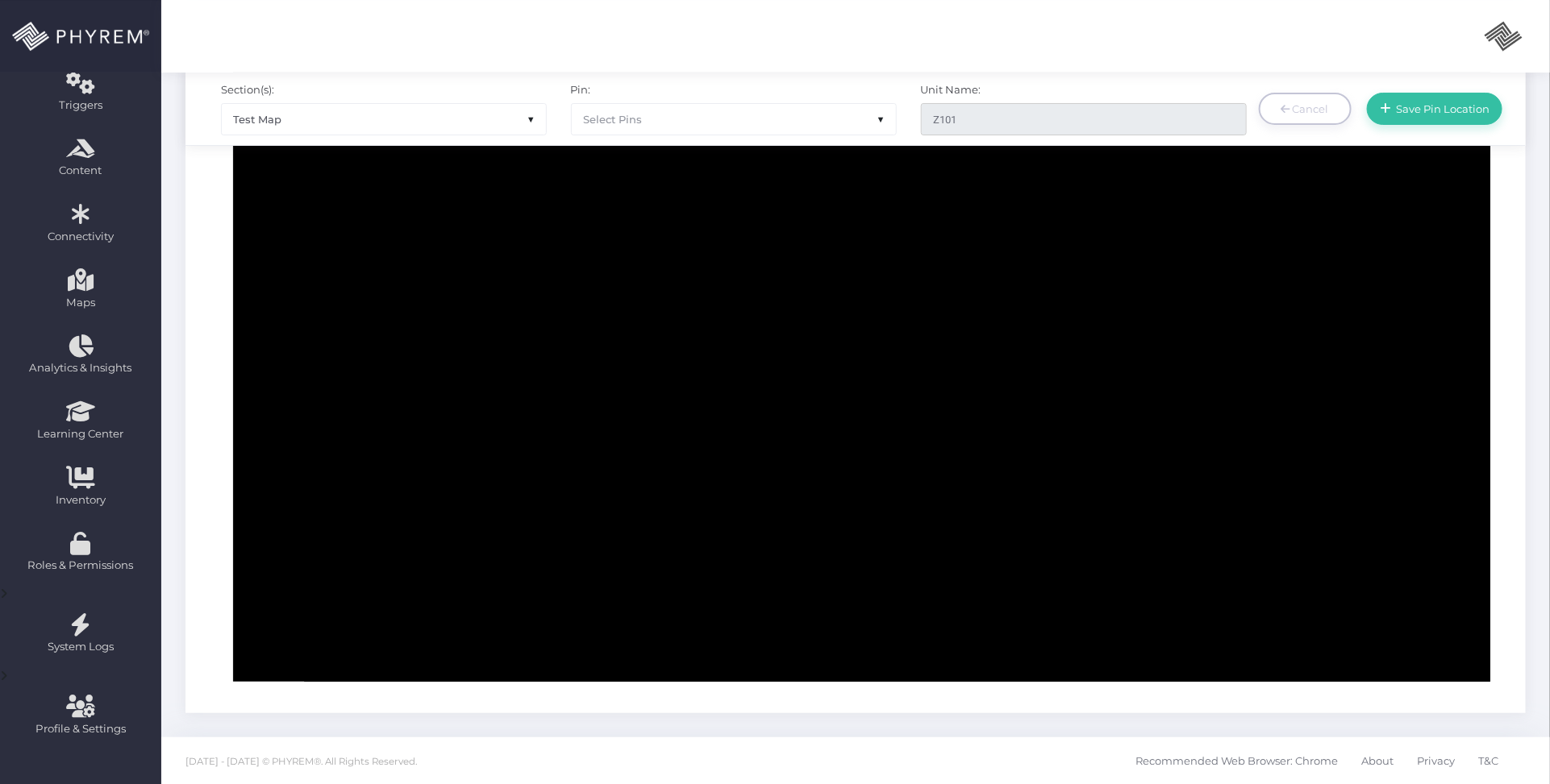
scroll to position [514, 0]
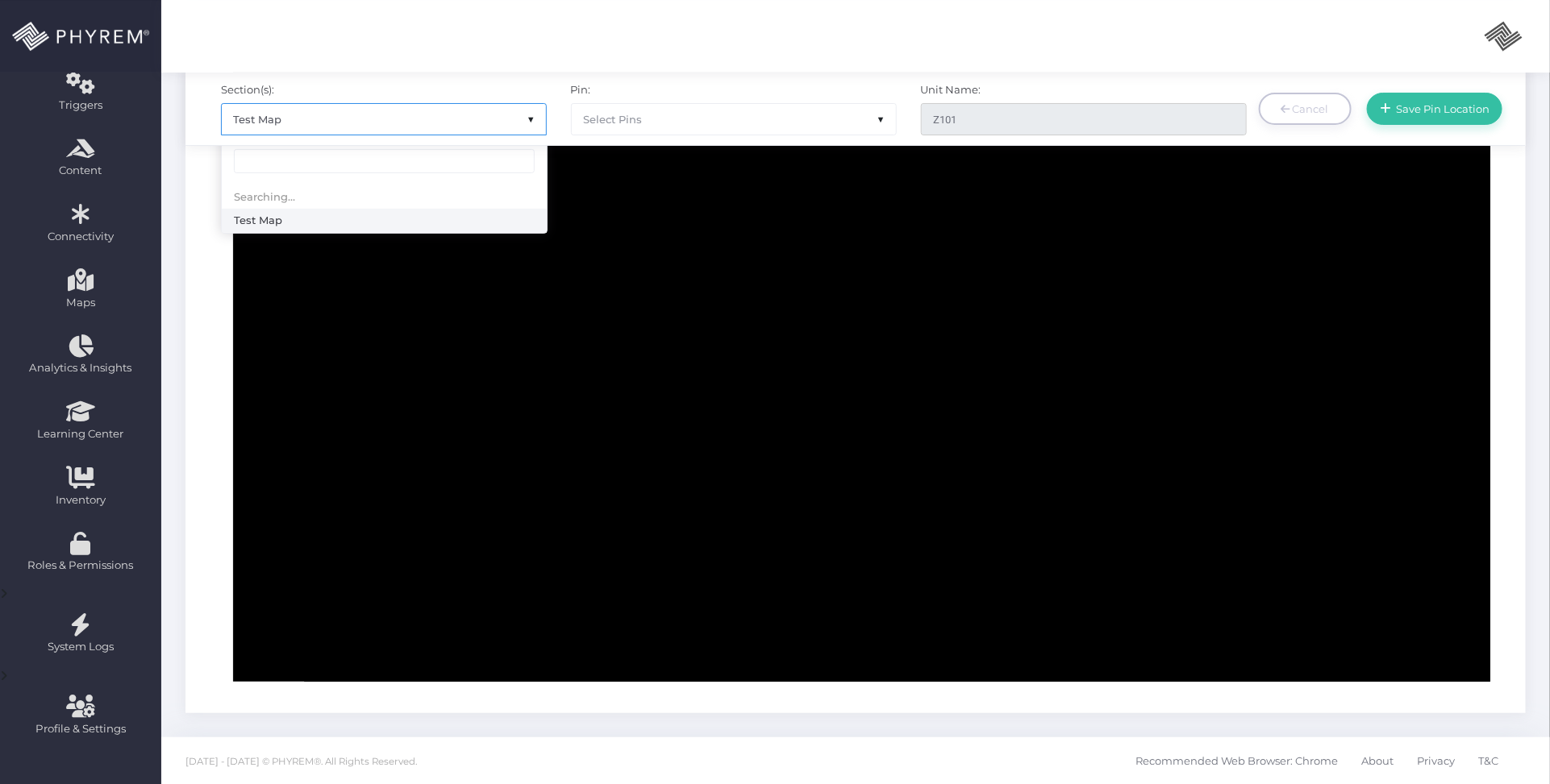
click at [526, 118] on span "Test Map" at bounding box center [384, 119] width 325 height 30
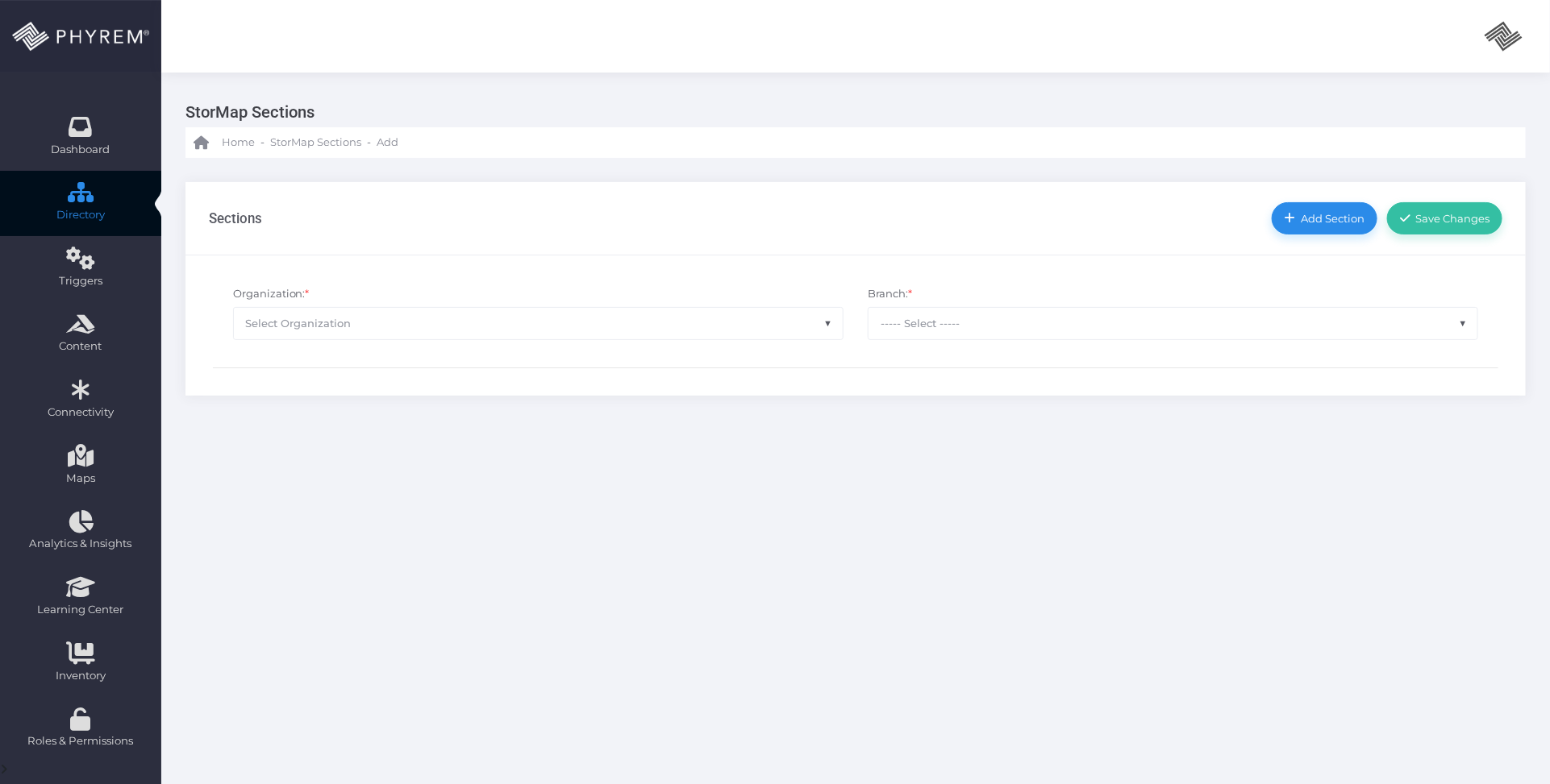
click at [624, 313] on span "Select Organization" at bounding box center [538, 323] width 609 height 30
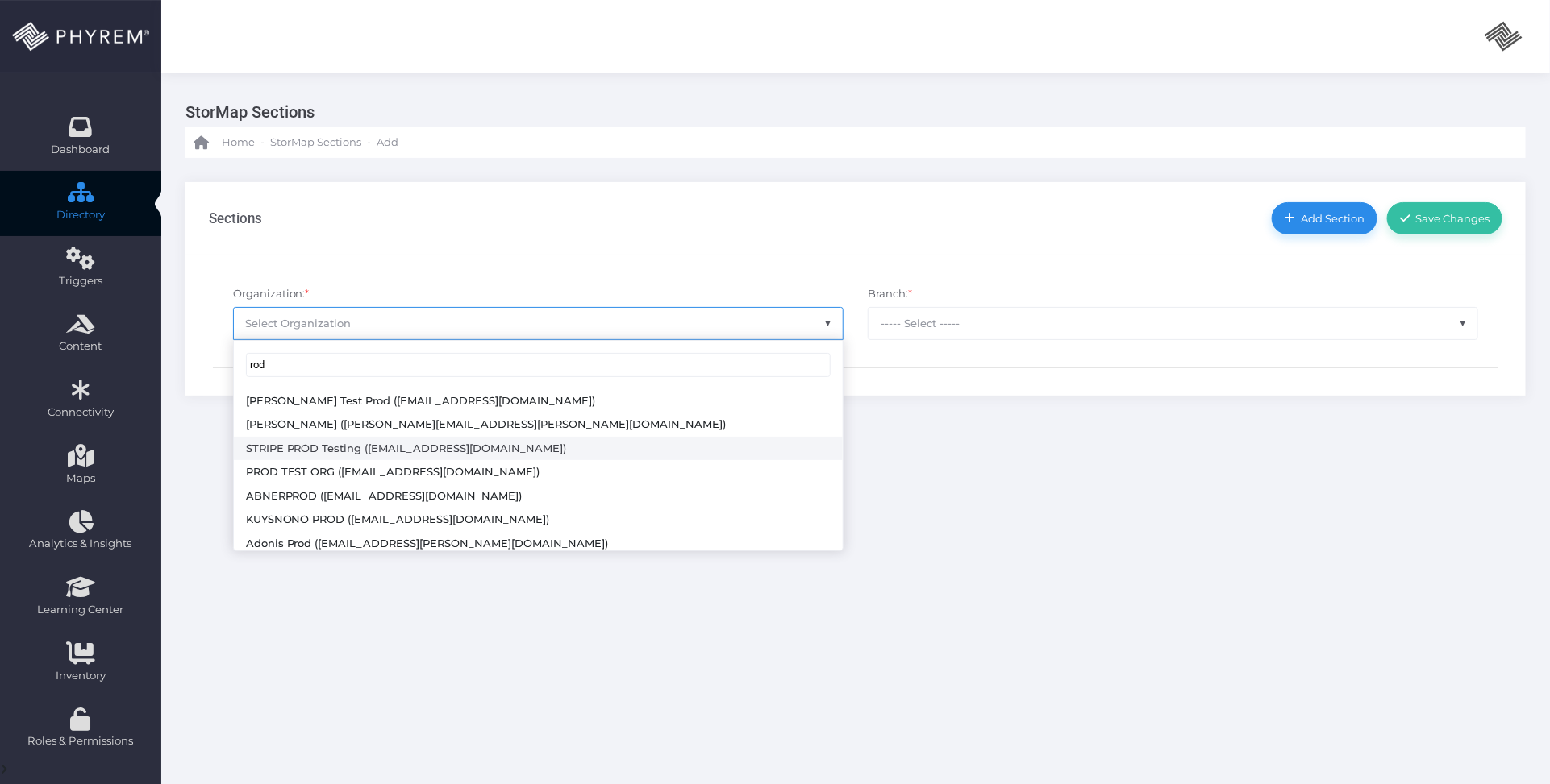
scroll to position [77, 0]
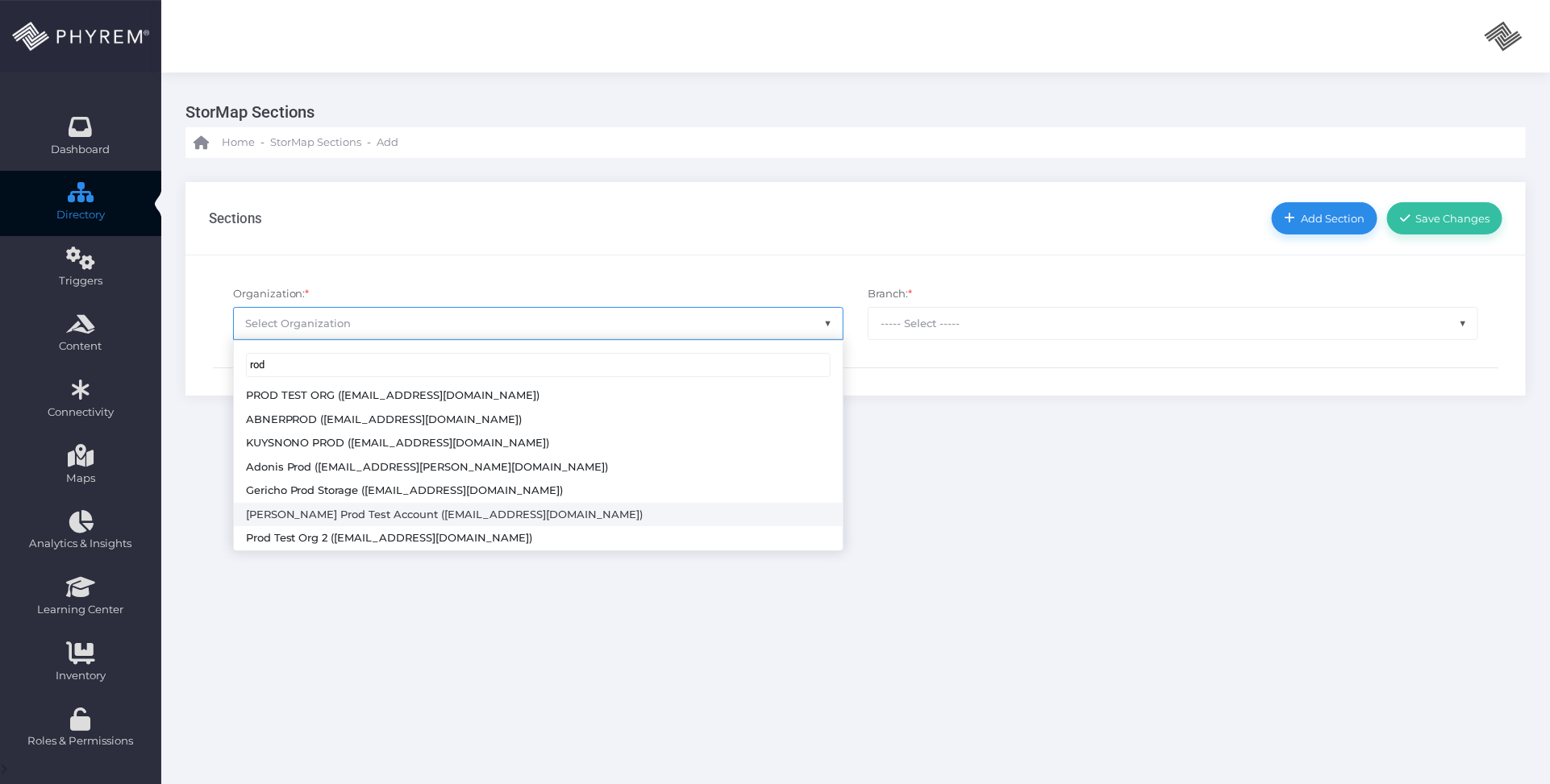
type input "rod"
select select "4804"
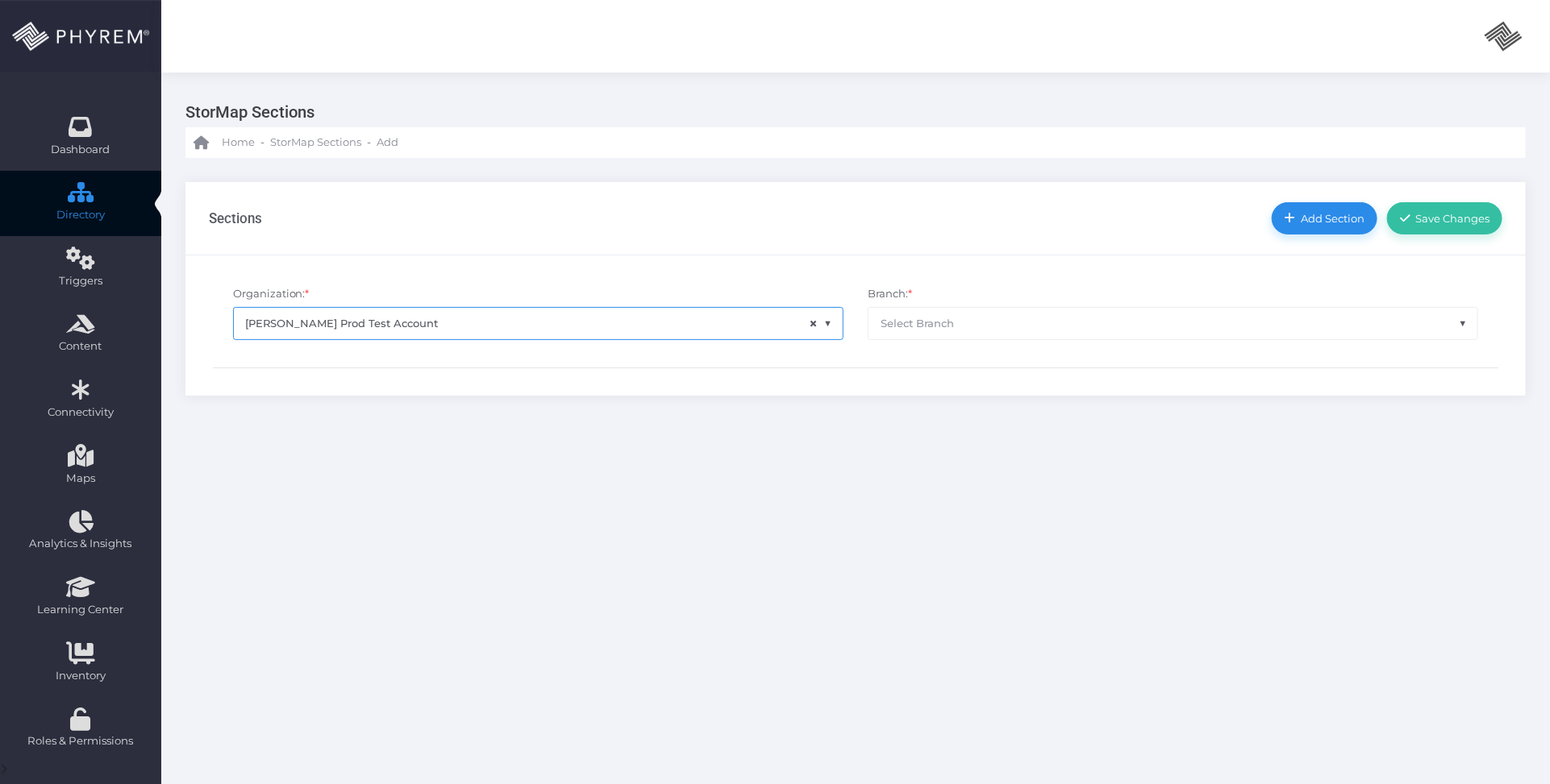
click at [1073, 328] on span "Select Branch" at bounding box center [1173, 323] width 609 height 30
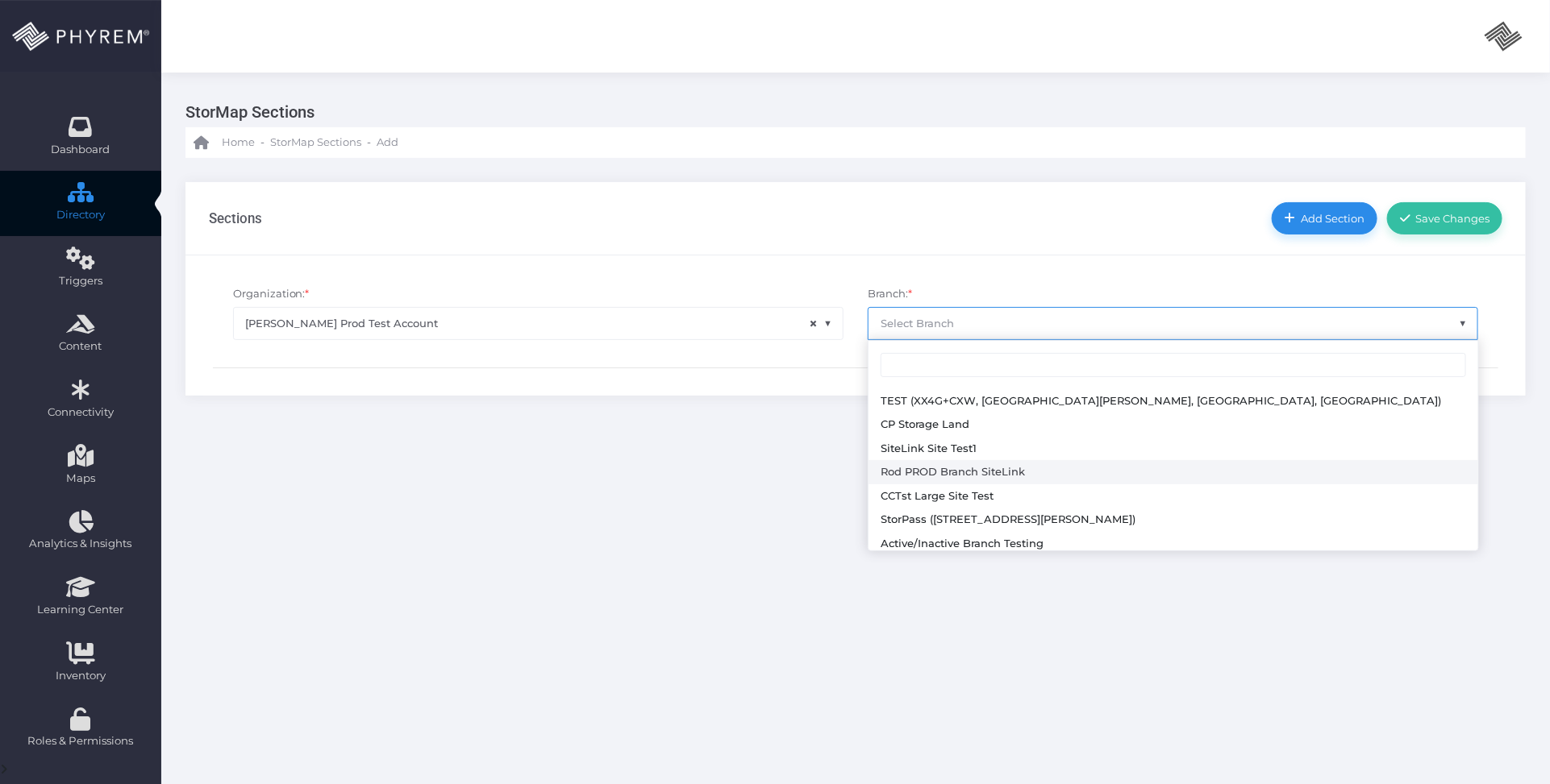
select select "645"
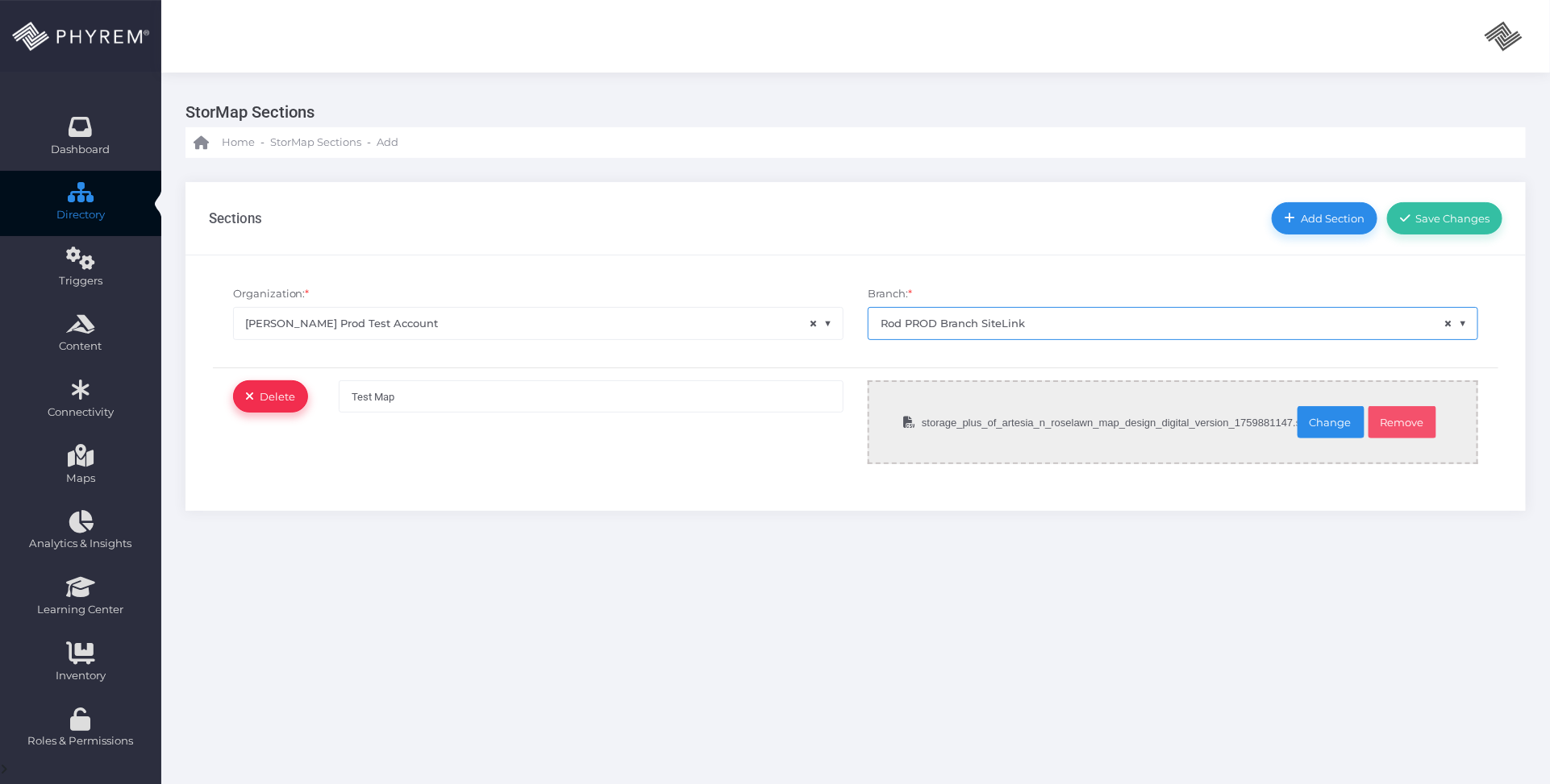
click at [251, 393] on icon "button" at bounding box center [250, 396] width 8 height 13
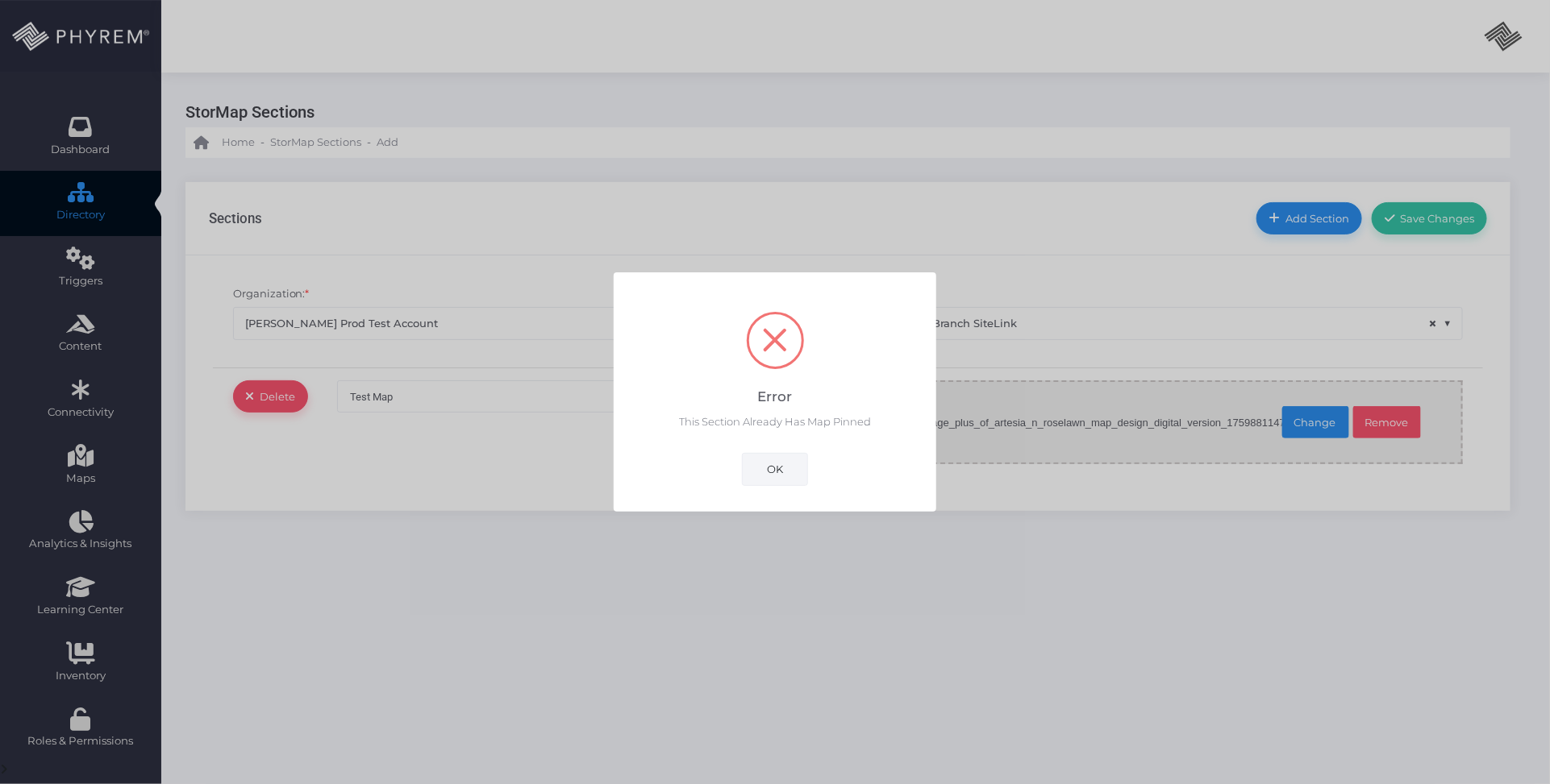
click at [788, 467] on button "OK" at bounding box center [775, 469] width 66 height 32
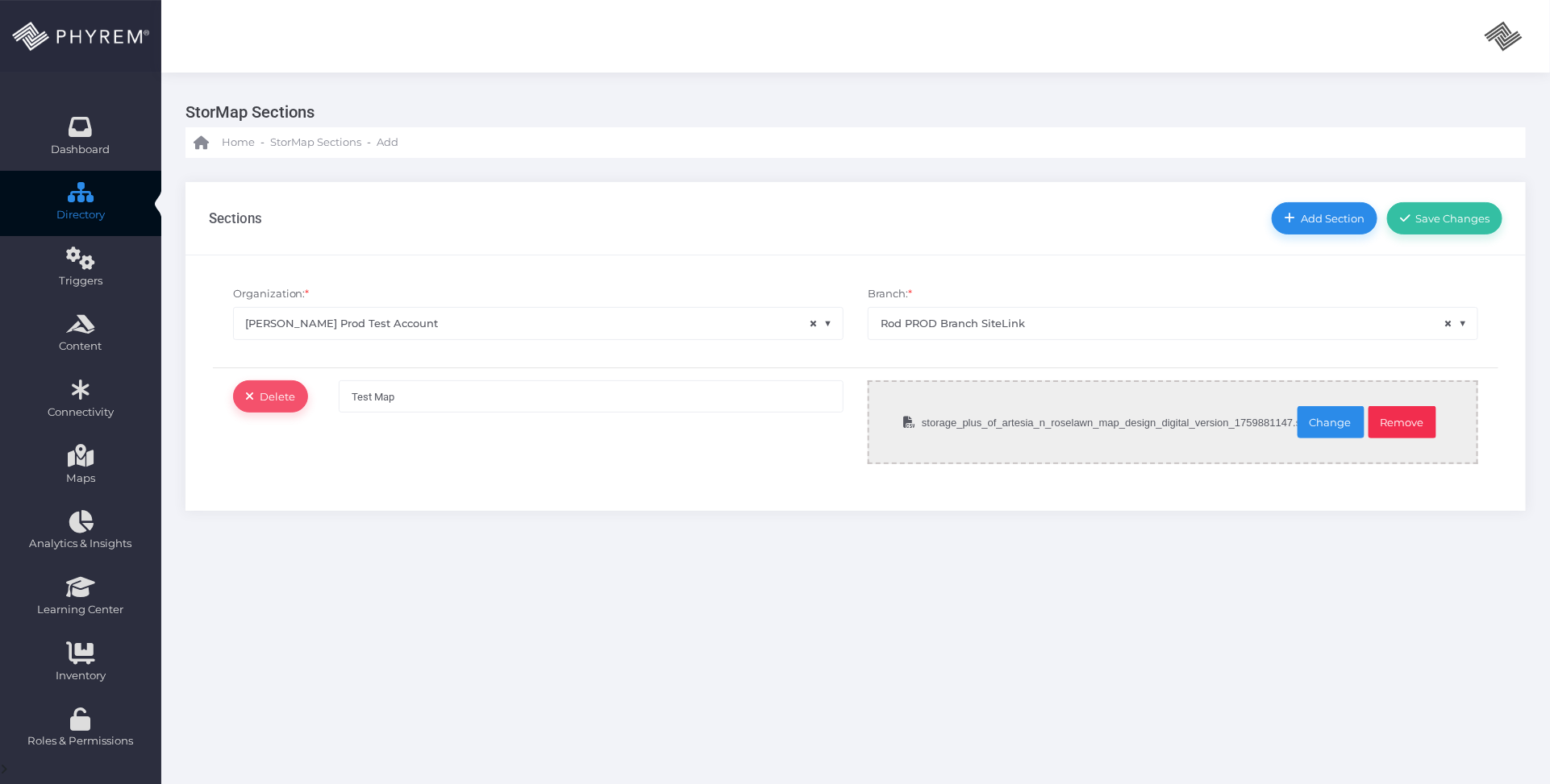
click at [1416, 422] on link "Remove" at bounding box center [1402, 422] width 68 height 32
click at [289, 396] on span "Delete" at bounding box center [276, 396] width 41 height 13
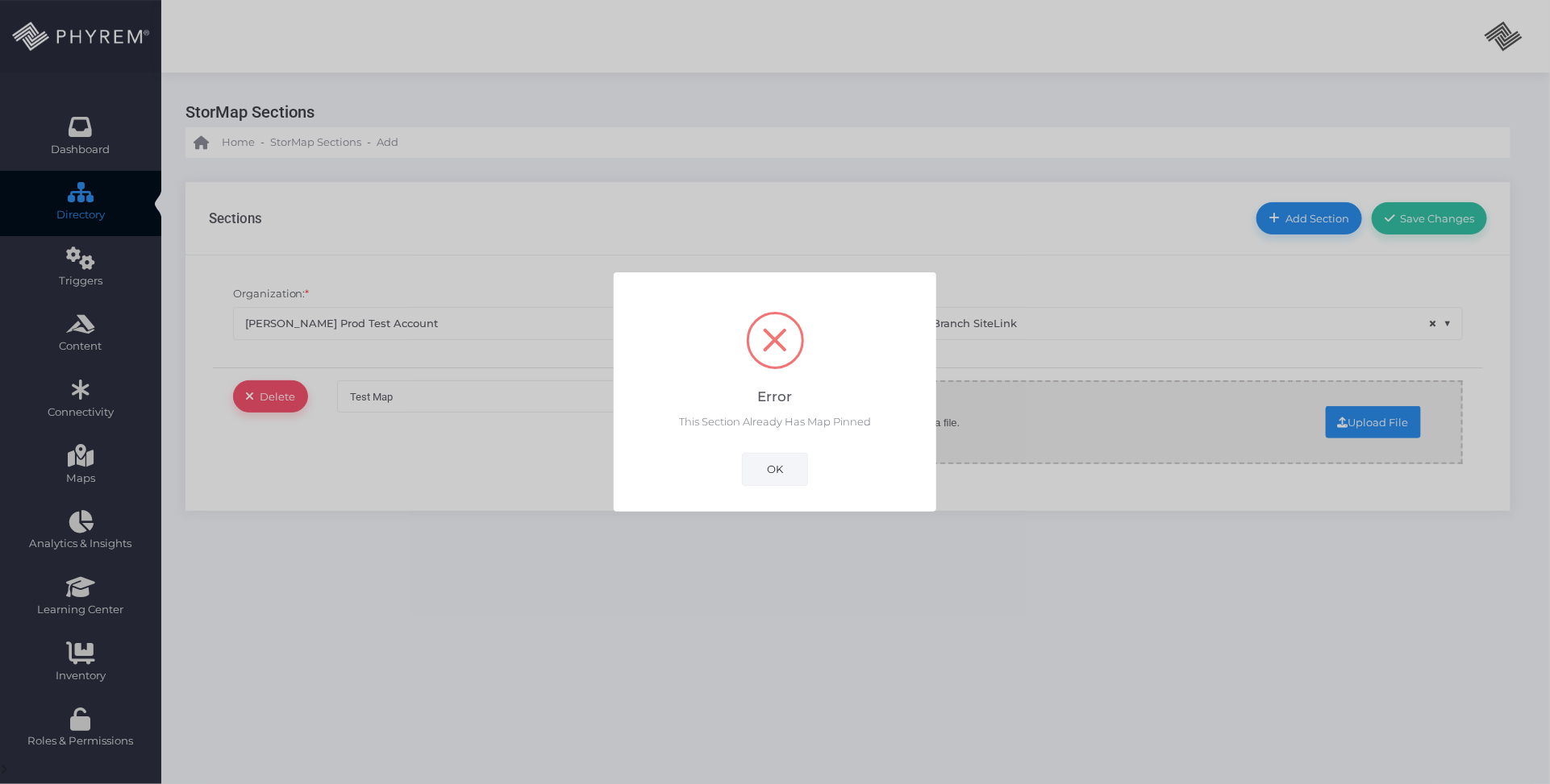
click at [768, 476] on button "OK" at bounding box center [775, 469] width 66 height 32
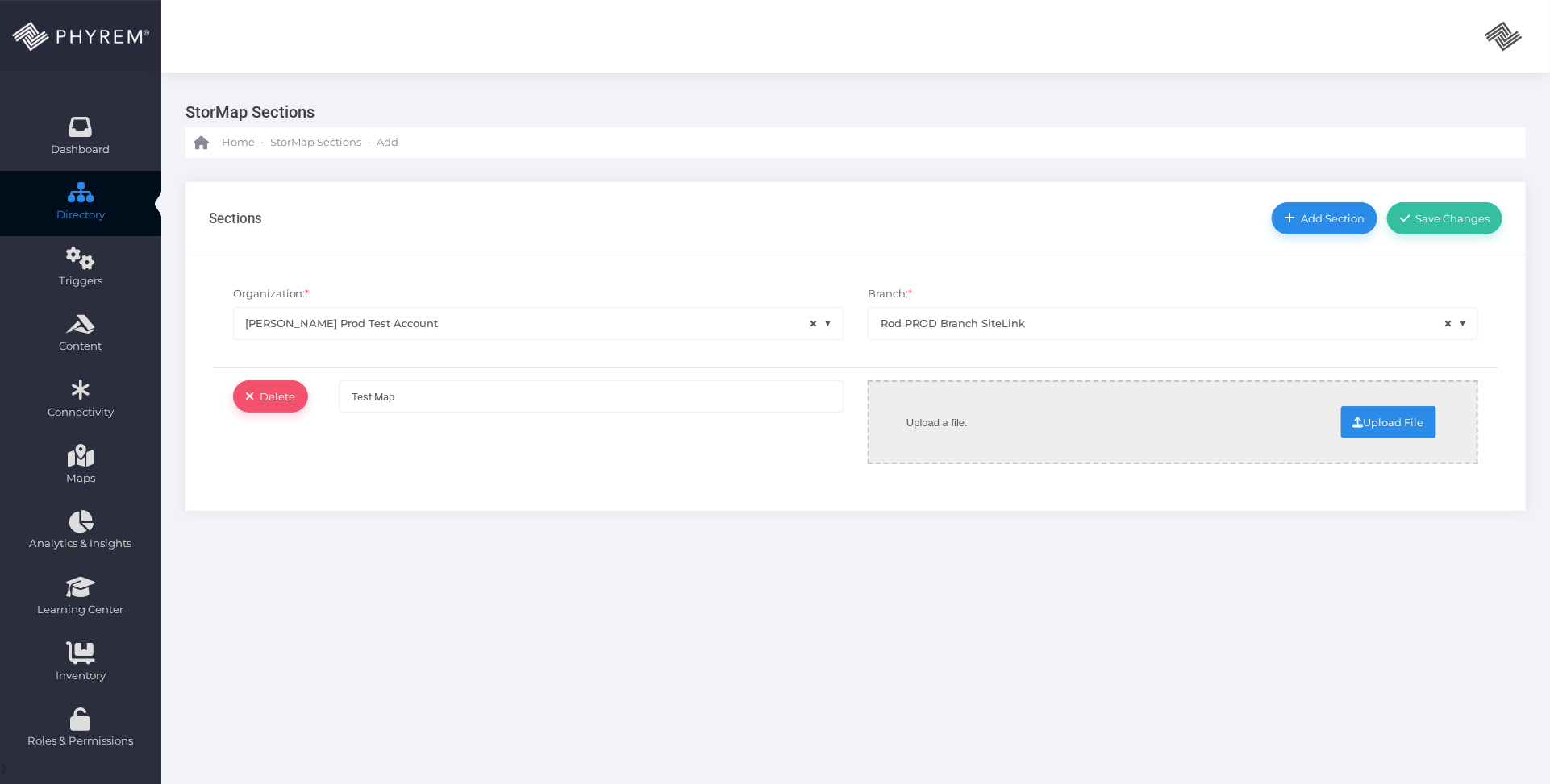
drag, startPoint x: 735, startPoint y: 476, endPoint x: 708, endPoint y: 577, distance: 104.5
click at [734, 476] on div "Test Map 146" at bounding box center [591, 430] width 529 height 100
click at [708, 580] on div "StorMap Sections Home - StorMap Sections - Add Sections" at bounding box center [855, 493] width 1389 height 840
click at [818, 484] on div "Delete Test Map 146 Upload a file. Upload File Change Remove" at bounding box center [856, 430] width 1318 height 116
click at [827, 520] on div "Sections Add Section Save Changes * ×" at bounding box center [855, 347] width 1389 height 378
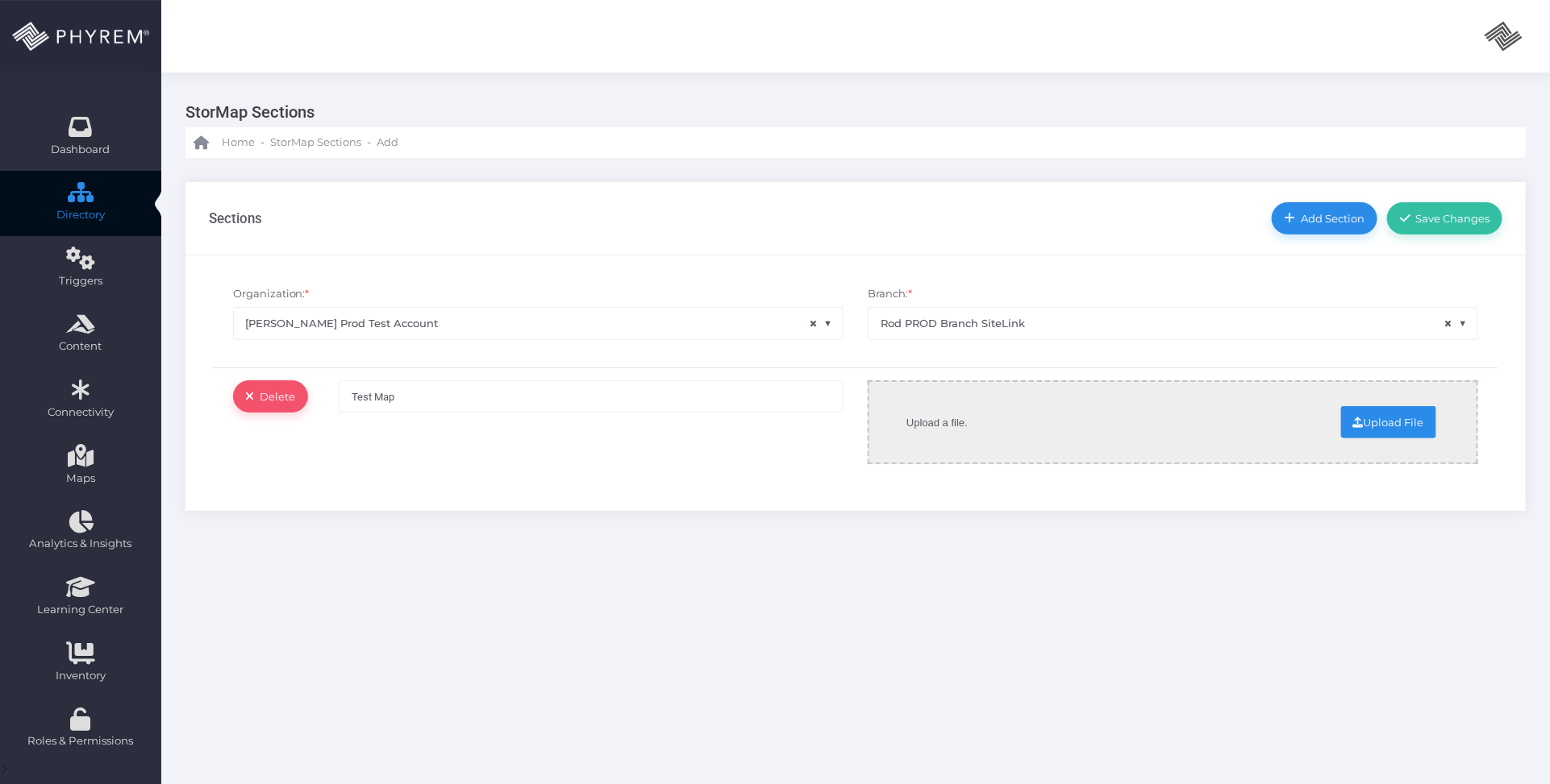
drag, startPoint x: 871, startPoint y: 496, endPoint x: 877, endPoint y: 514, distance: 19.0
click at [871, 496] on div "Organization: * × [PERSON_NAME] Prod Test Account Branch: * × Rod PROD Branch S…" at bounding box center [855, 383] width 1340 height 256
click at [865, 500] on div "Organization: * × [PERSON_NAME] Prod Test Account Branch: * × Rod PROD Branch S…" at bounding box center [855, 383] width 1340 height 256
click at [1416, 421] on input "file" at bounding box center [1258, 421] width 357 height 28
type input "C:\fakepath\storage_plus_of_artesia_n_roselawn_map_design_digital_version 1.svg"
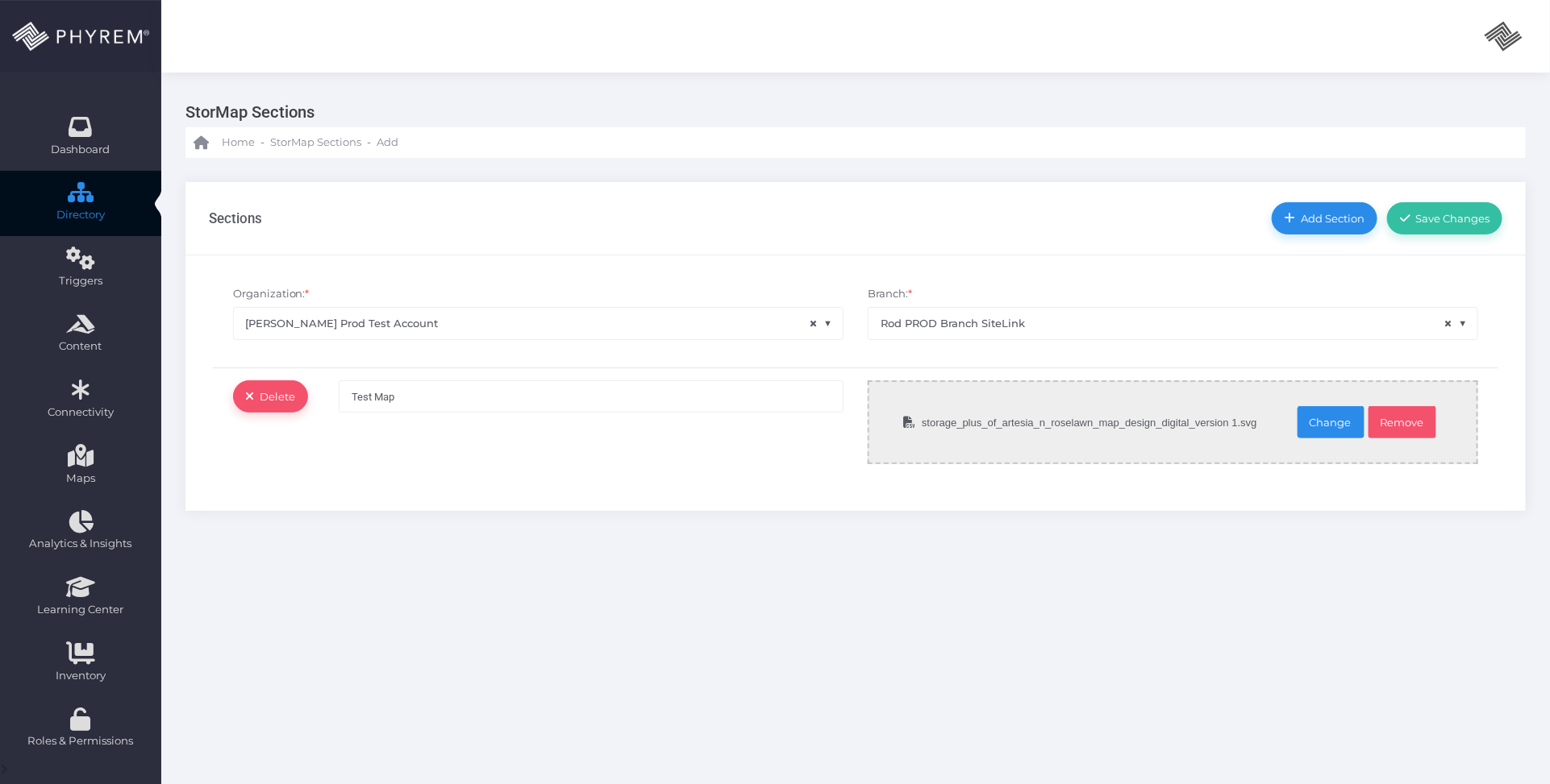
click at [1214, 578] on div "StorMap Sections Home - StorMap Sections - Add Sections" at bounding box center [855, 493] width 1389 height 840
click at [1448, 222] on span "Save Changes" at bounding box center [1450, 218] width 79 height 13
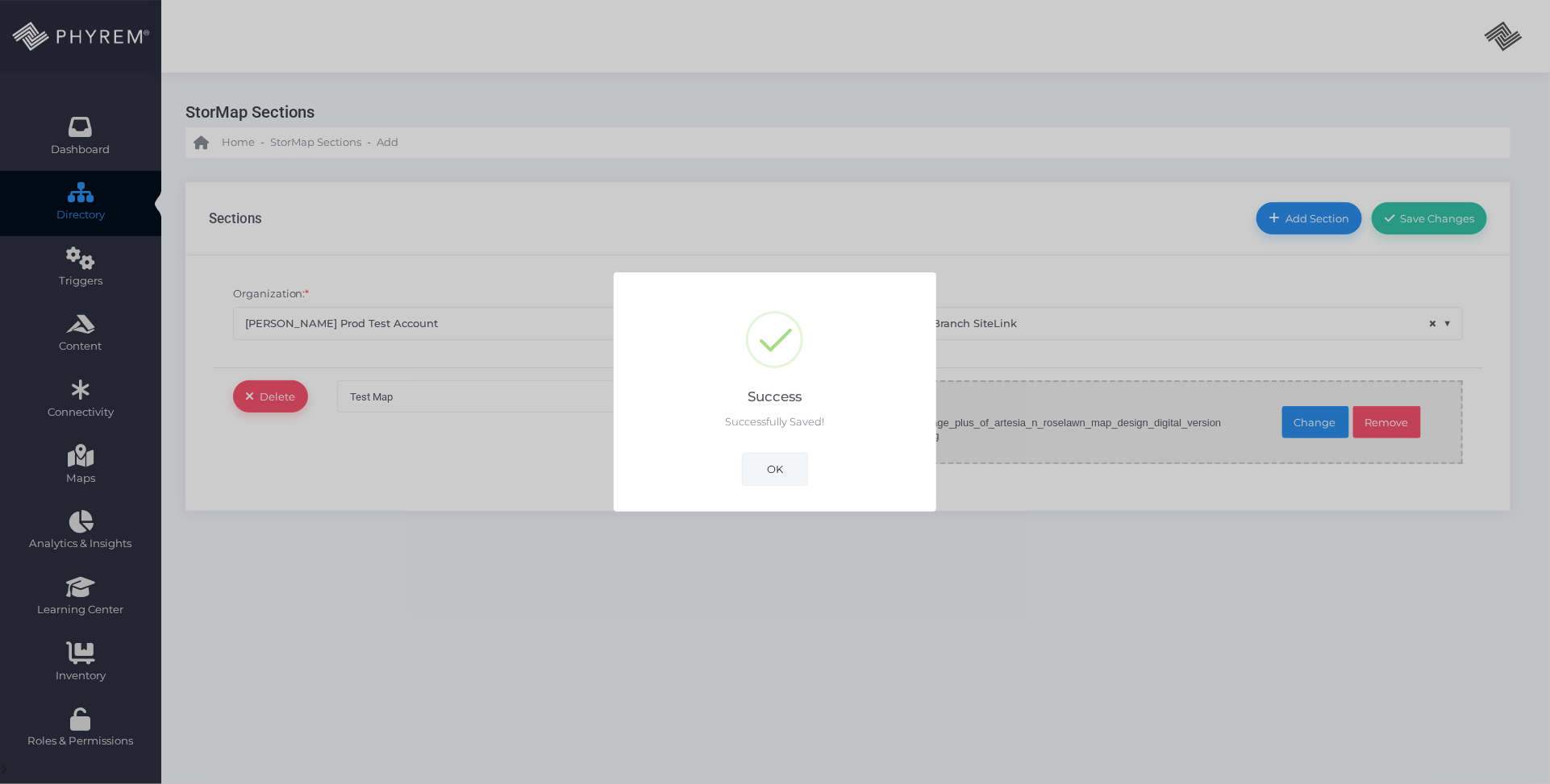
click at [777, 466] on button "OK" at bounding box center [775, 469] width 66 height 32
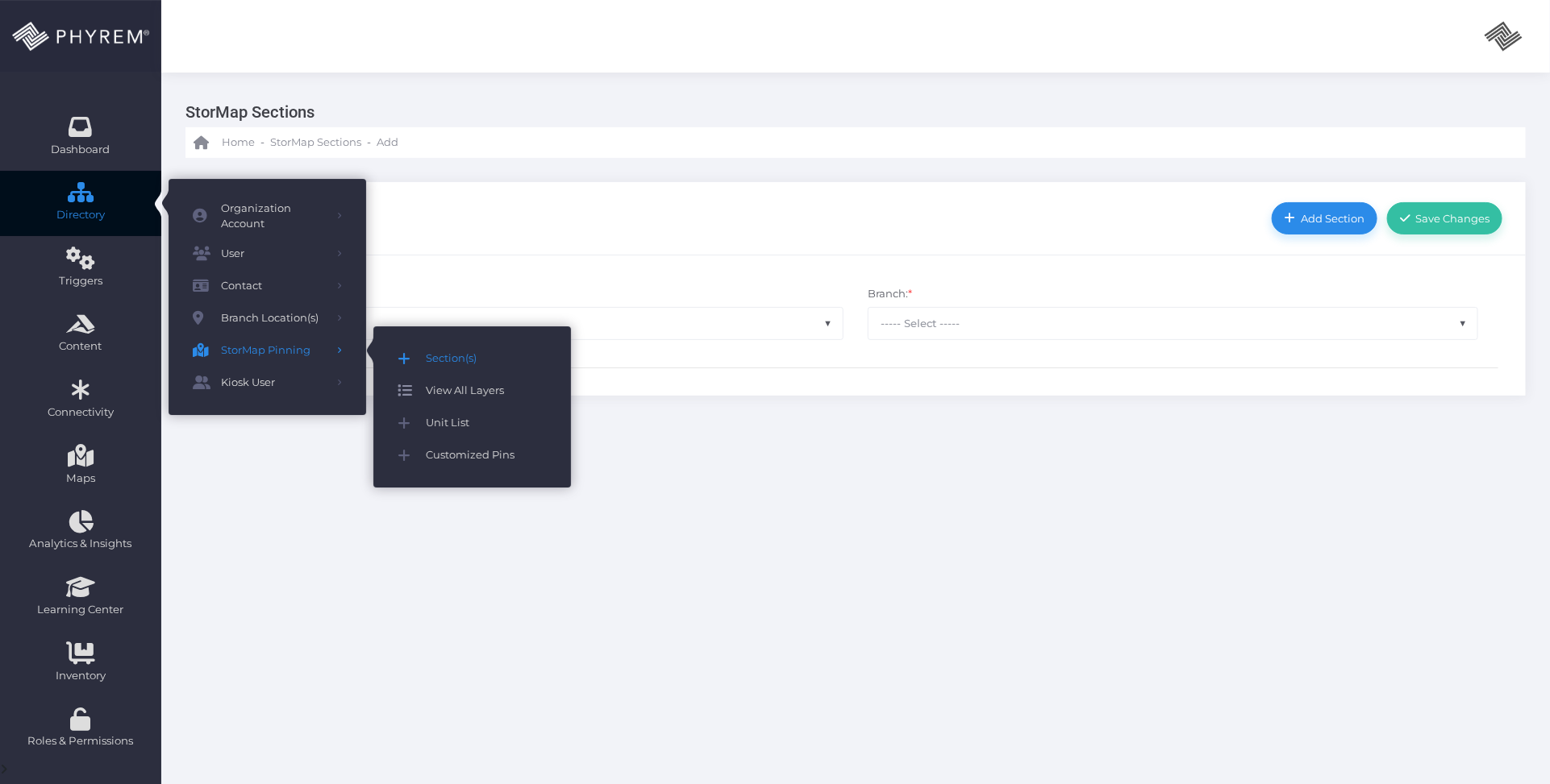
click at [478, 393] on span "View All Layers" at bounding box center [486, 390] width 121 height 21
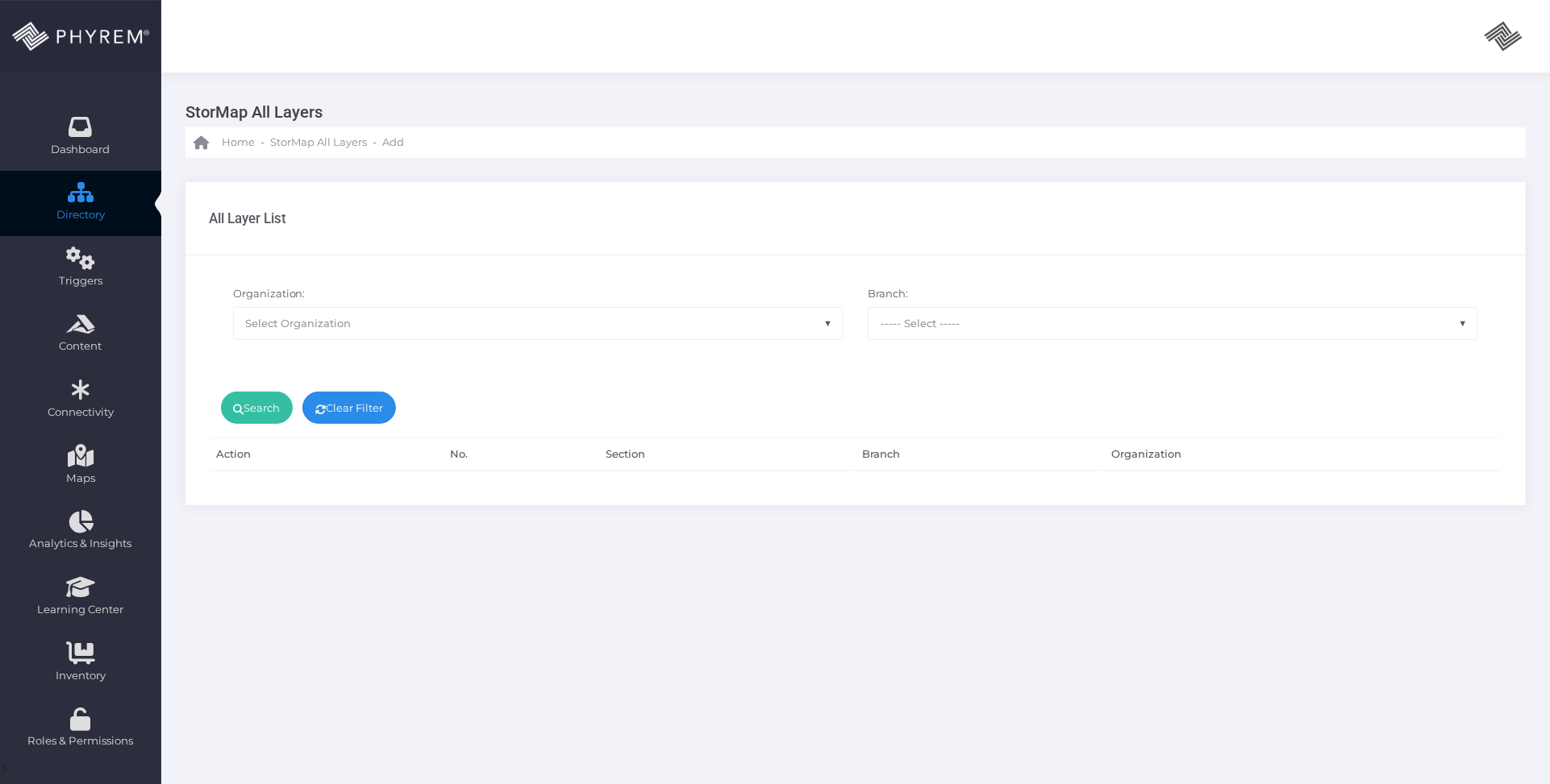
click at [571, 328] on span "Select Organization" at bounding box center [538, 323] width 609 height 30
type input "p"
type input "r"
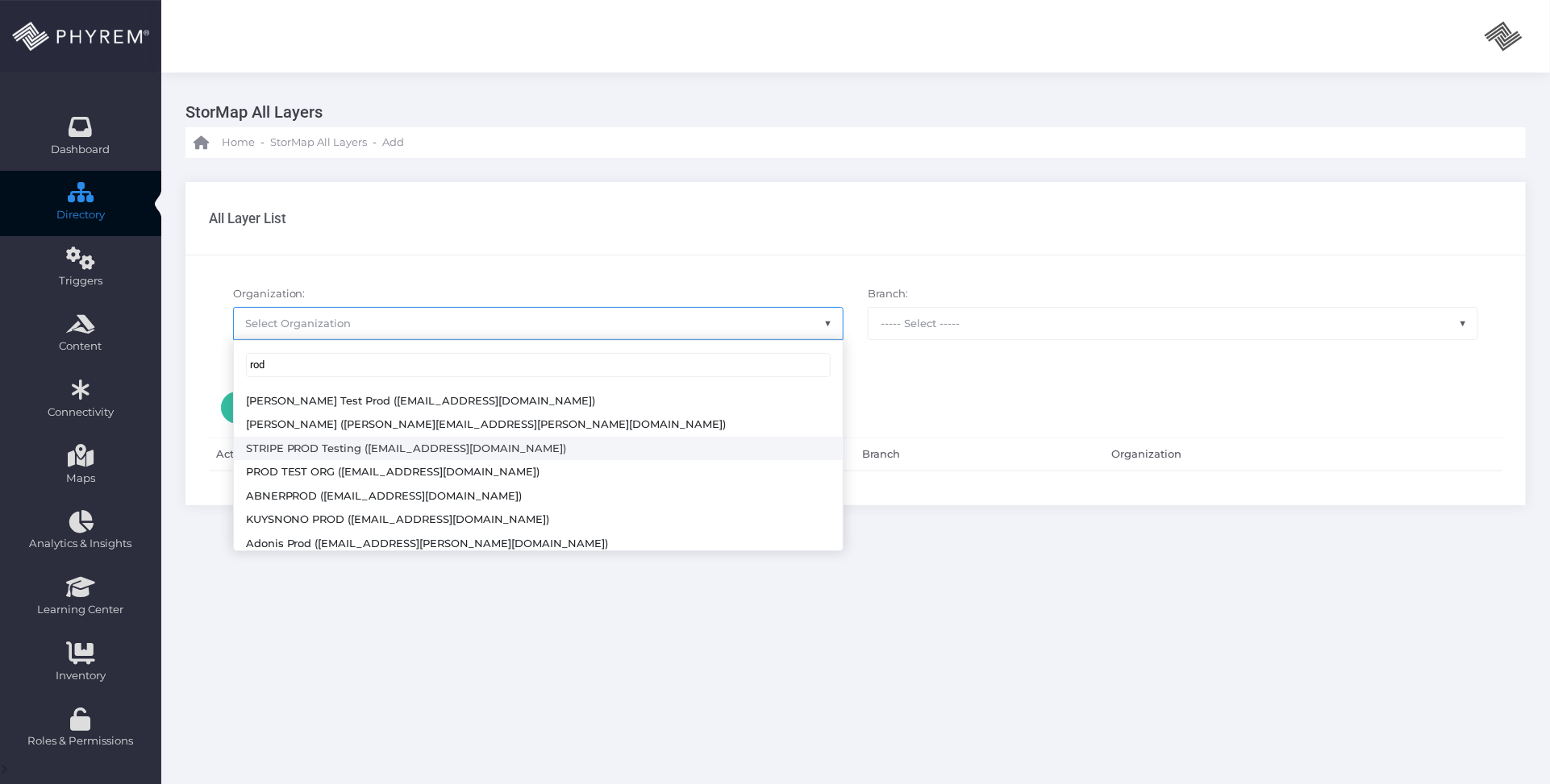
scroll to position [77, 0]
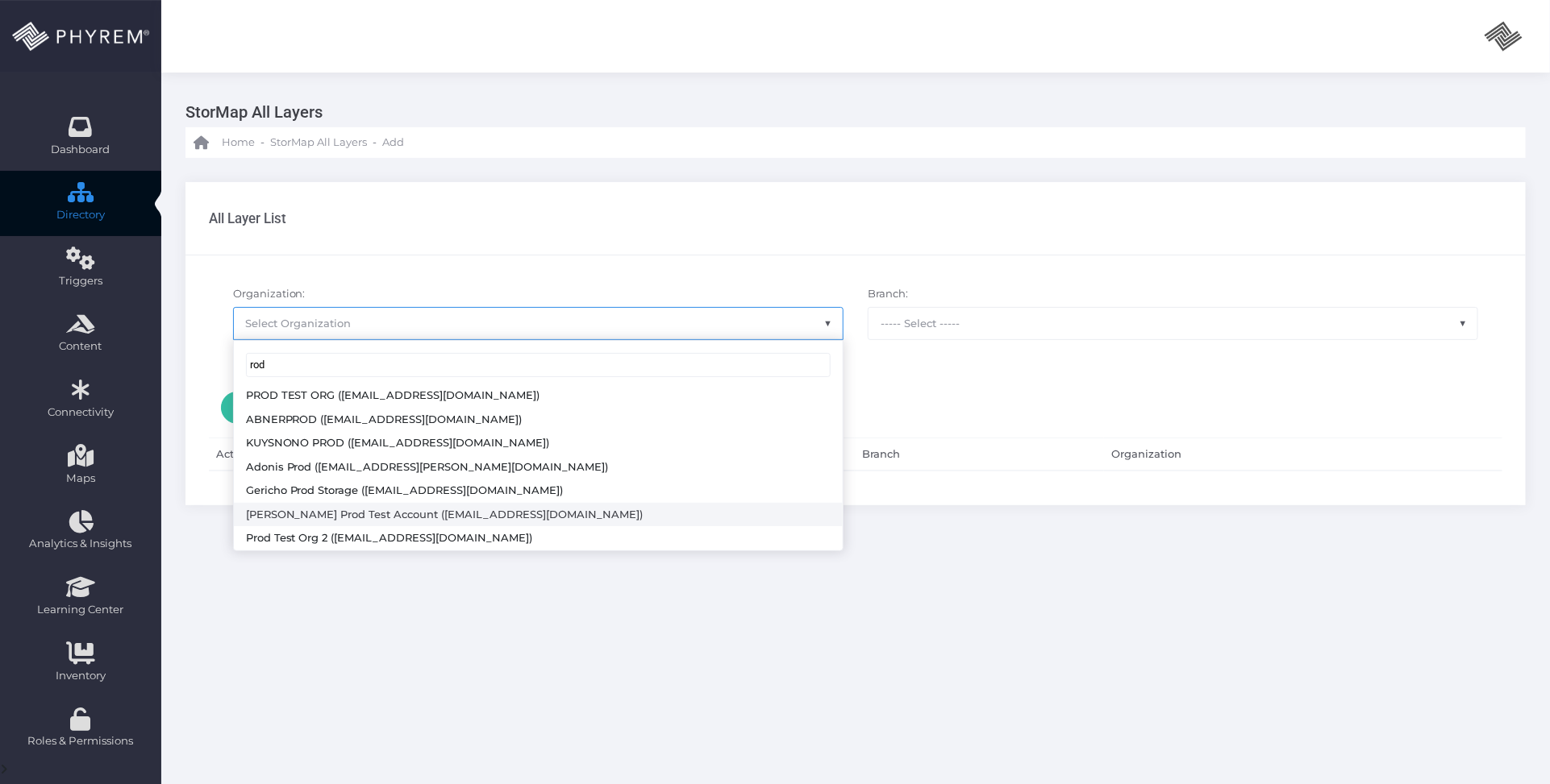
type input "rod"
select select "4804"
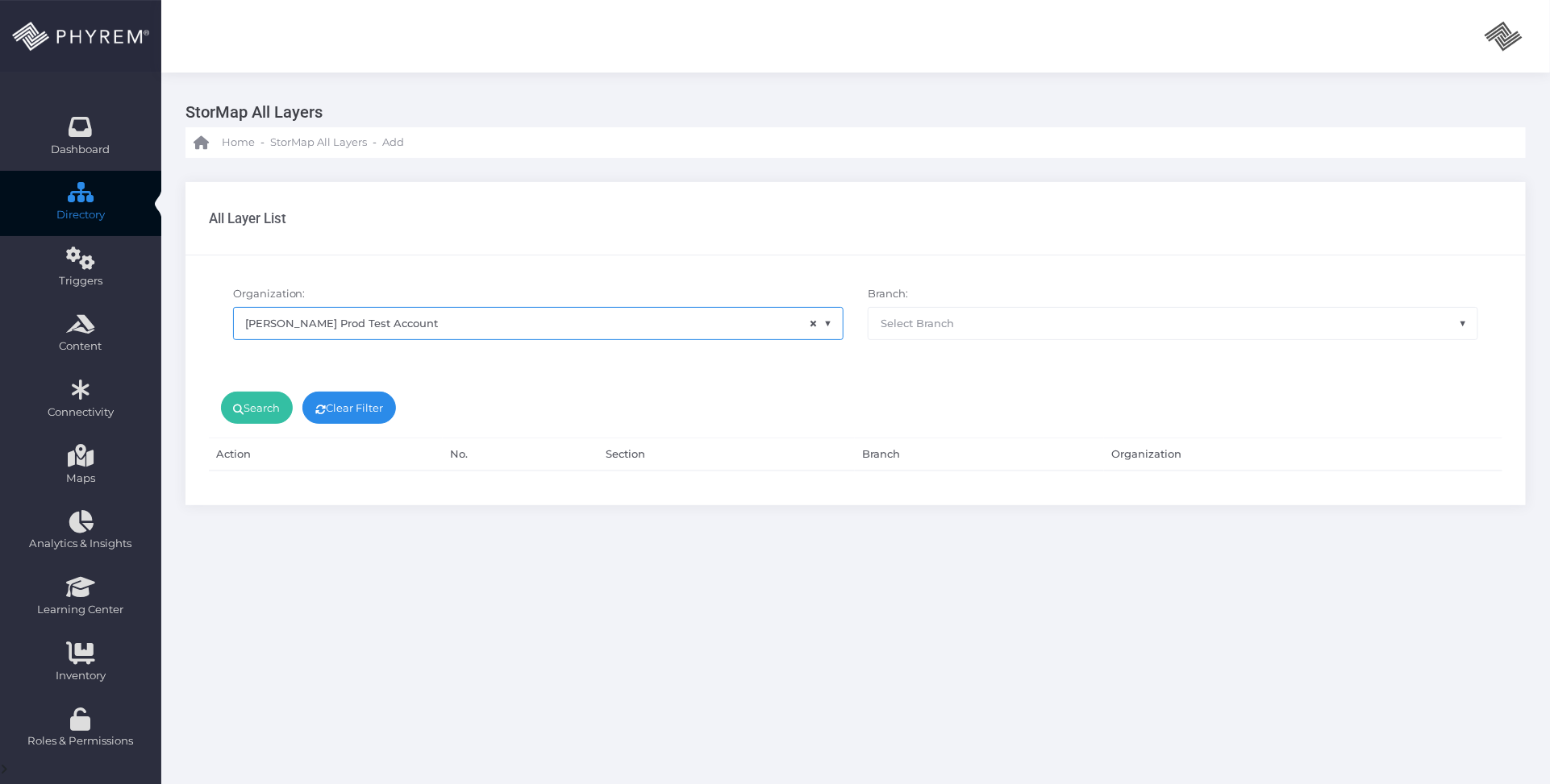
click at [952, 324] on span "Select Branch" at bounding box center [917, 323] width 74 height 13
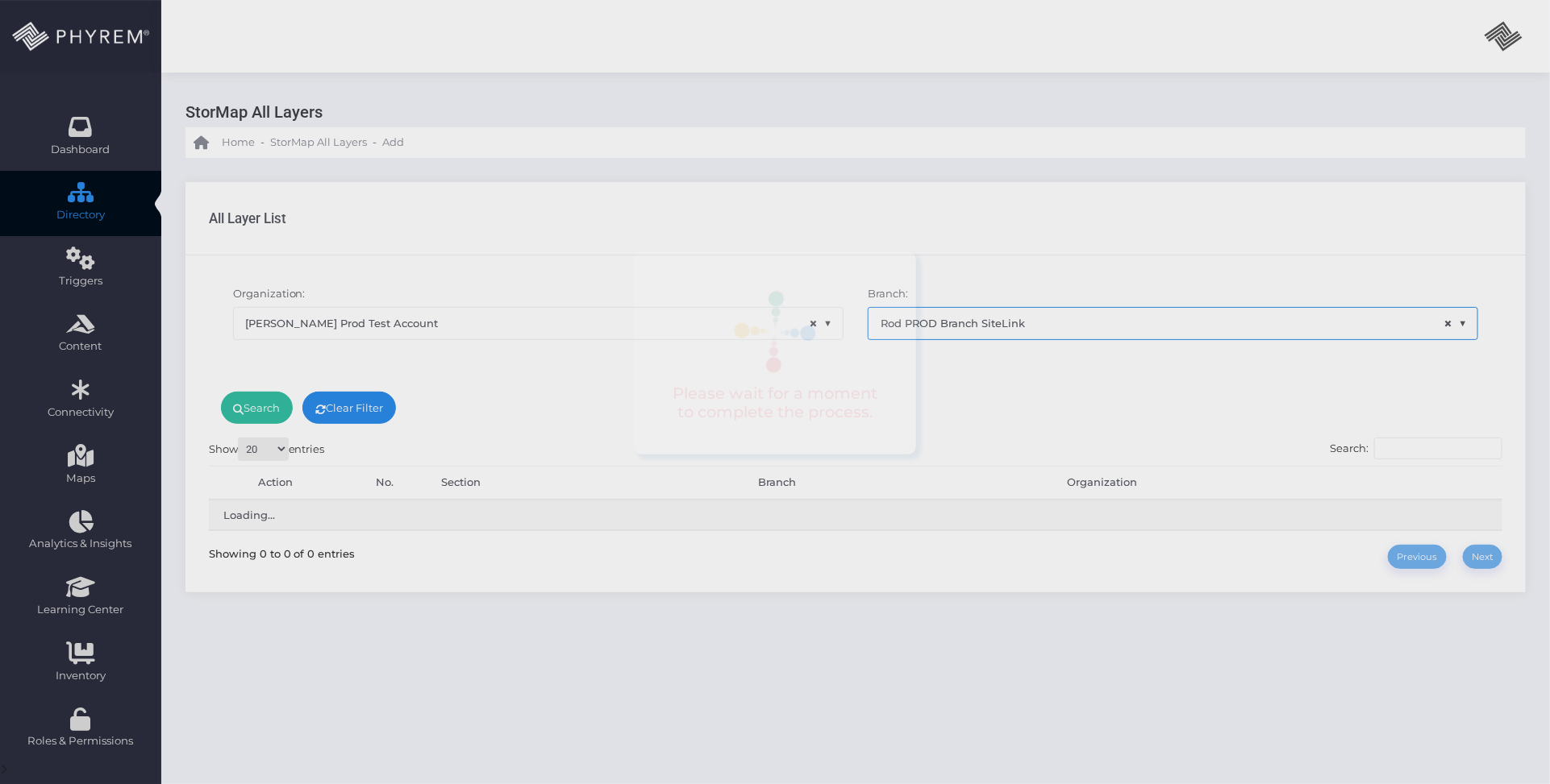
select select "645"
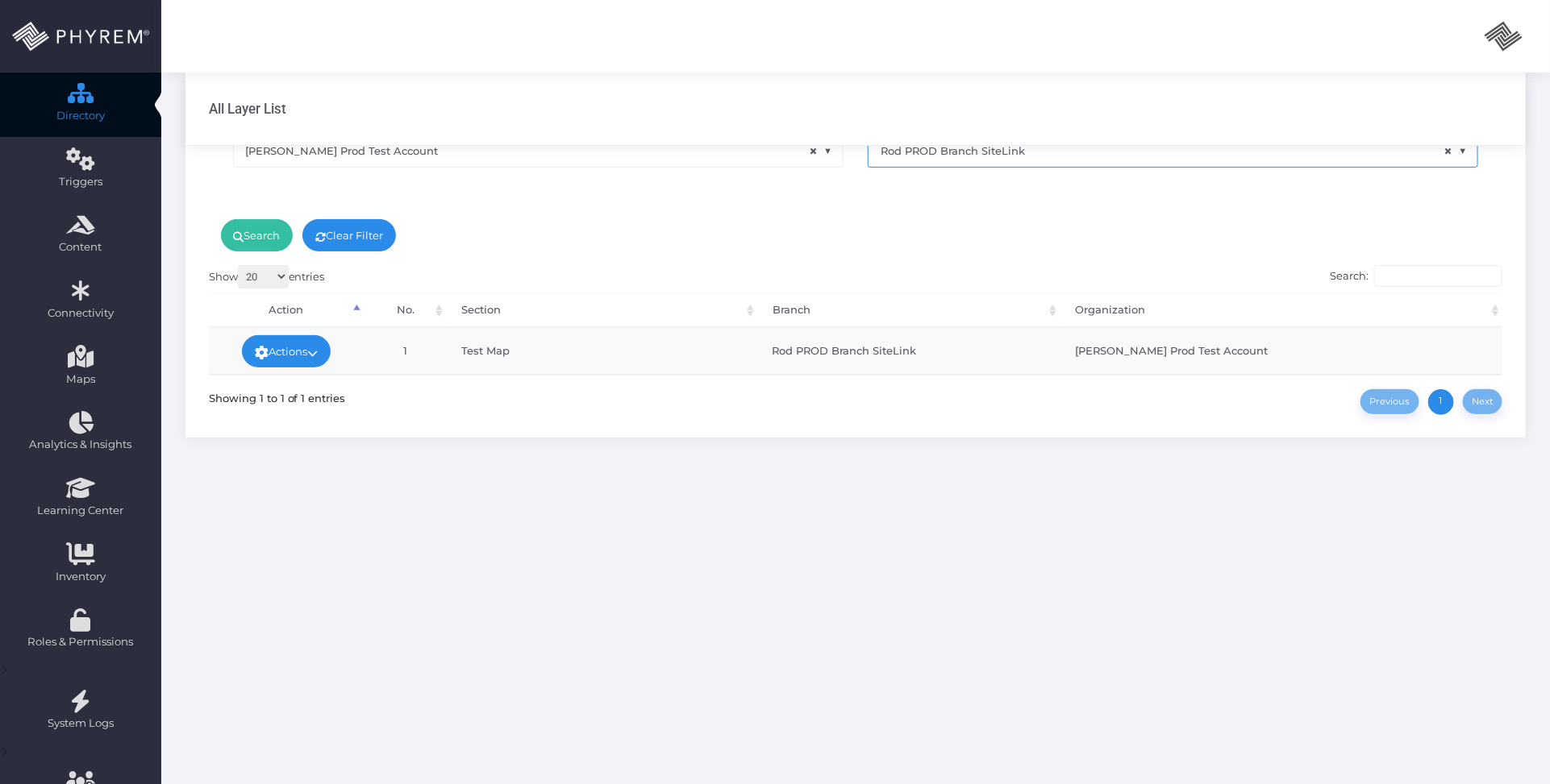
scroll to position [0, 0]
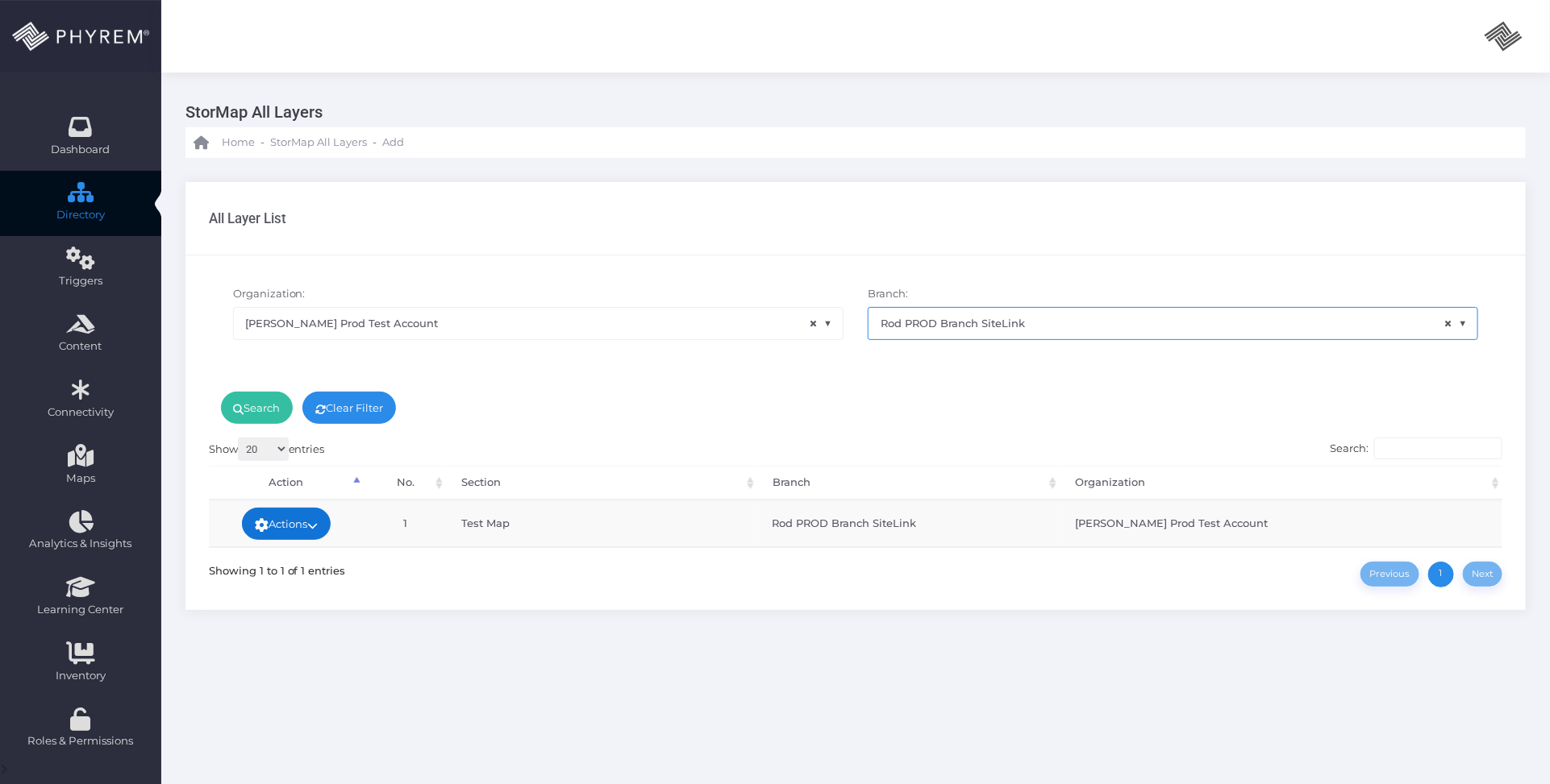
click at [318, 525] on icon at bounding box center [313, 525] width 10 height 0
click at [320, 528] on link "Show all Pins" at bounding box center [279, 525] width 107 height 30
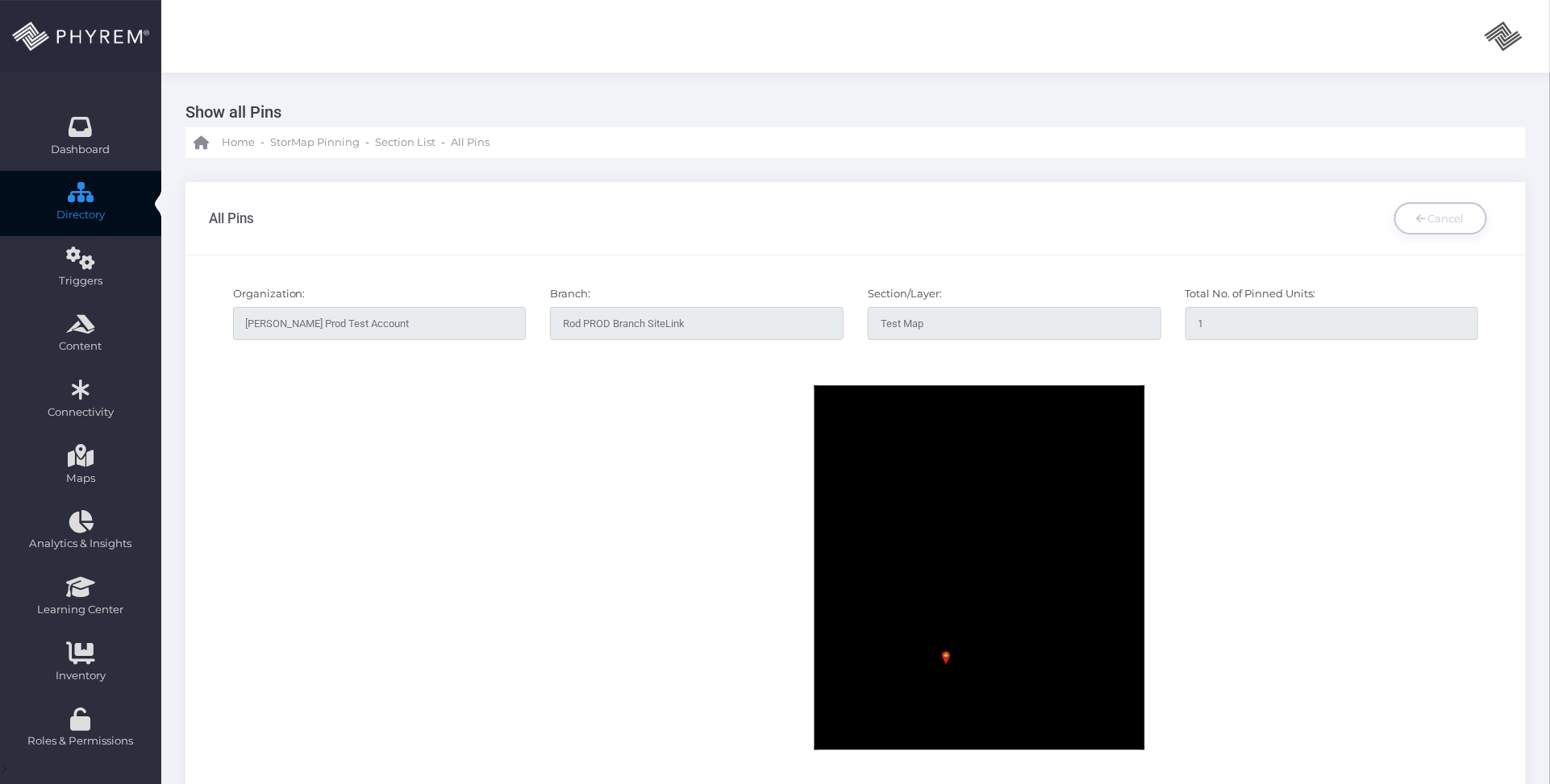
drag, startPoint x: 1274, startPoint y: 633, endPoint x: 1165, endPoint y: 509, distance: 165.1
click at [1250, 508] on div at bounding box center [855, 623] width 1270 height 532
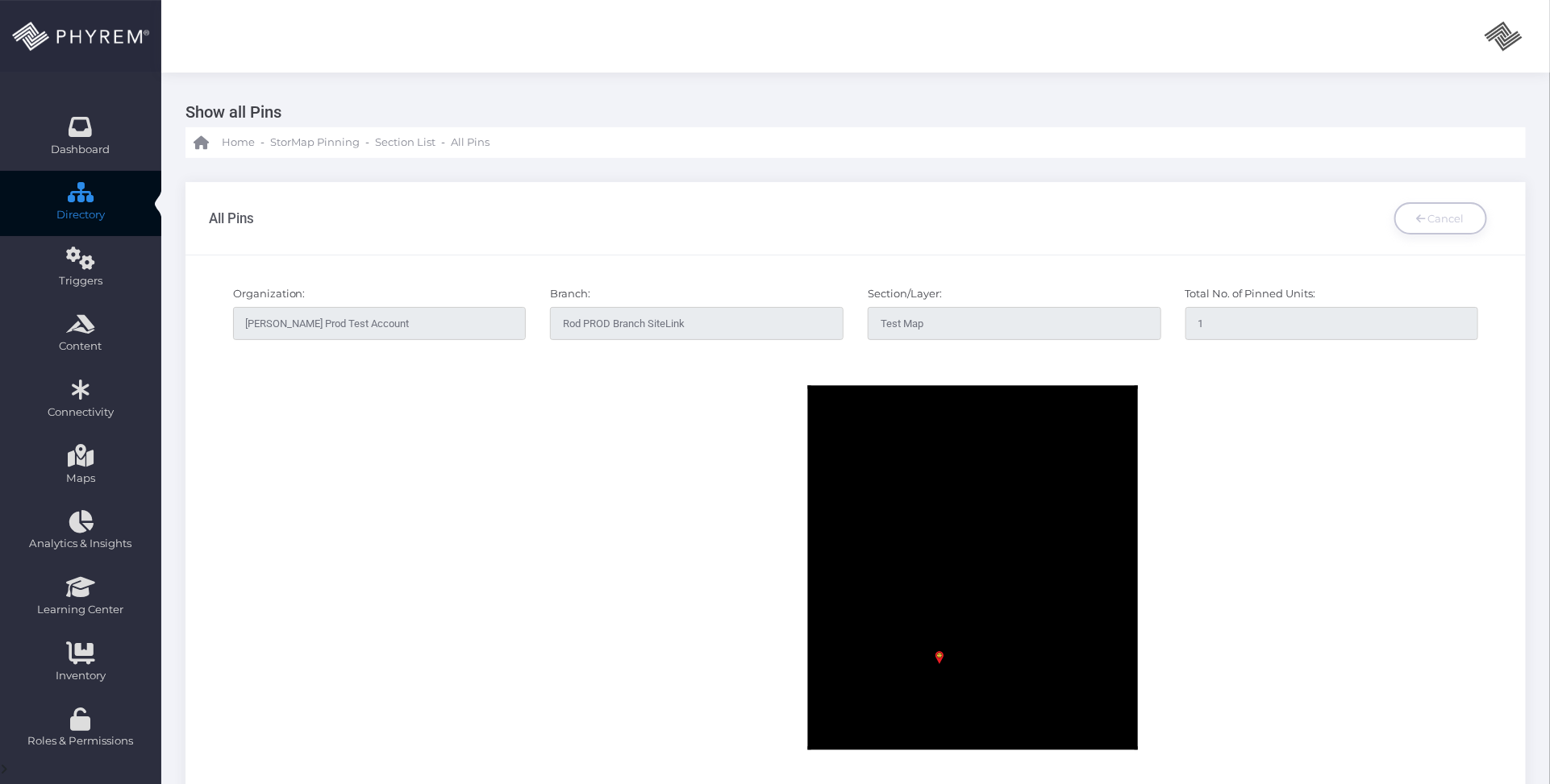
click at [575, 449] on div at bounding box center [855, 623] width 1270 height 532
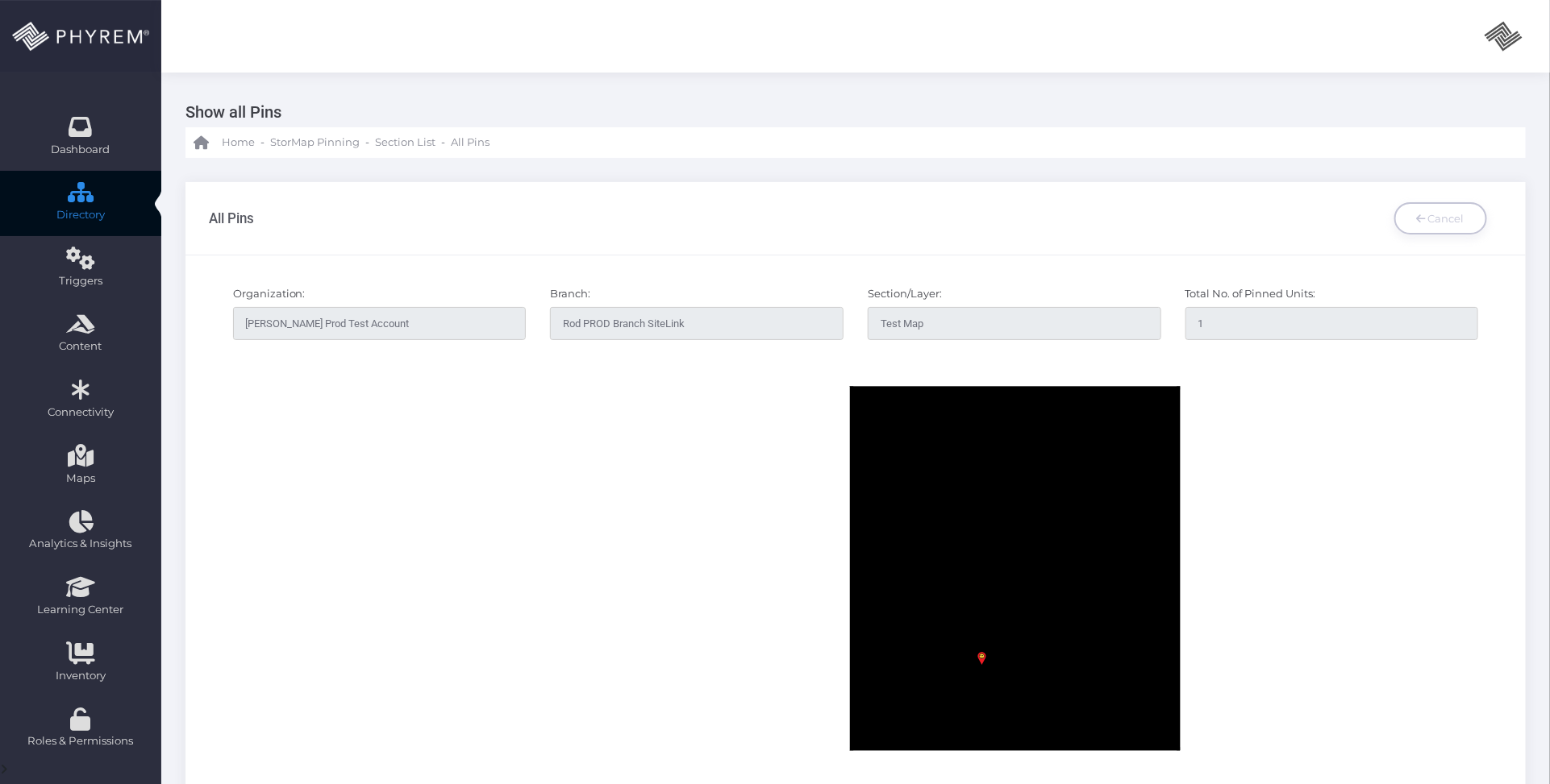
click at [797, 253] on div "All Pins Cancel" at bounding box center [855, 219] width 1294 height 73
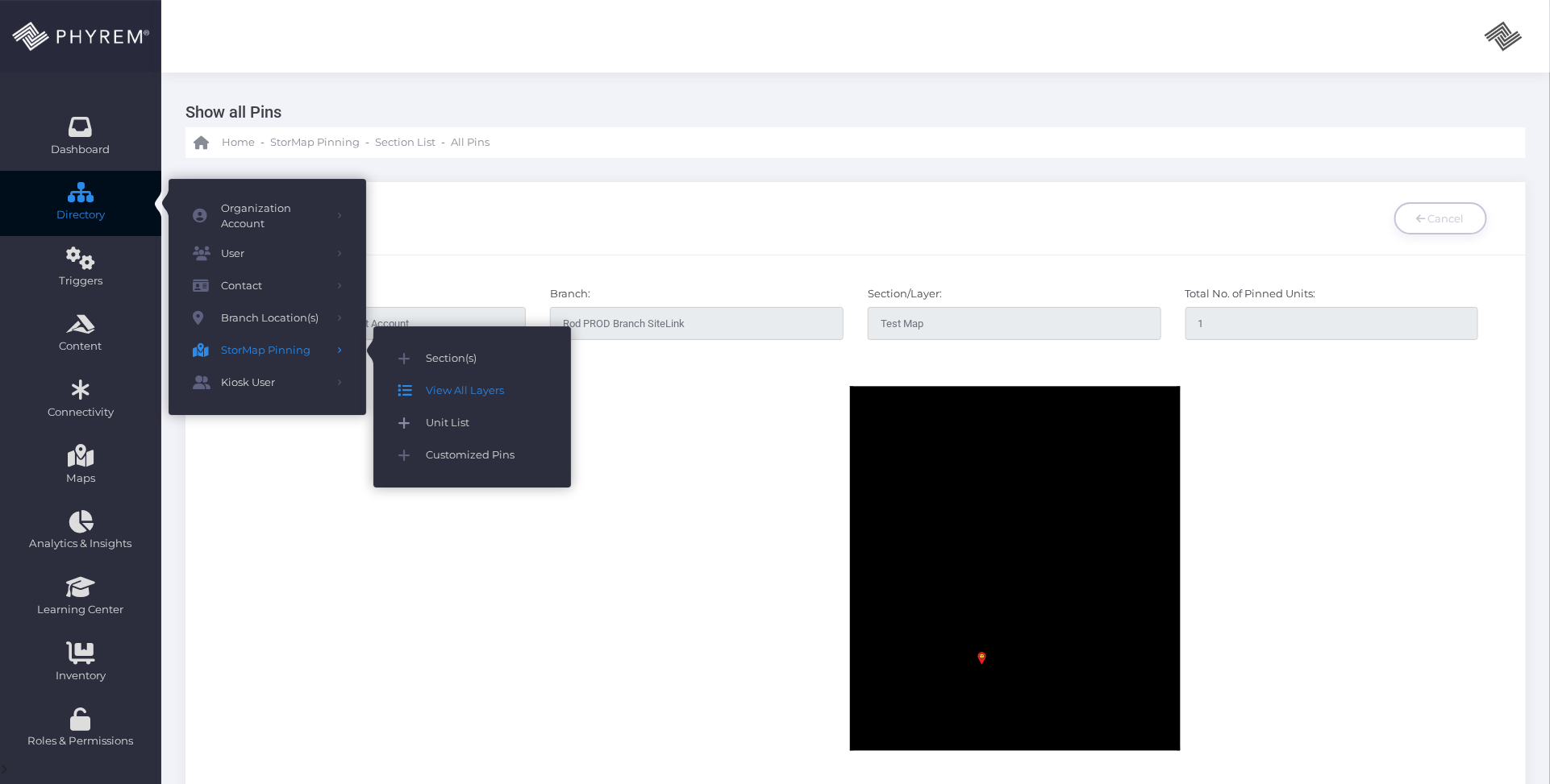
click at [460, 421] on span "Unit List" at bounding box center [486, 423] width 121 height 21
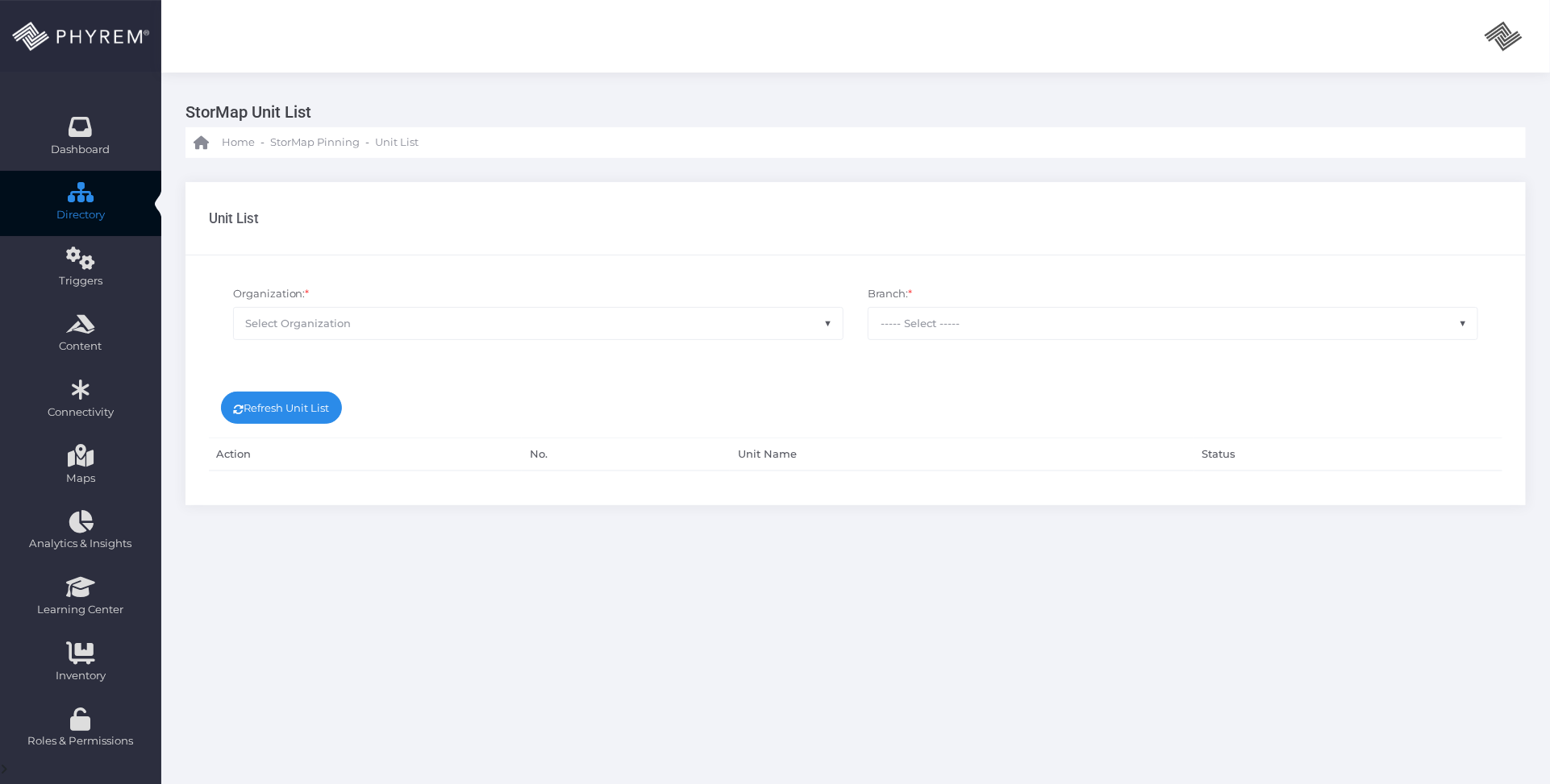
click at [565, 323] on span "Select Organization" at bounding box center [538, 323] width 609 height 30
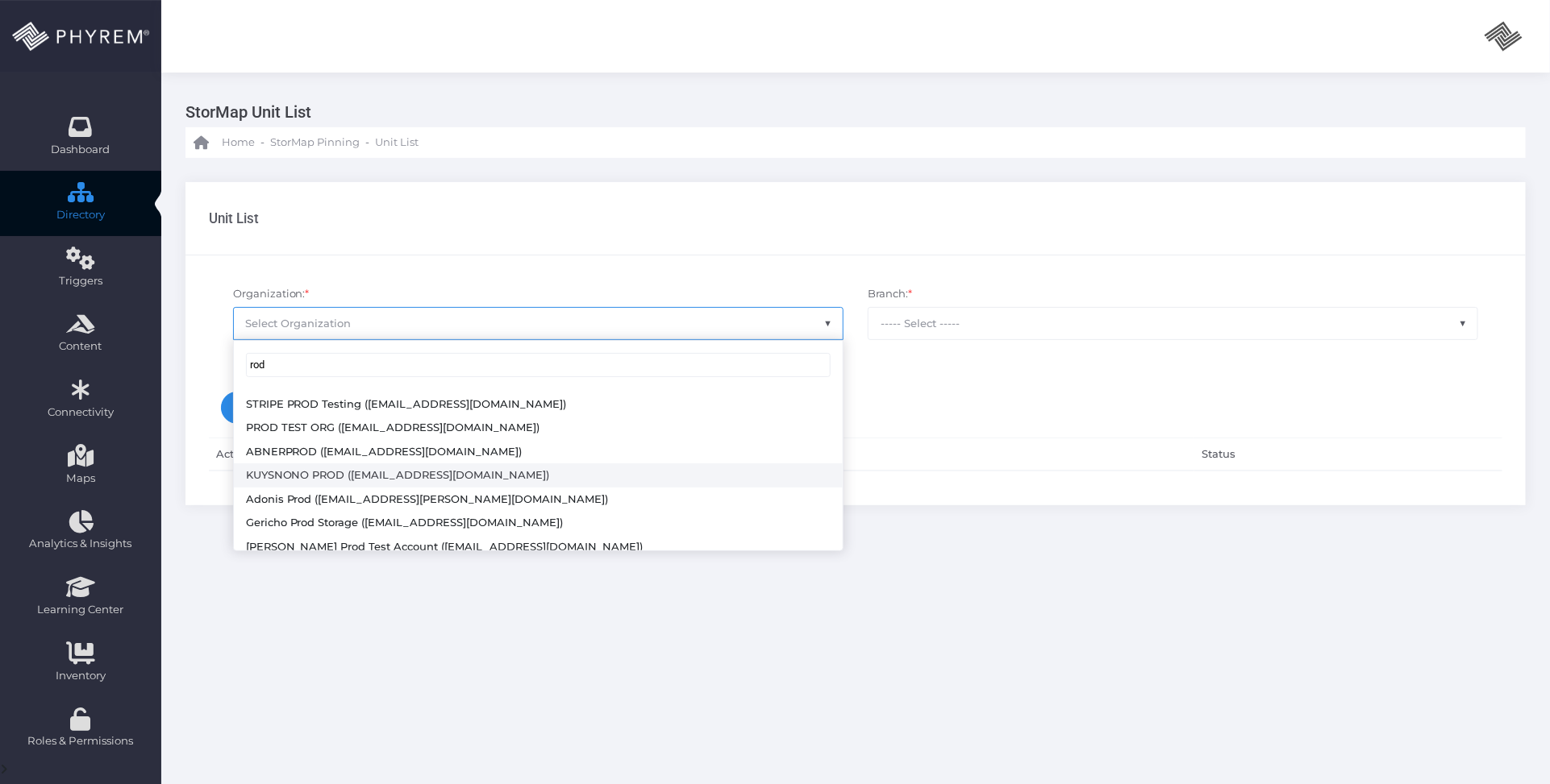
scroll to position [77, 0]
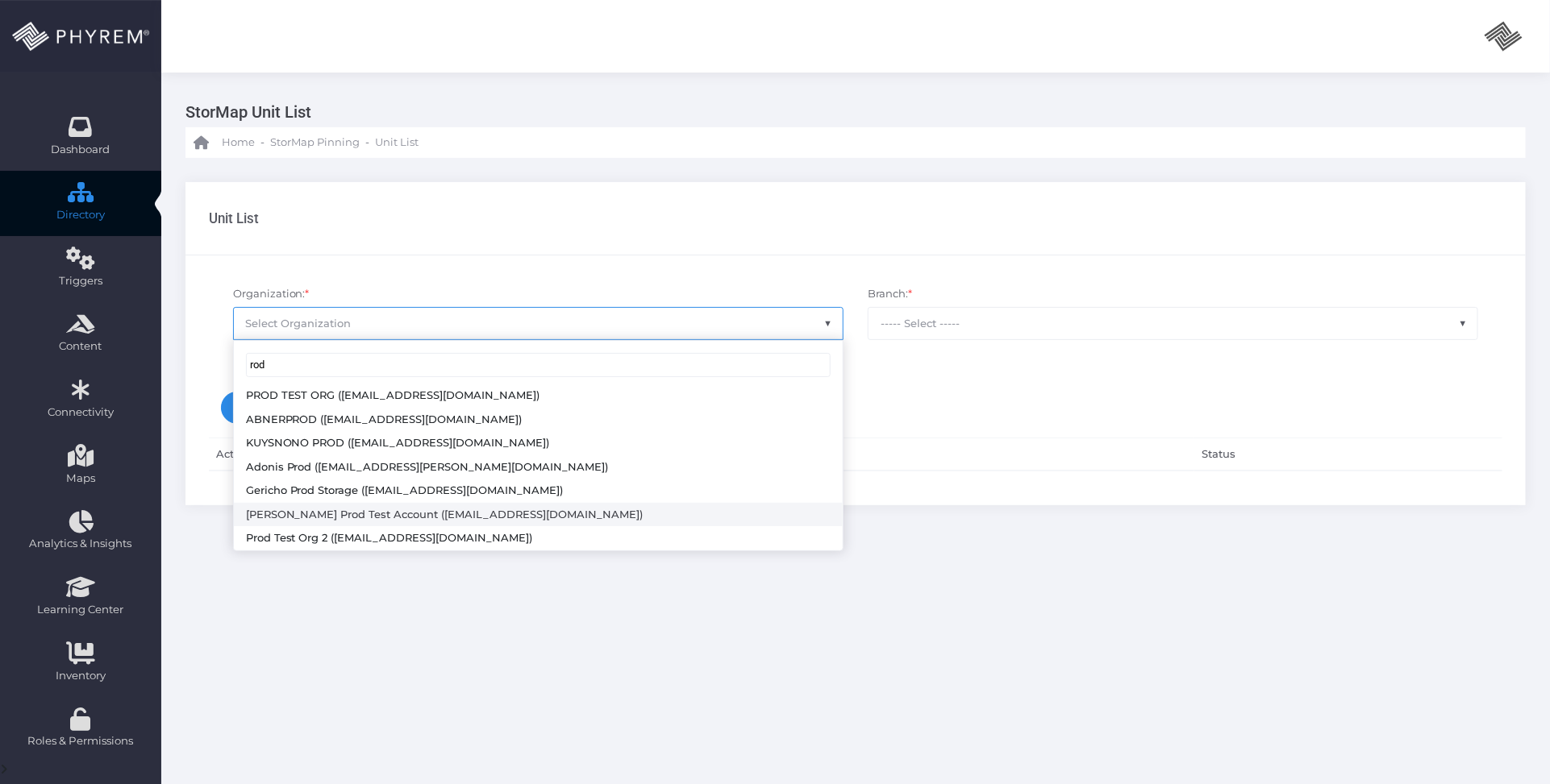
type input "rod"
select select "4804"
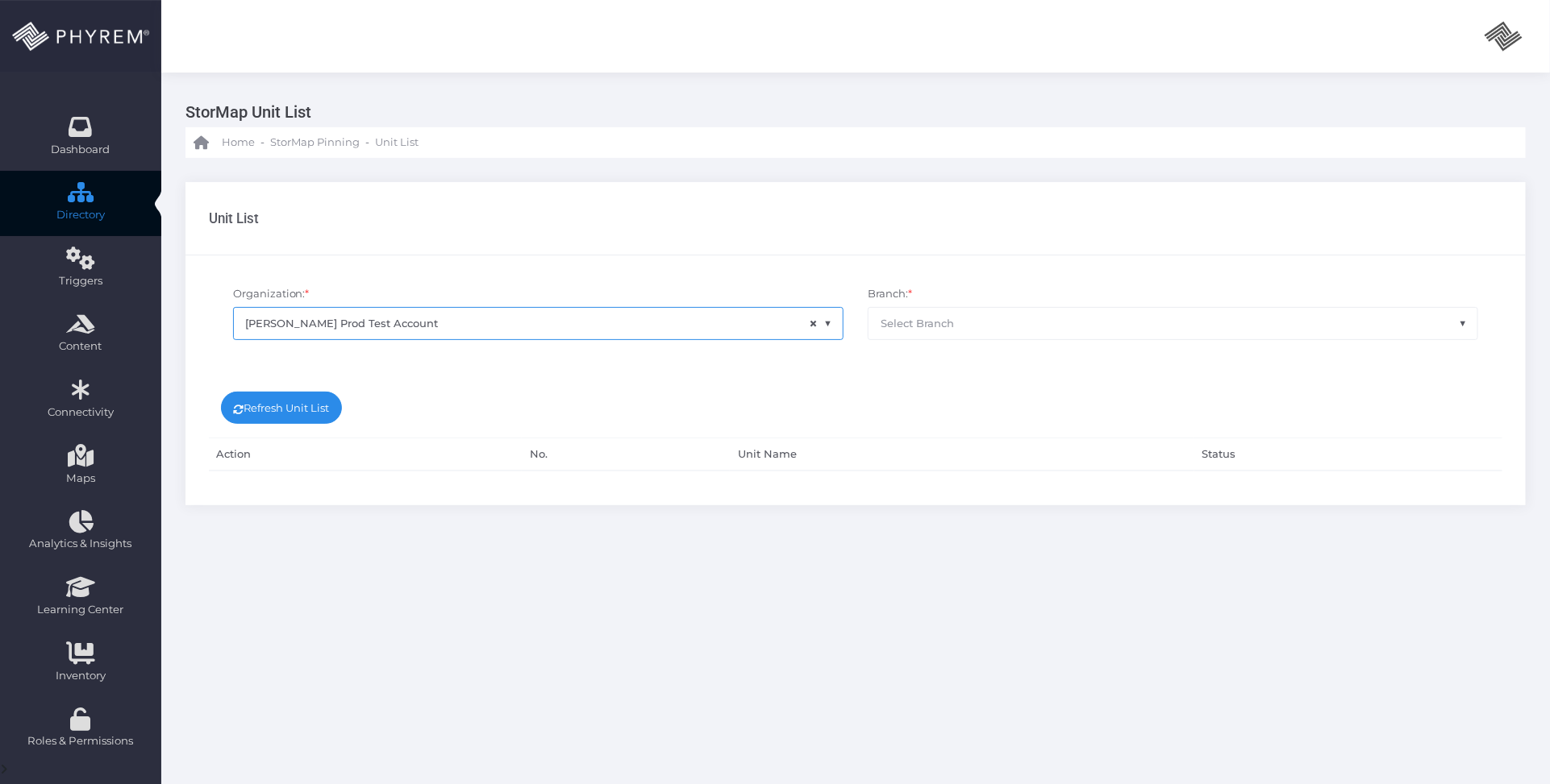
click at [1026, 317] on span "Select Branch" at bounding box center [1173, 323] width 609 height 30
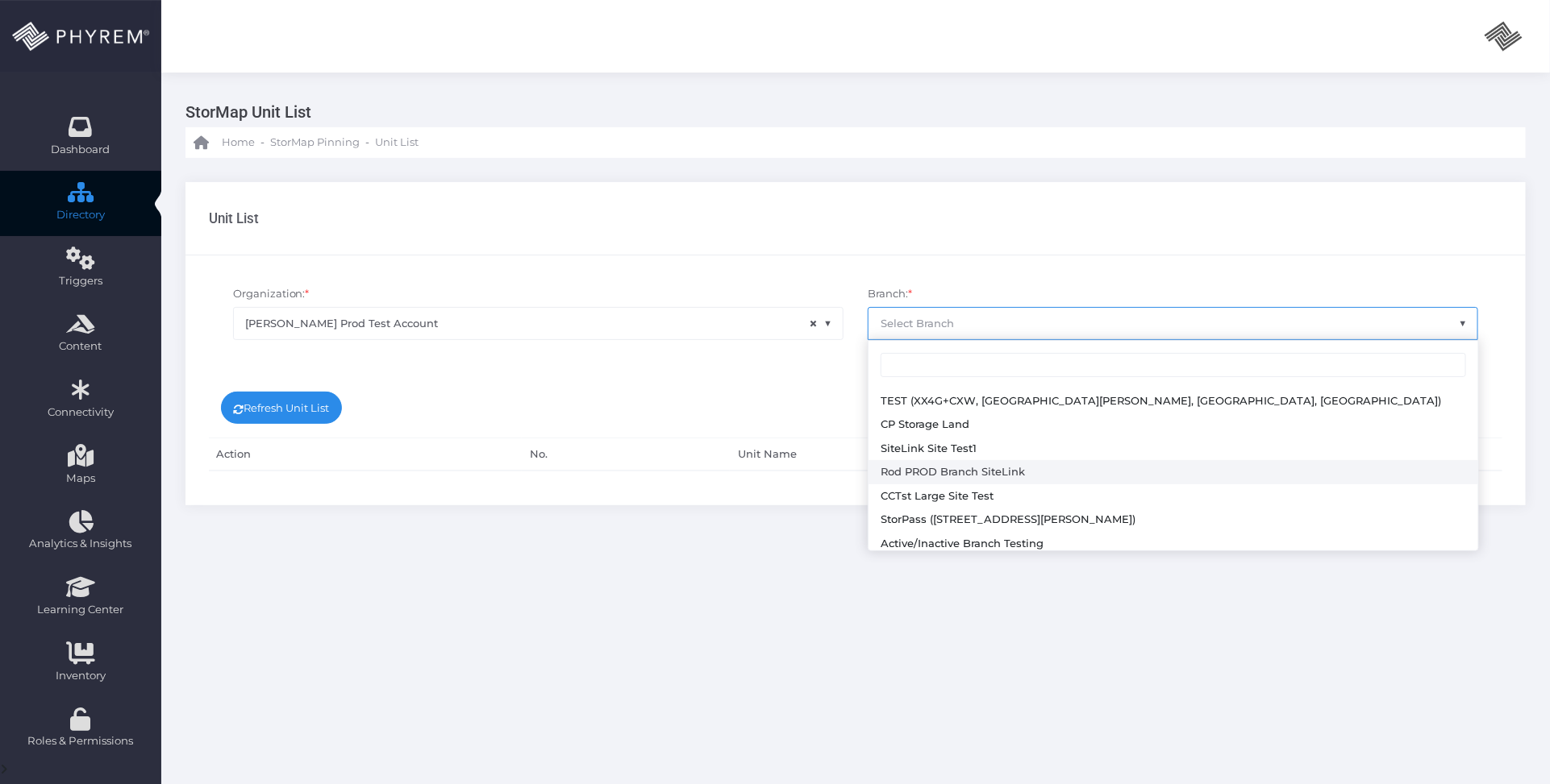
select select "645"
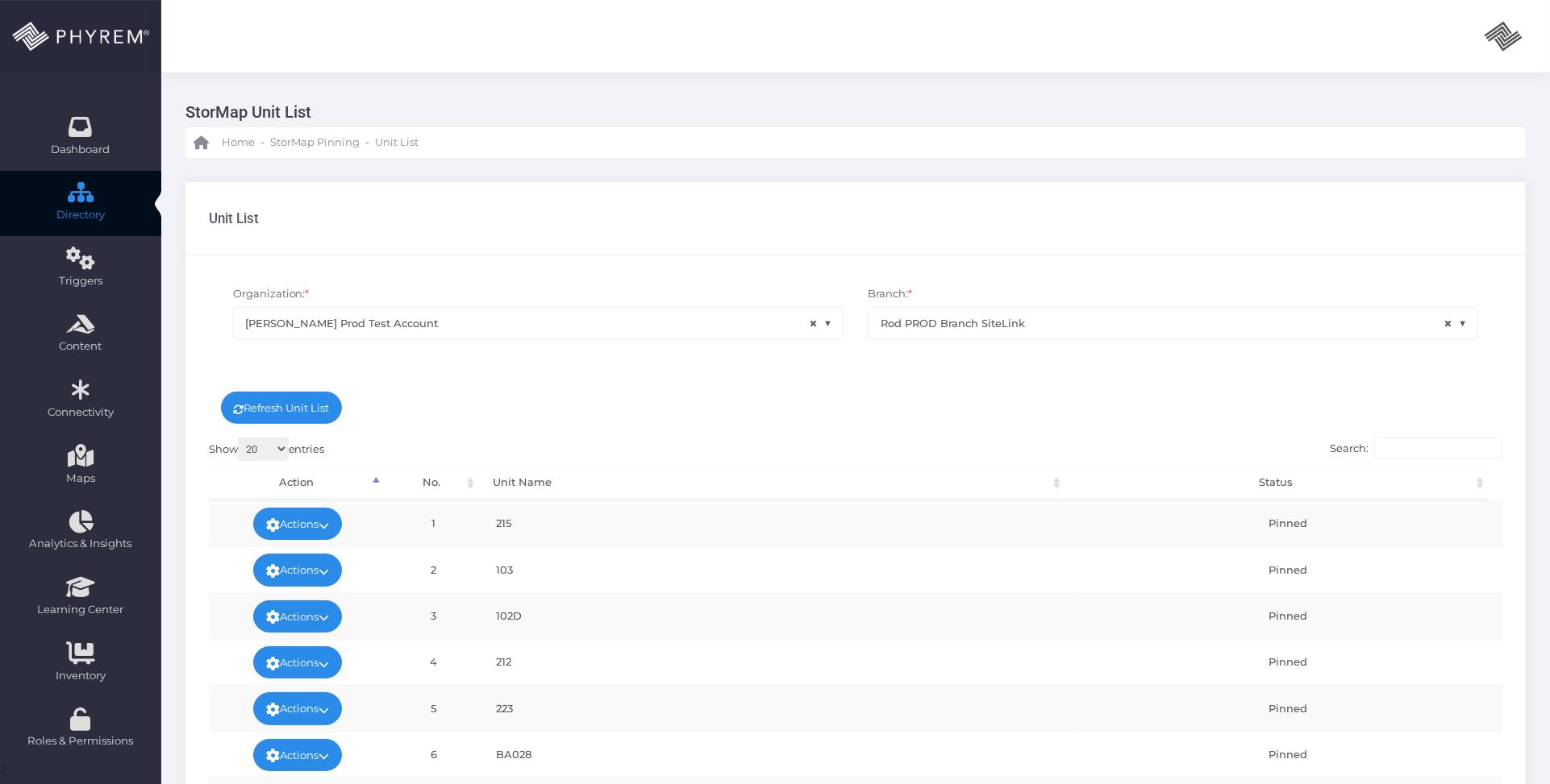
click at [1416, 451] on input "Search:" at bounding box center [1438, 449] width 128 height 23
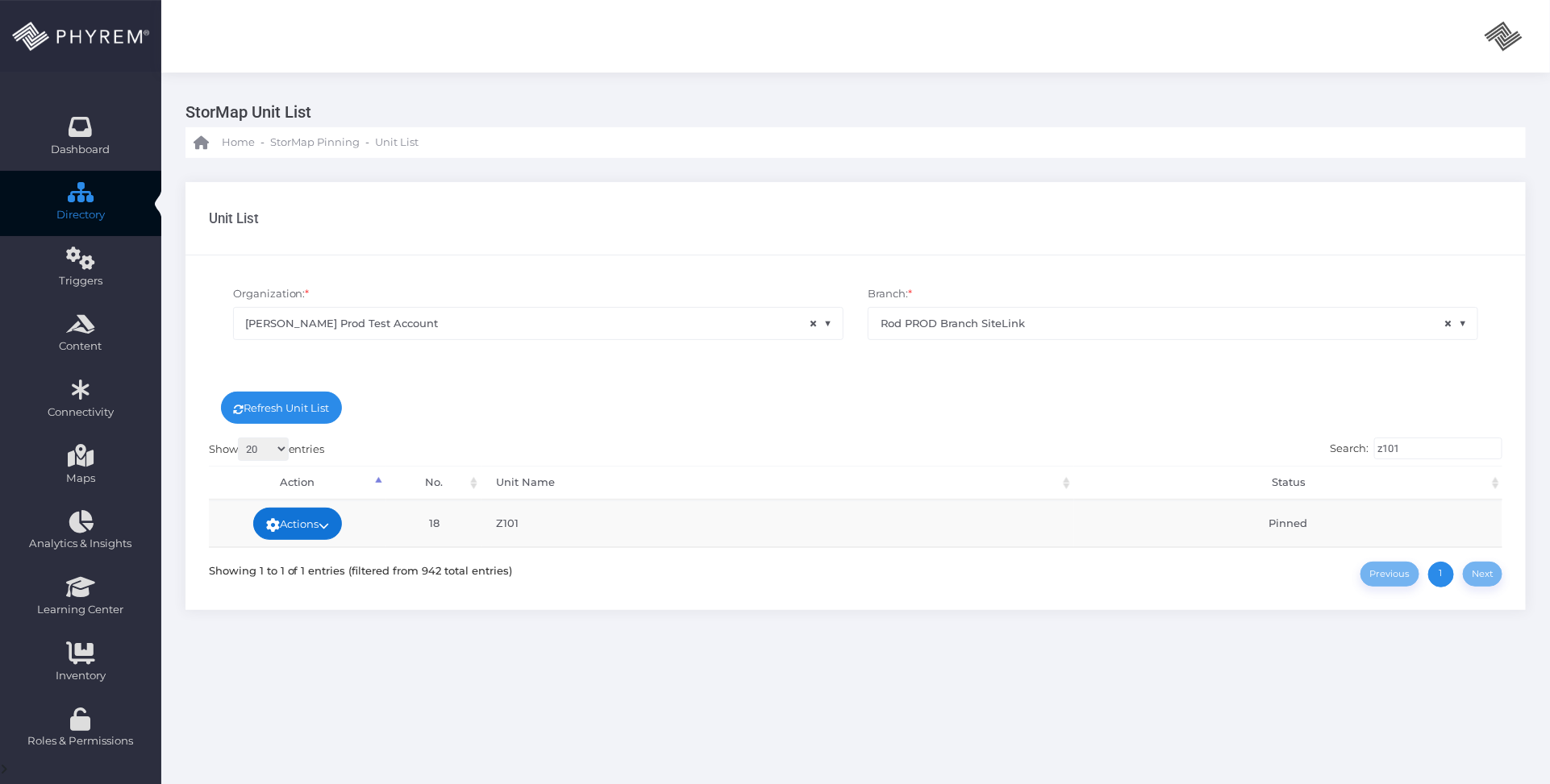
type input "z101"
click at [337, 517] on link "Actions" at bounding box center [297, 524] width 89 height 32
click at [316, 518] on link "Map Pin" at bounding box center [294, 525] width 105 height 30
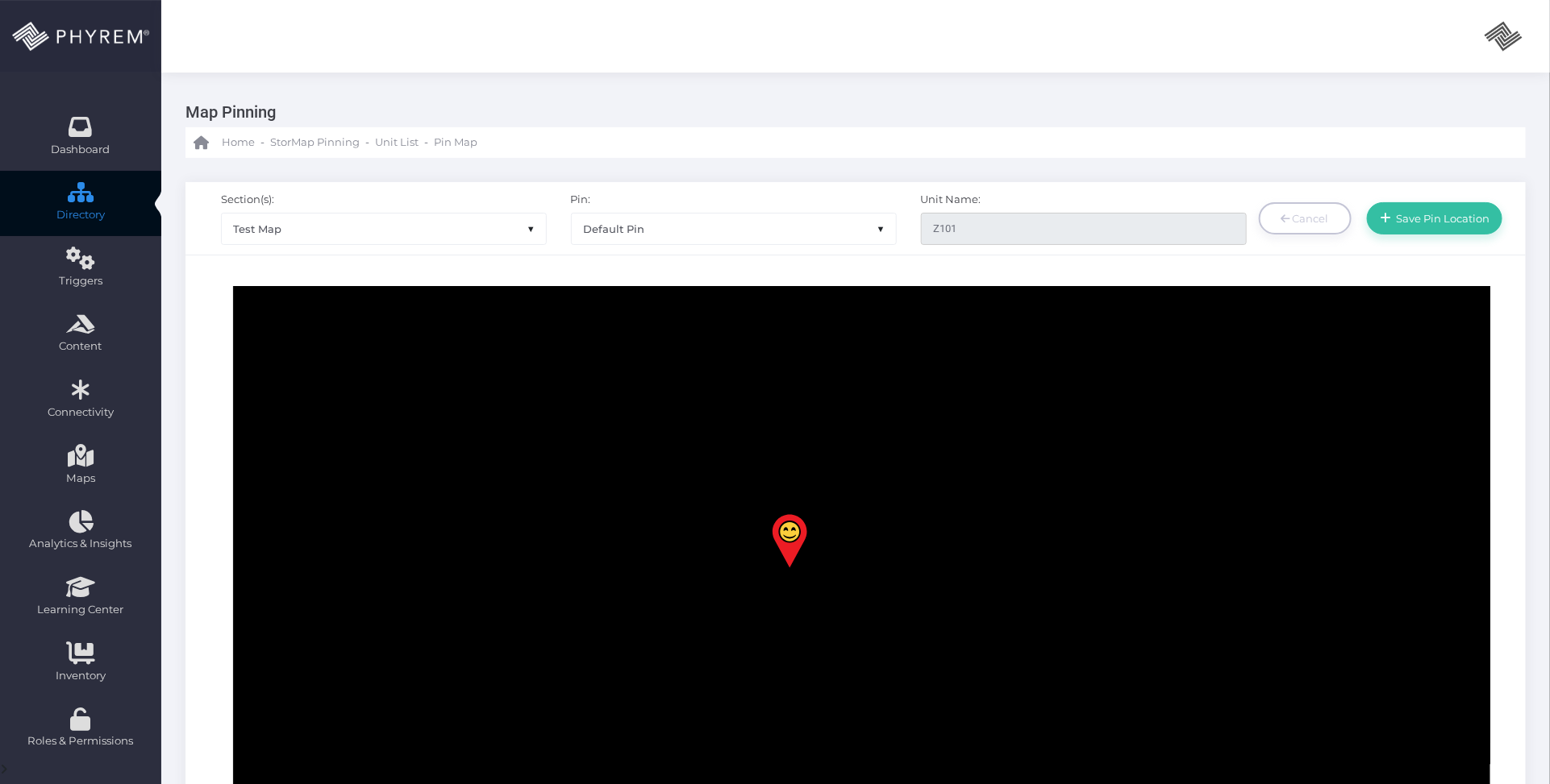
scroll to position [907, 0]
